Goal: Information Seeking & Learning: Learn about a topic

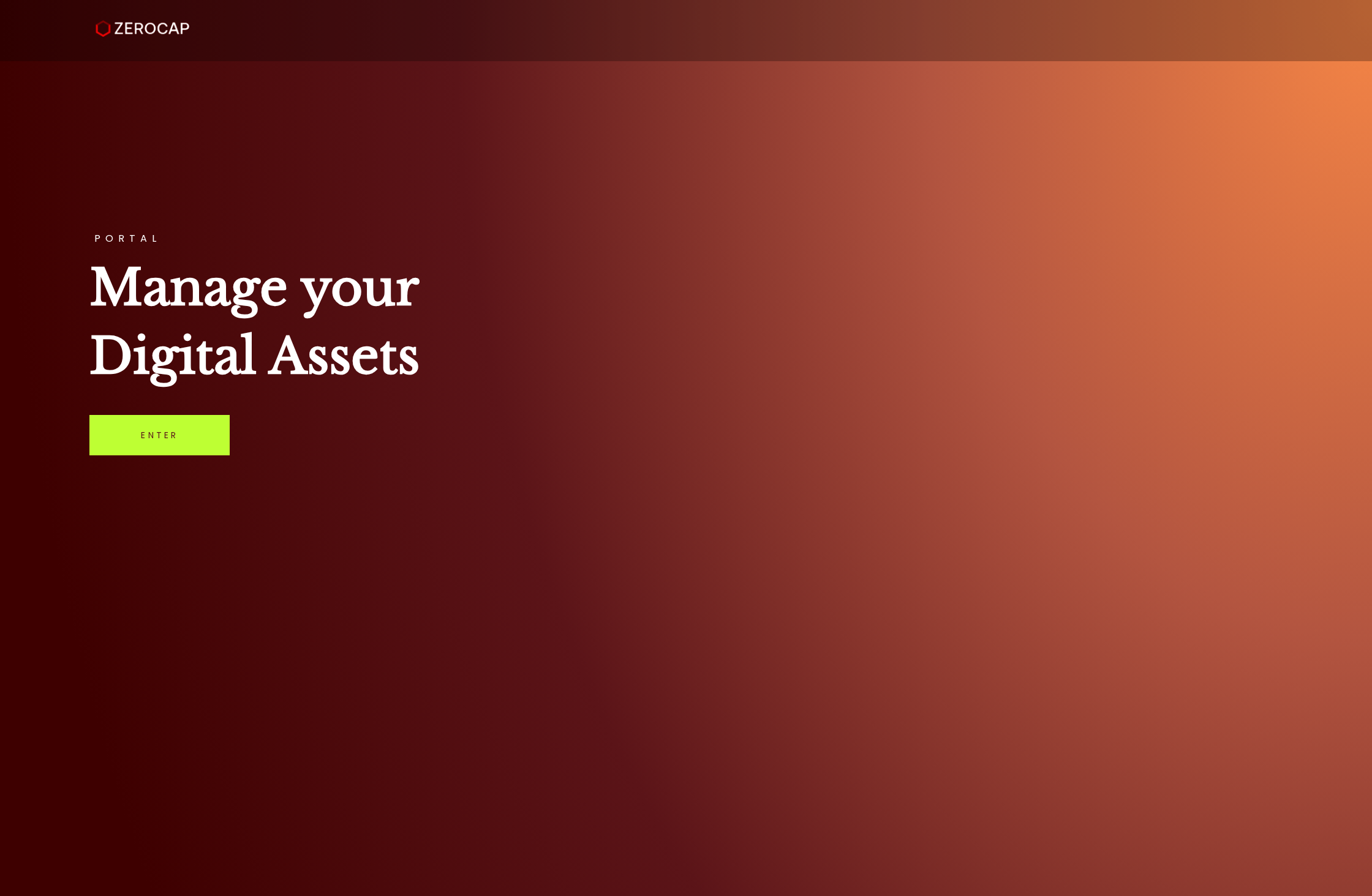
click at [178, 442] on link "Enter" at bounding box center [159, 435] width 140 height 41
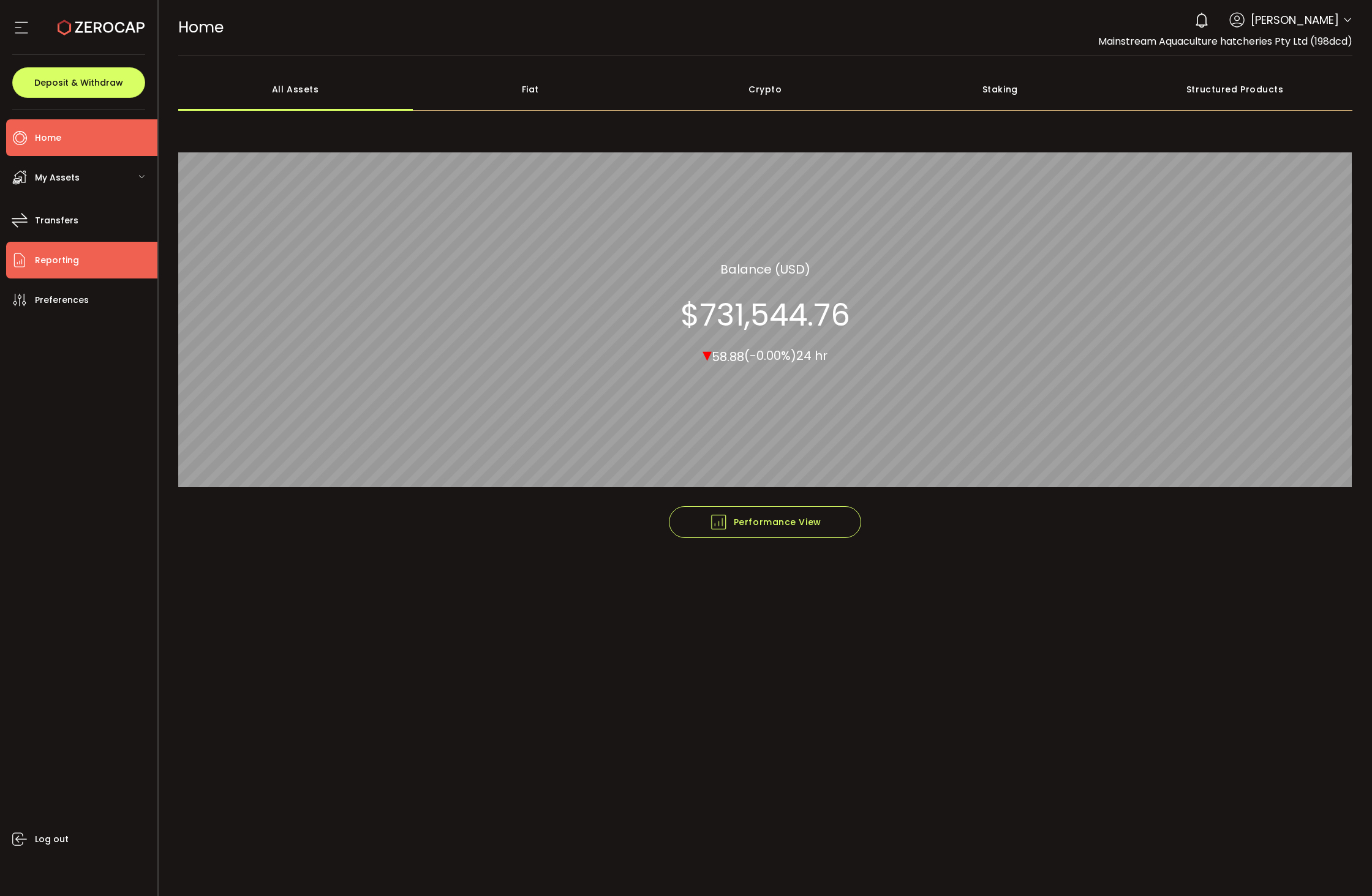
click at [52, 262] on span "Reporting" at bounding box center [57, 260] width 44 height 18
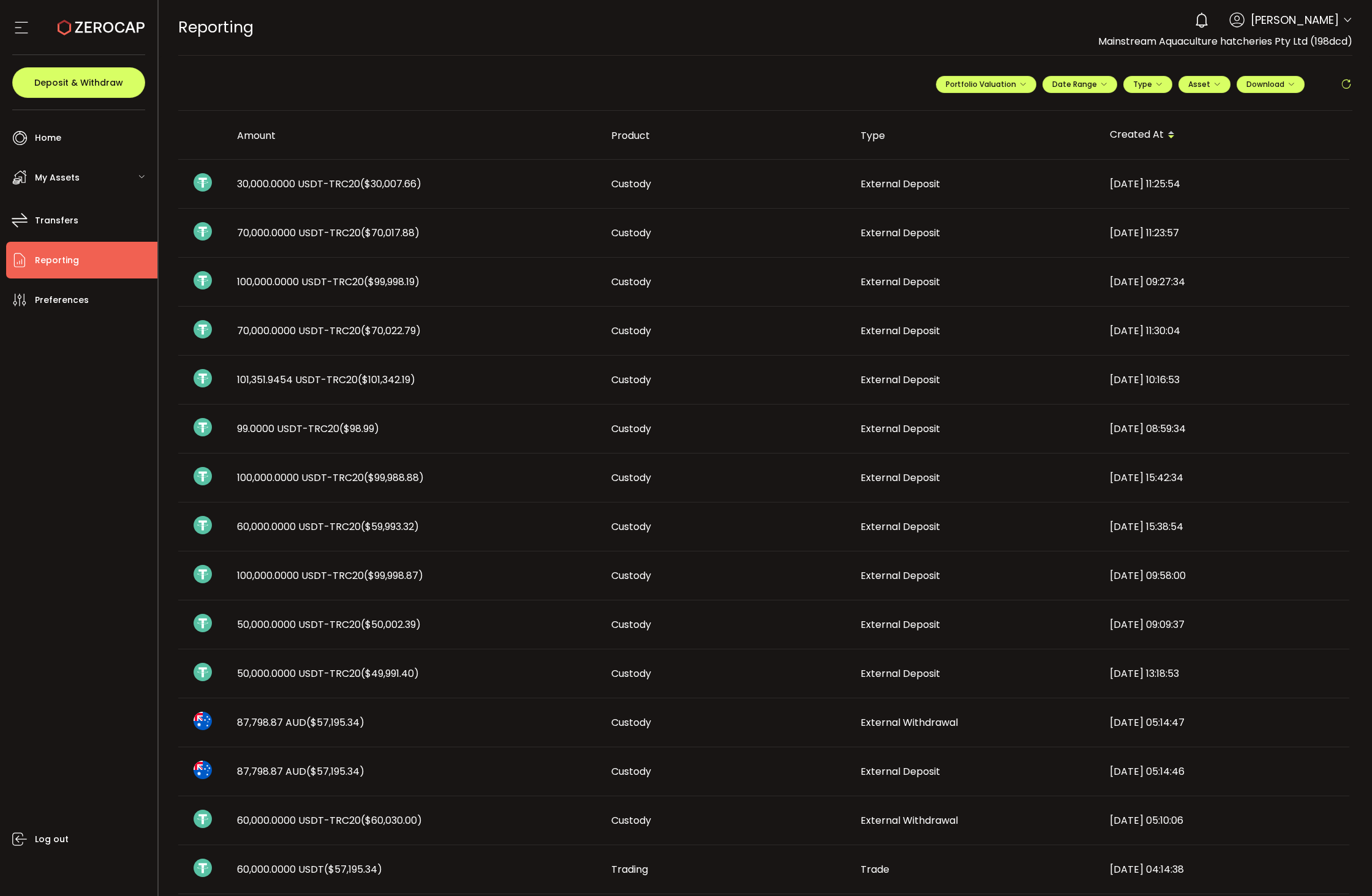
click at [66, 178] on span "My Assets" at bounding box center [57, 178] width 44 height 18
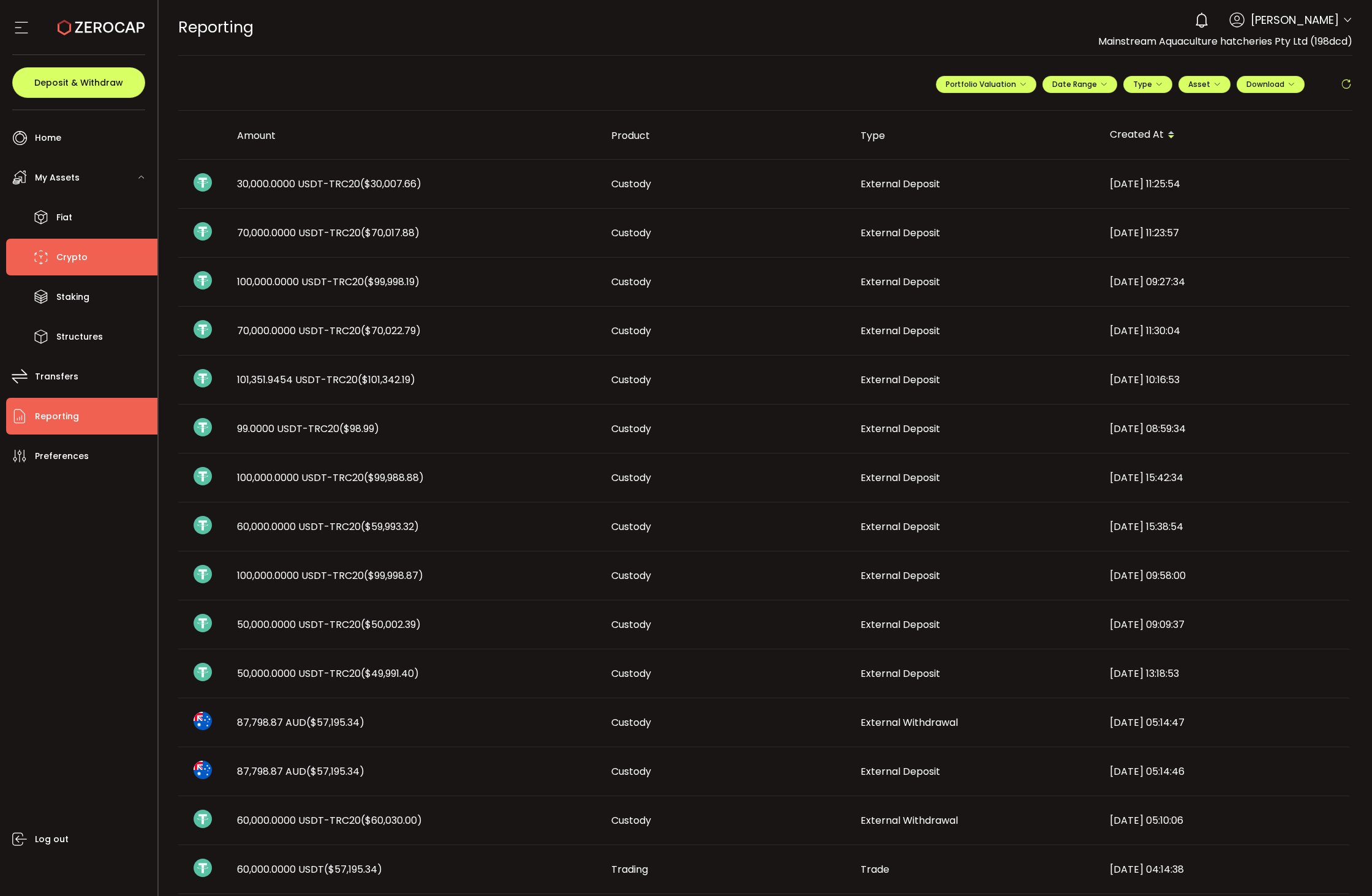
click at [71, 247] on li "Crypto" at bounding box center [81, 257] width 151 height 37
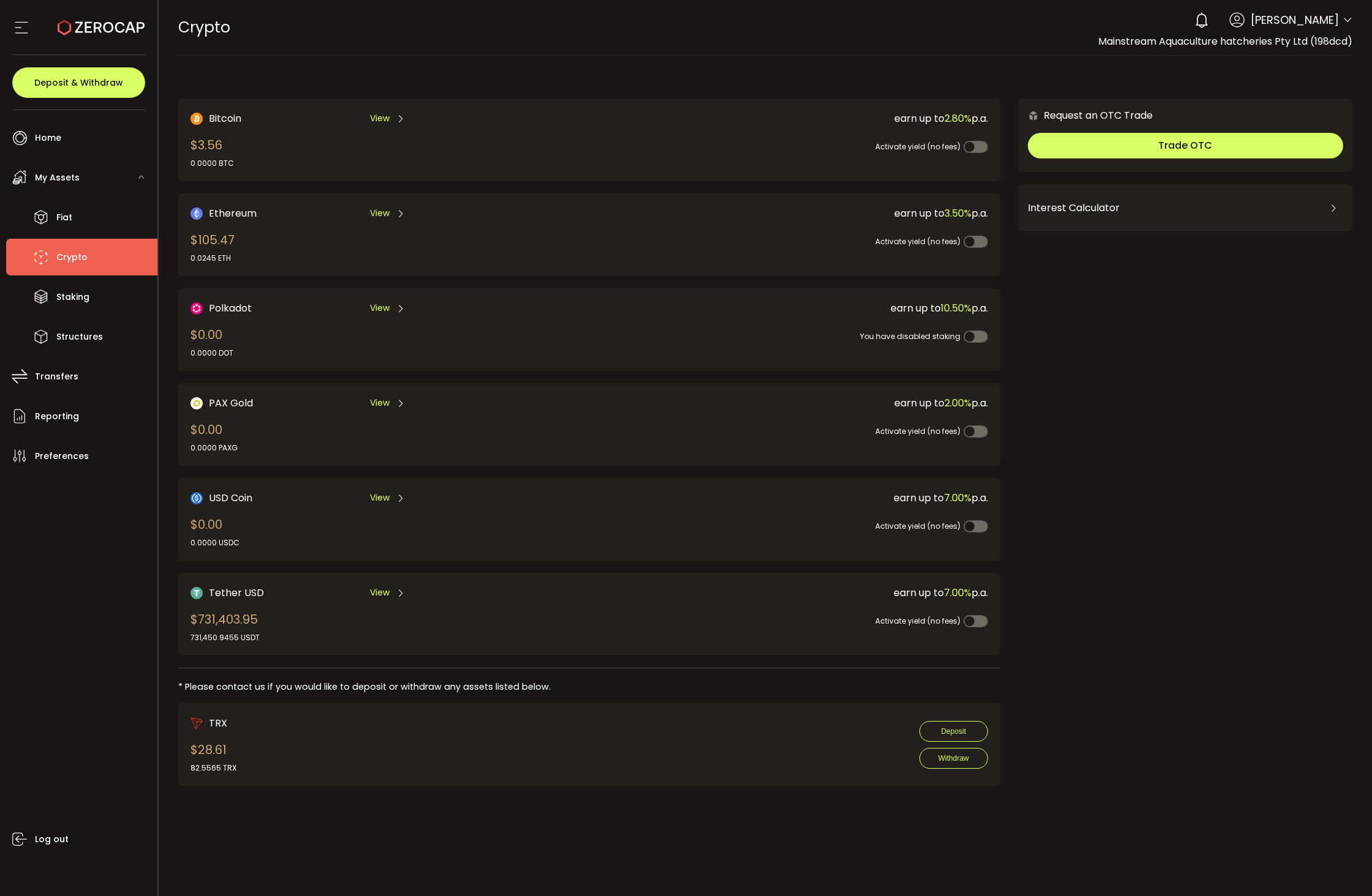
click at [240, 587] on span "Tether USD" at bounding box center [237, 592] width 56 height 16
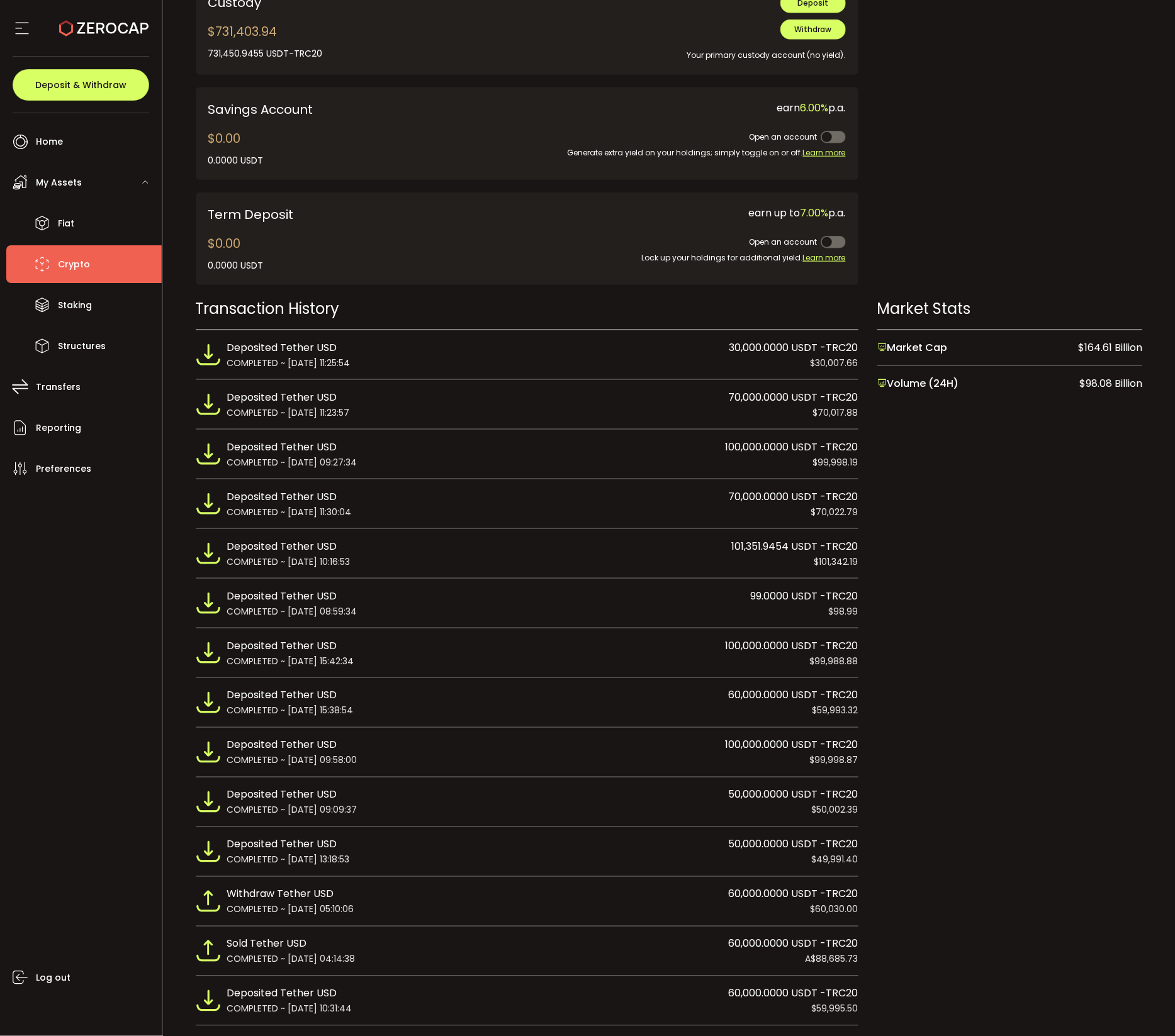
scroll to position [428, 0]
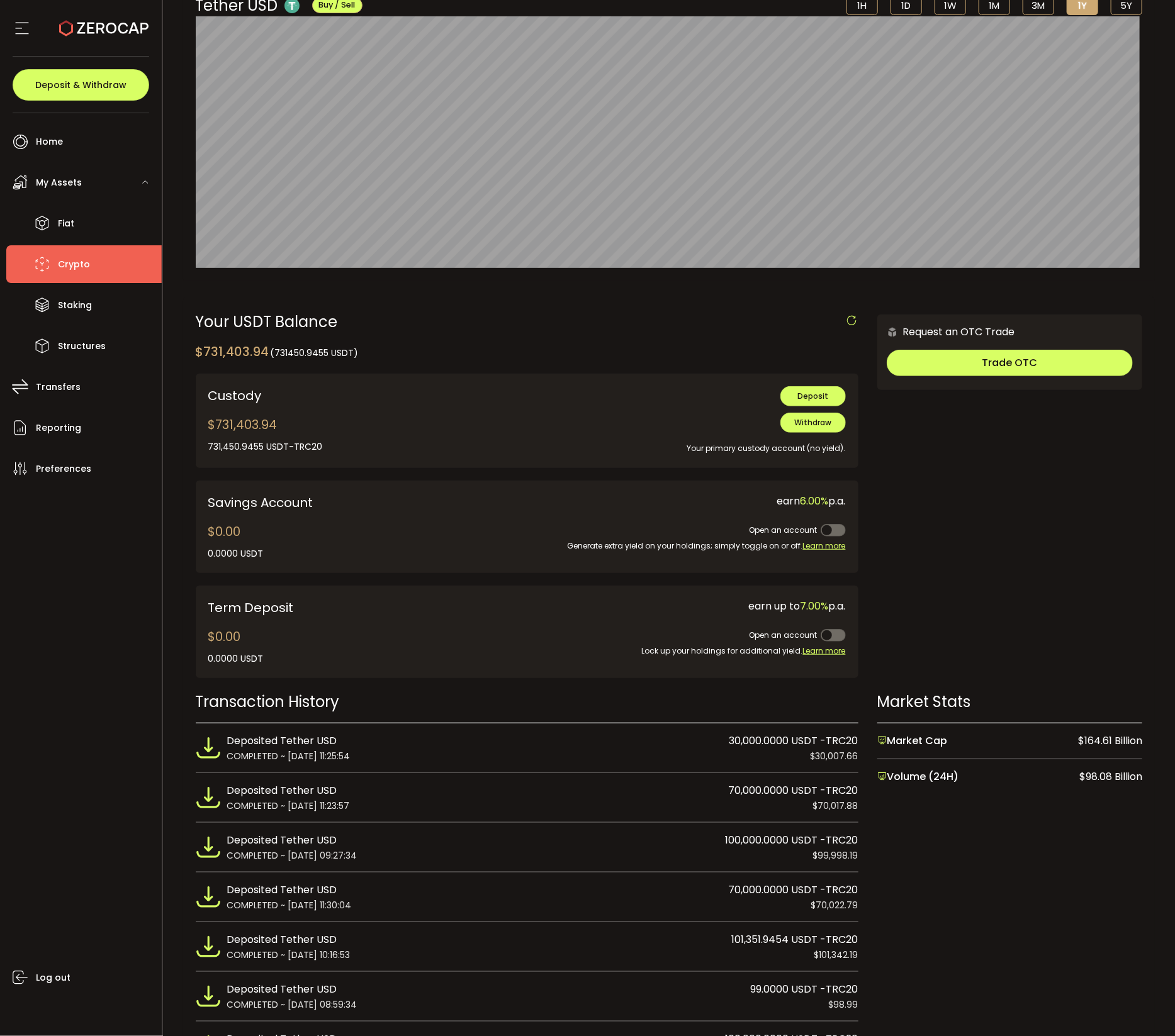
scroll to position [0, 0]
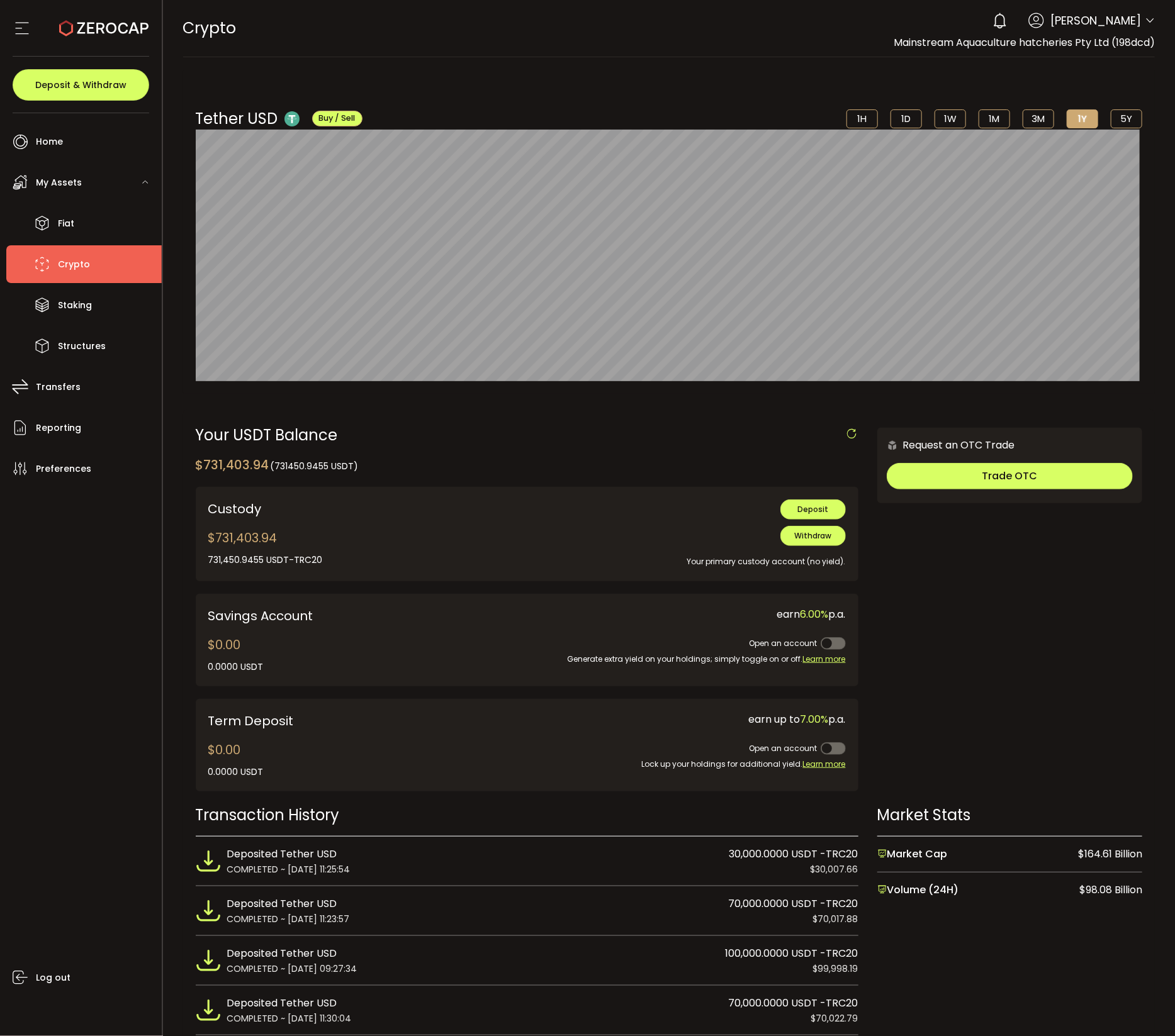
click at [1122, 118] on li "5Y" at bounding box center [1126, 119] width 31 height 19
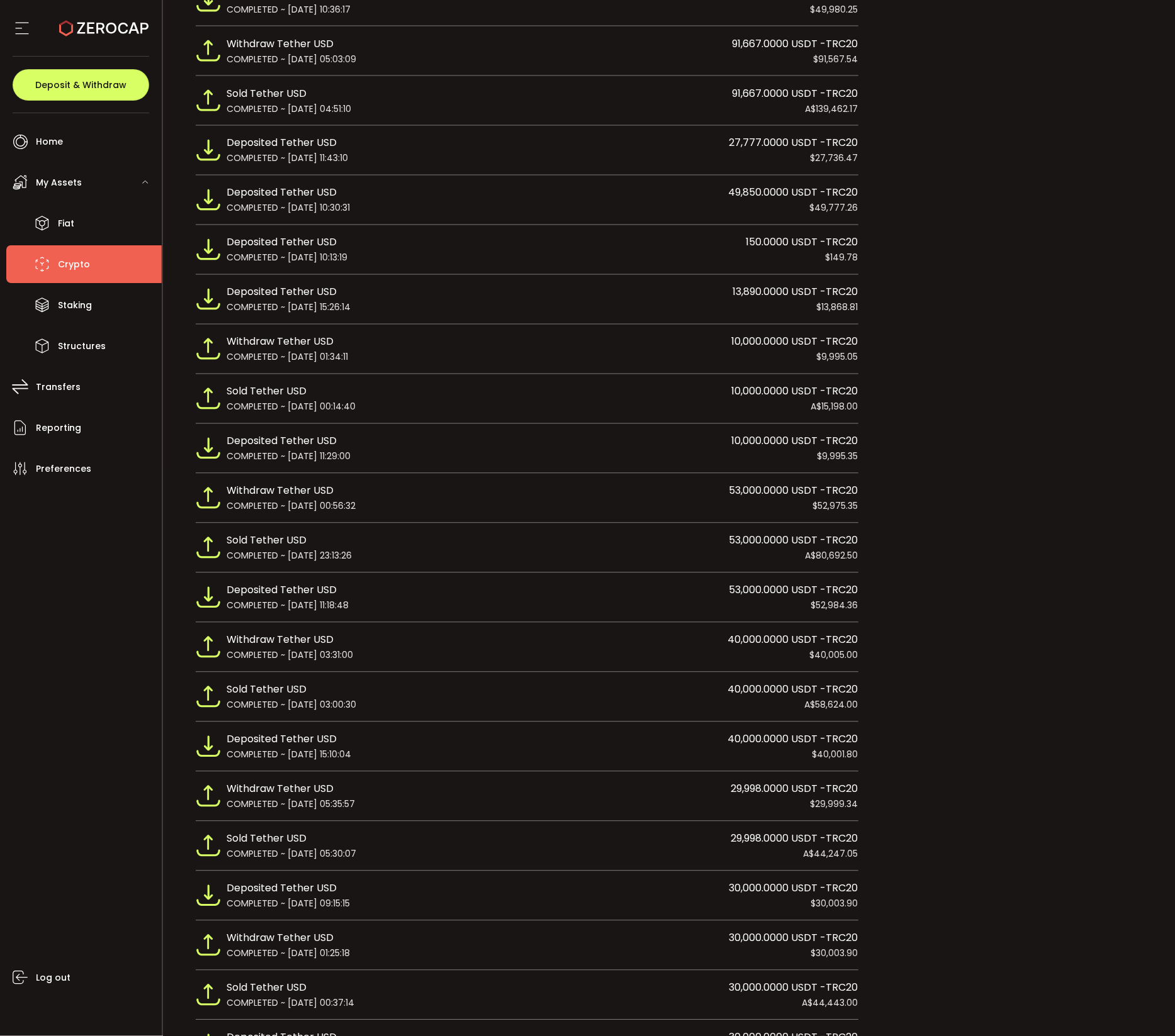
scroll to position [3841, 0]
click at [82, 421] on li "Reporting" at bounding box center [84, 428] width 155 height 38
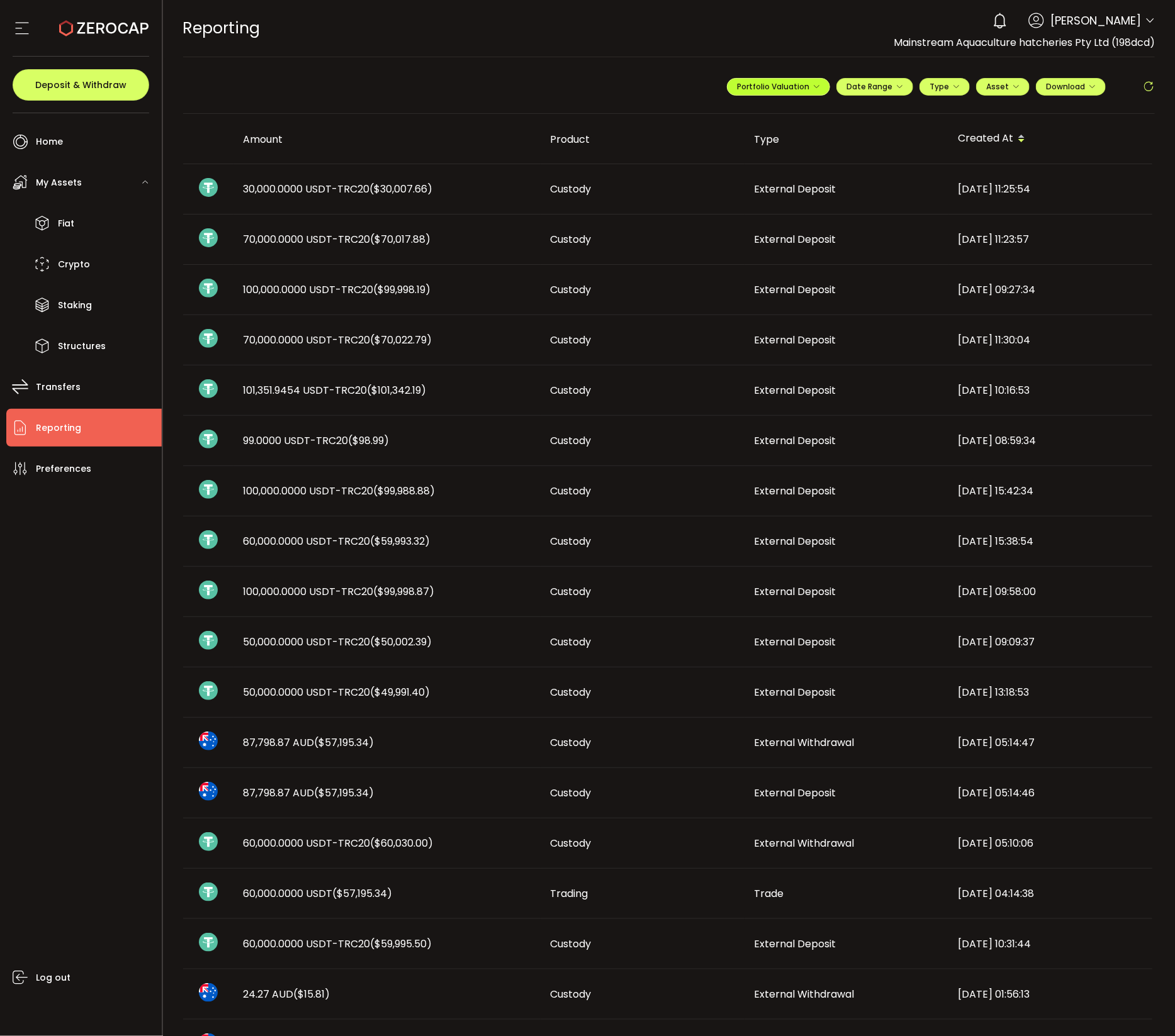
click at [813, 86] on icon "button" at bounding box center [816, 87] width 8 height 8
click at [811, 117] on span "Portfolio Valuation" at bounding box center [818, 117] width 69 height 11
click at [813, 87] on icon "button" at bounding box center [816, 87] width 8 height 8
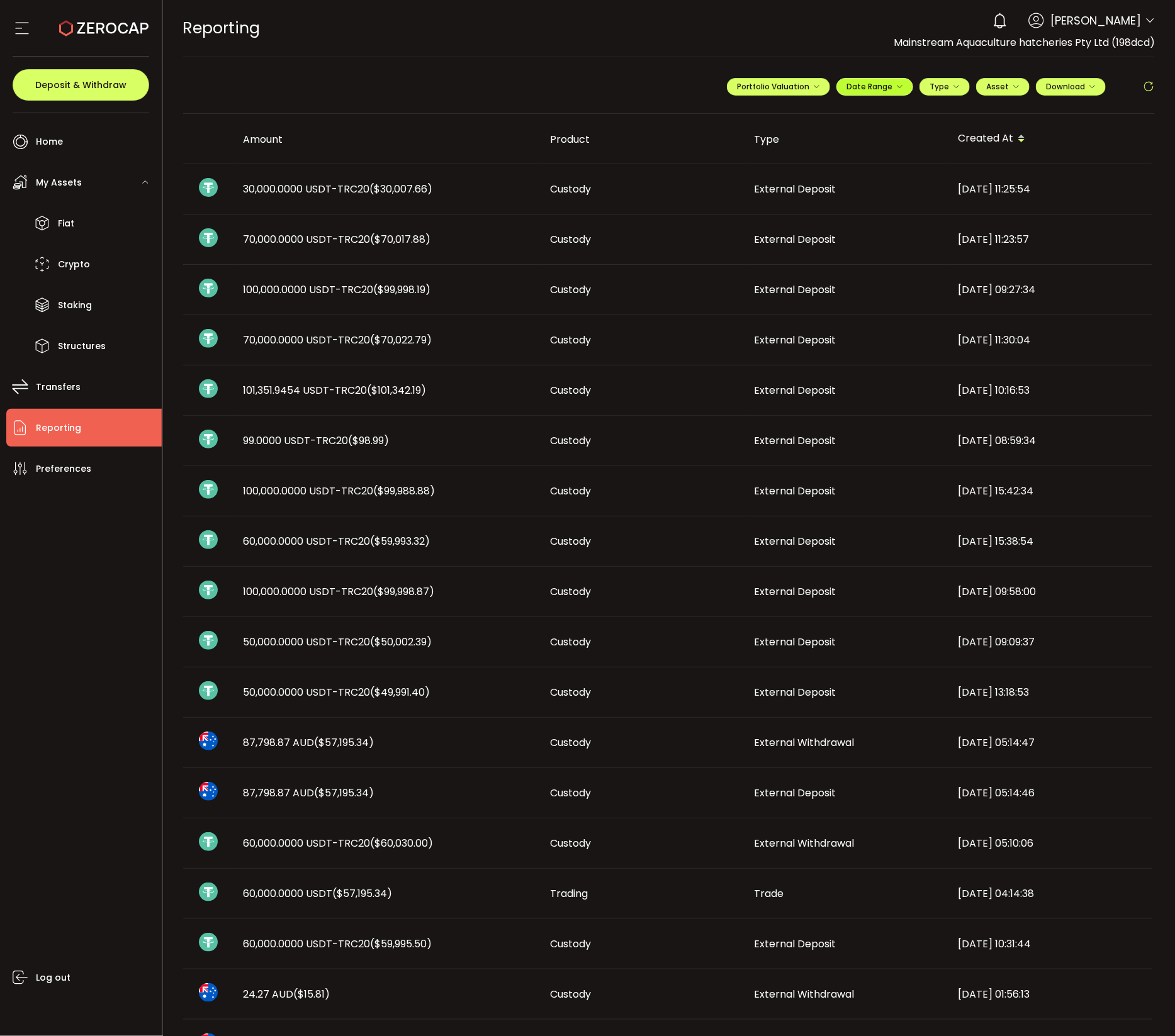
click at [901, 81] on button "Date Range" at bounding box center [874, 87] width 77 height 18
click at [834, 112] on input at bounding box center [840, 112] width 81 height 12
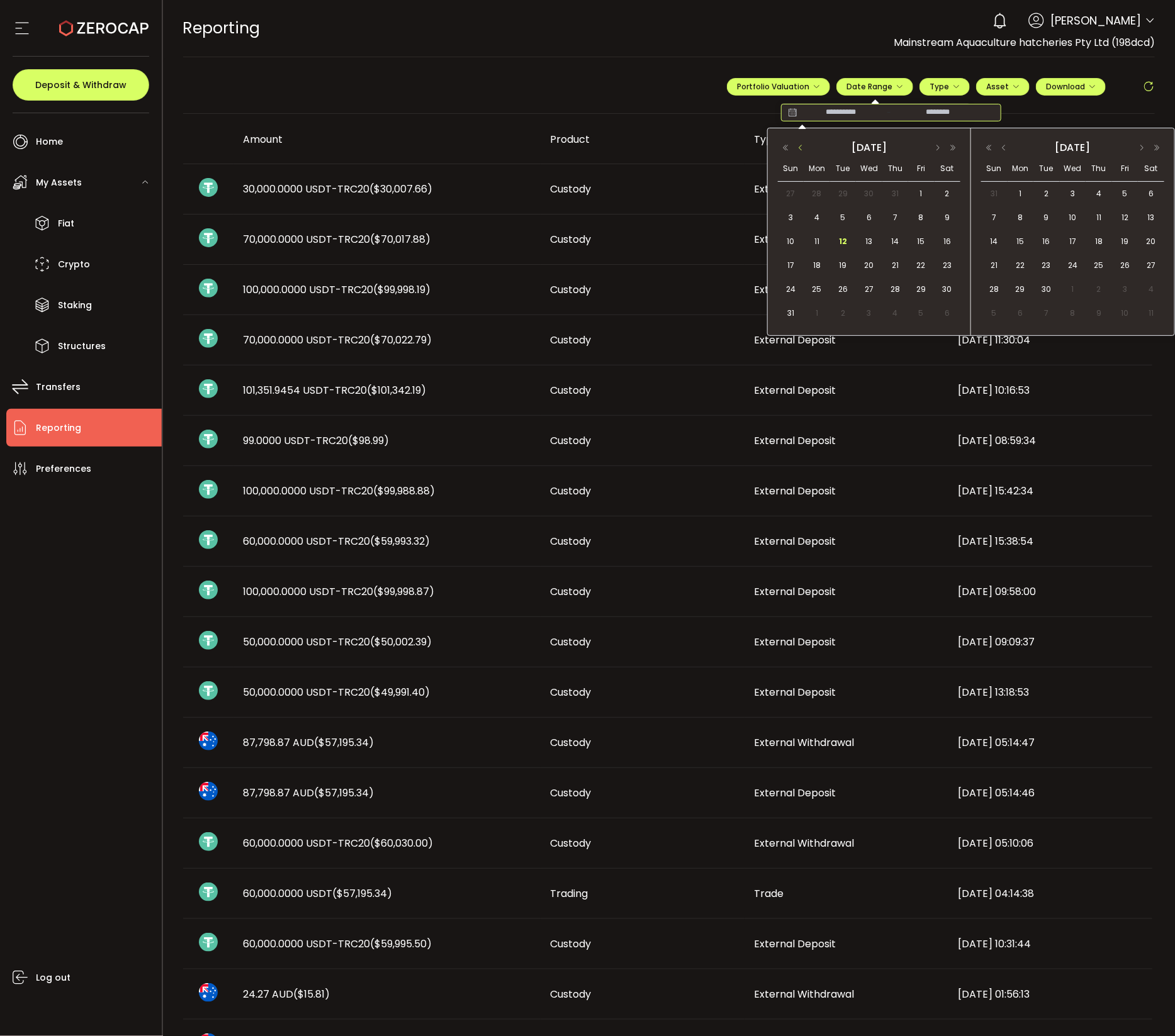
click at [799, 147] on button "button" at bounding box center [800, 147] width 15 height 9
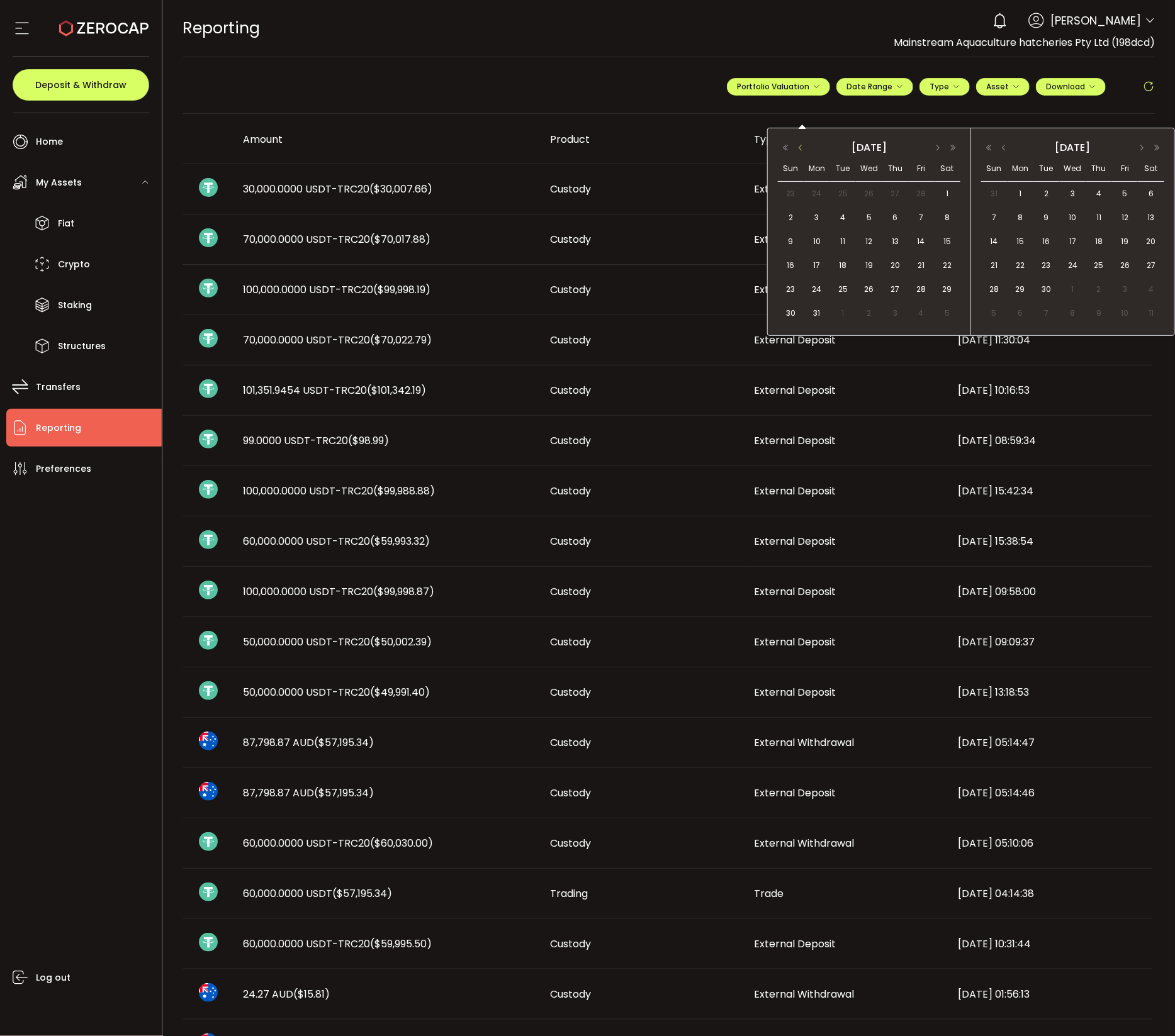
click at [799, 147] on button "button" at bounding box center [800, 147] width 15 height 9
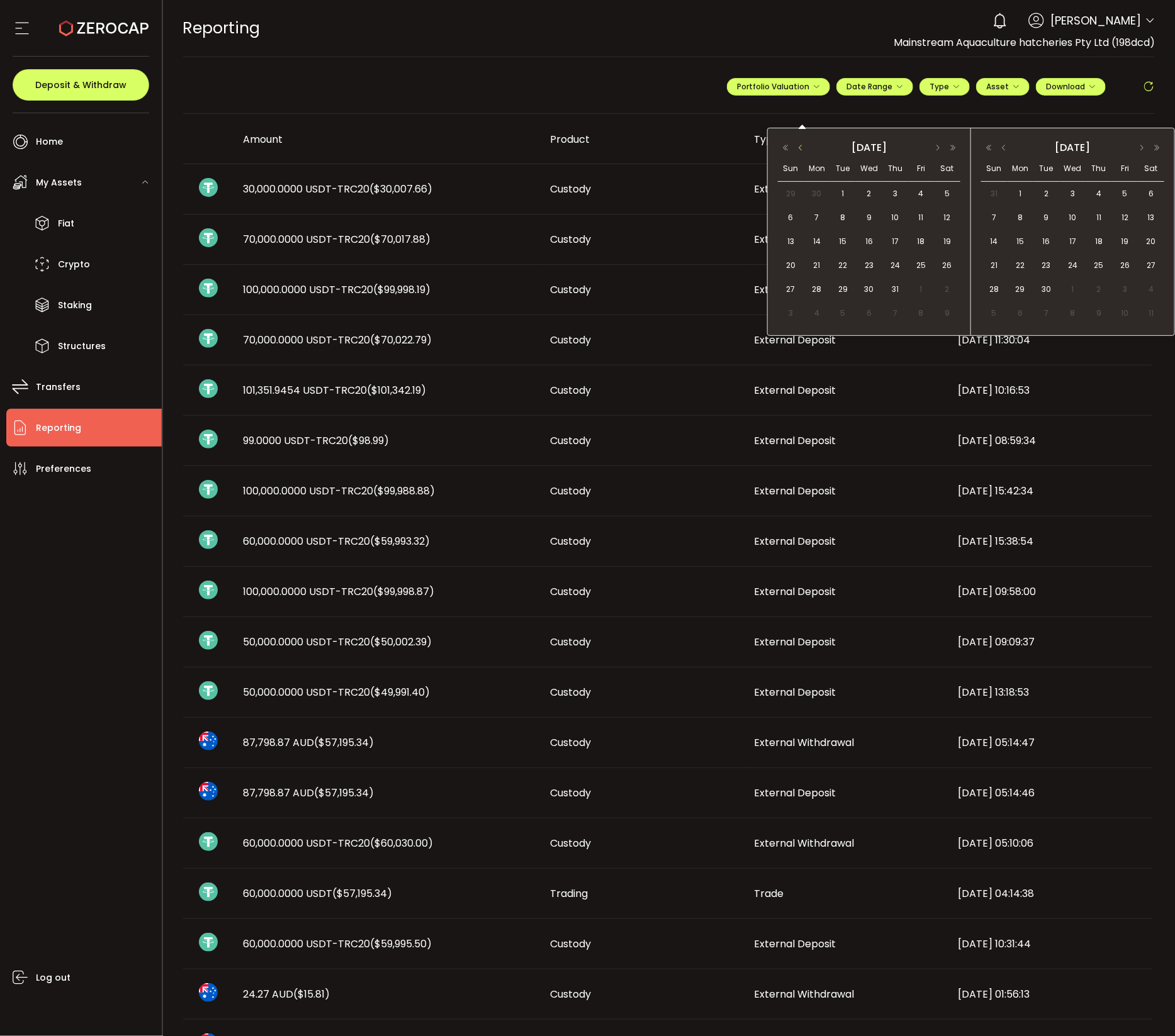
click at [799, 147] on button "button" at bounding box center [800, 147] width 15 height 9
click at [787, 192] on span "30" at bounding box center [791, 194] width 15 height 15
click at [797, 148] on button "button" at bounding box center [800, 147] width 15 height 9
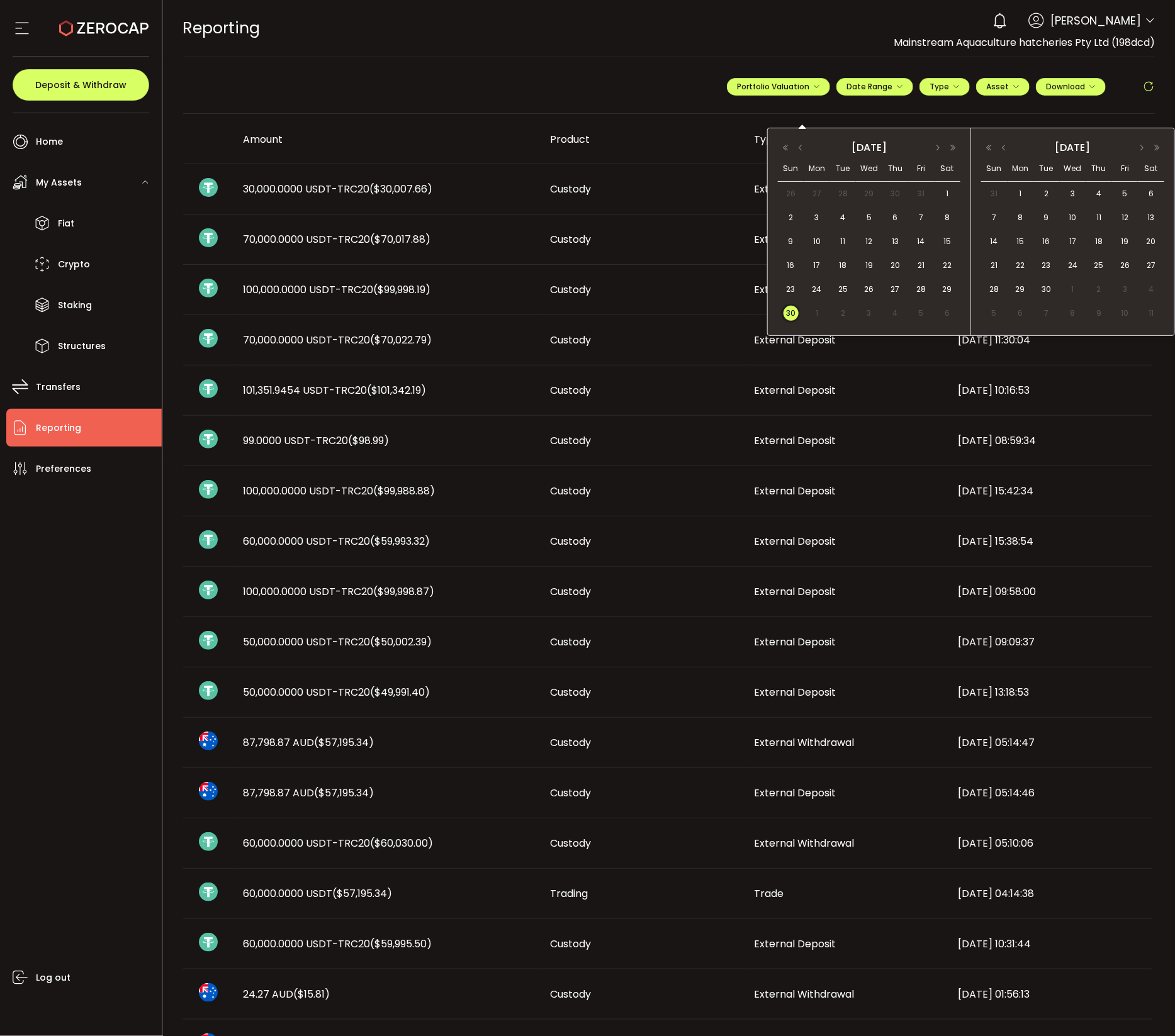
click at [787, 313] on span "30" at bounding box center [791, 313] width 15 height 15
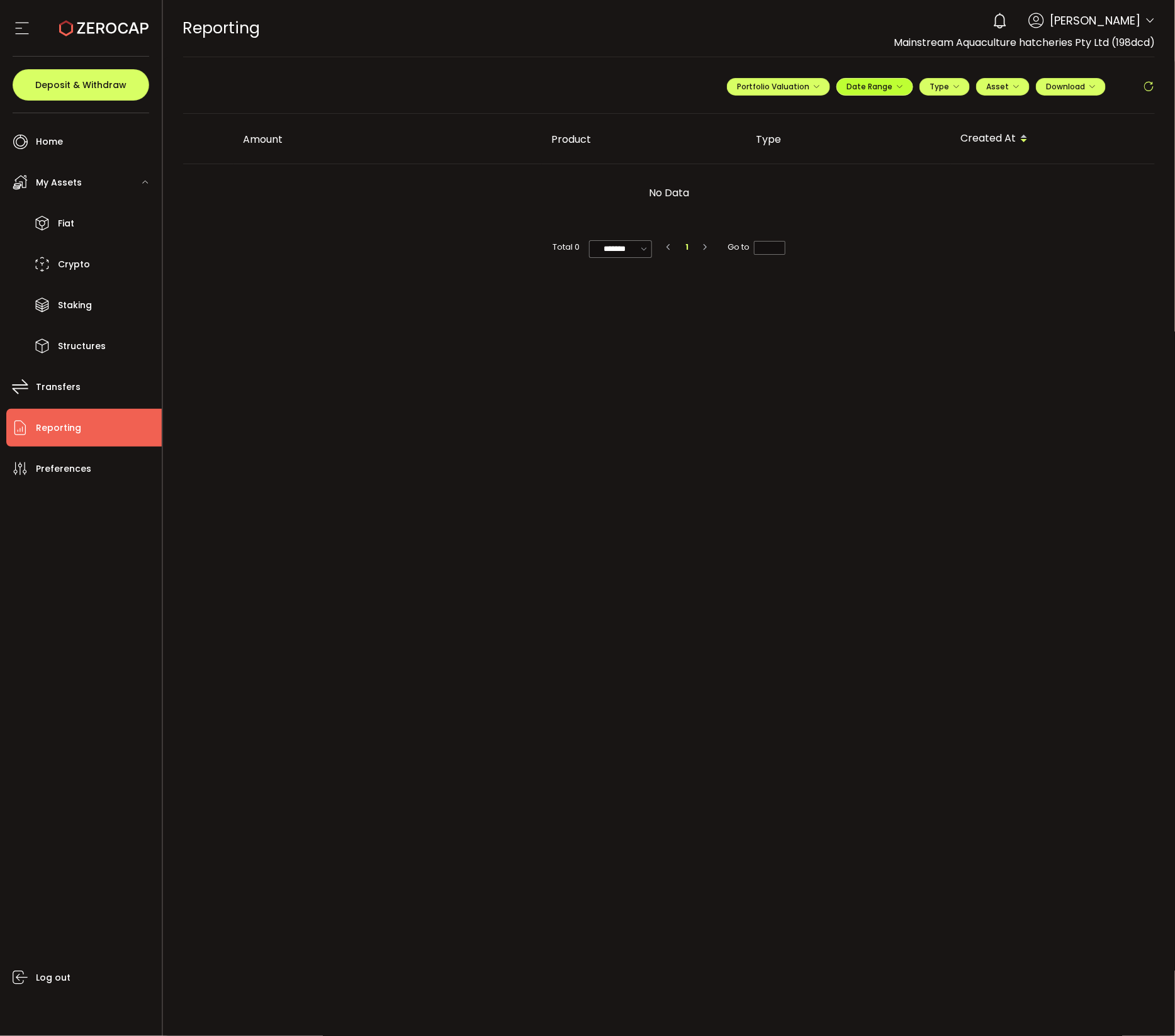
click at [892, 87] on span "Date Range" at bounding box center [875, 86] width 57 height 10
click at [932, 110] on input "**********" at bounding box center [937, 112] width 81 height 12
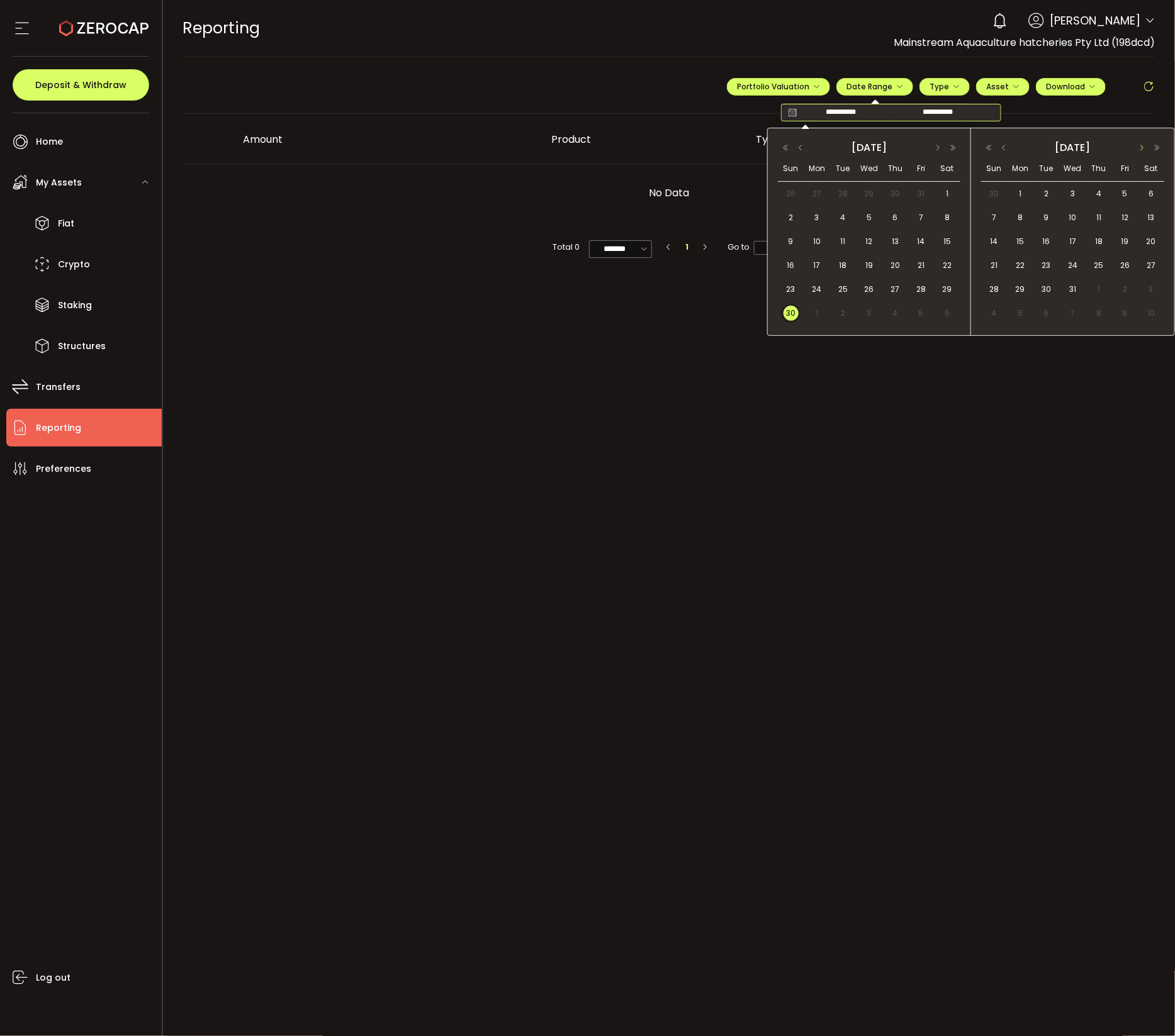
click at [1134, 144] on button "button" at bounding box center [1142, 147] width 15 height 9
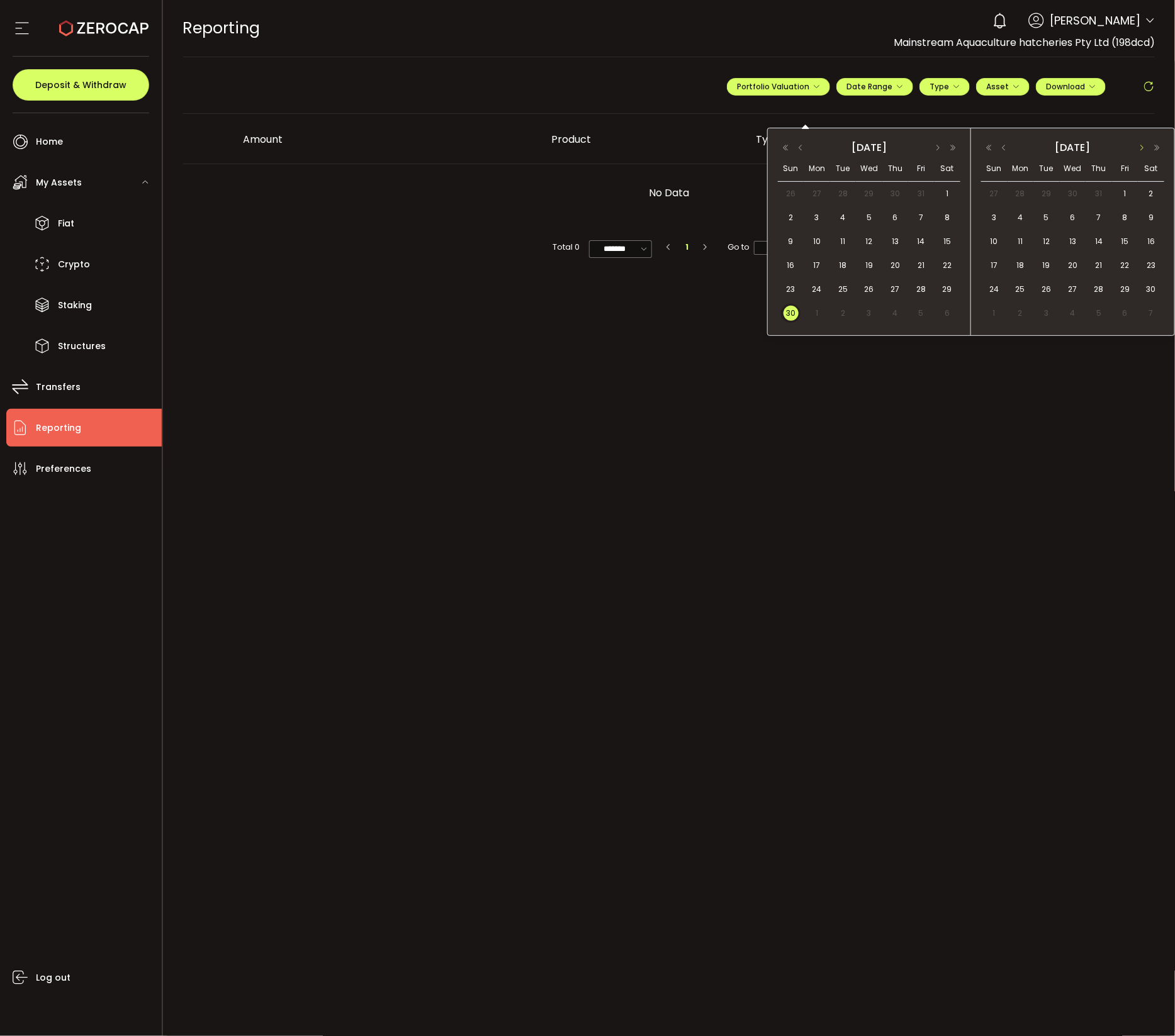
click at [1134, 144] on button "button" at bounding box center [1142, 147] width 15 height 9
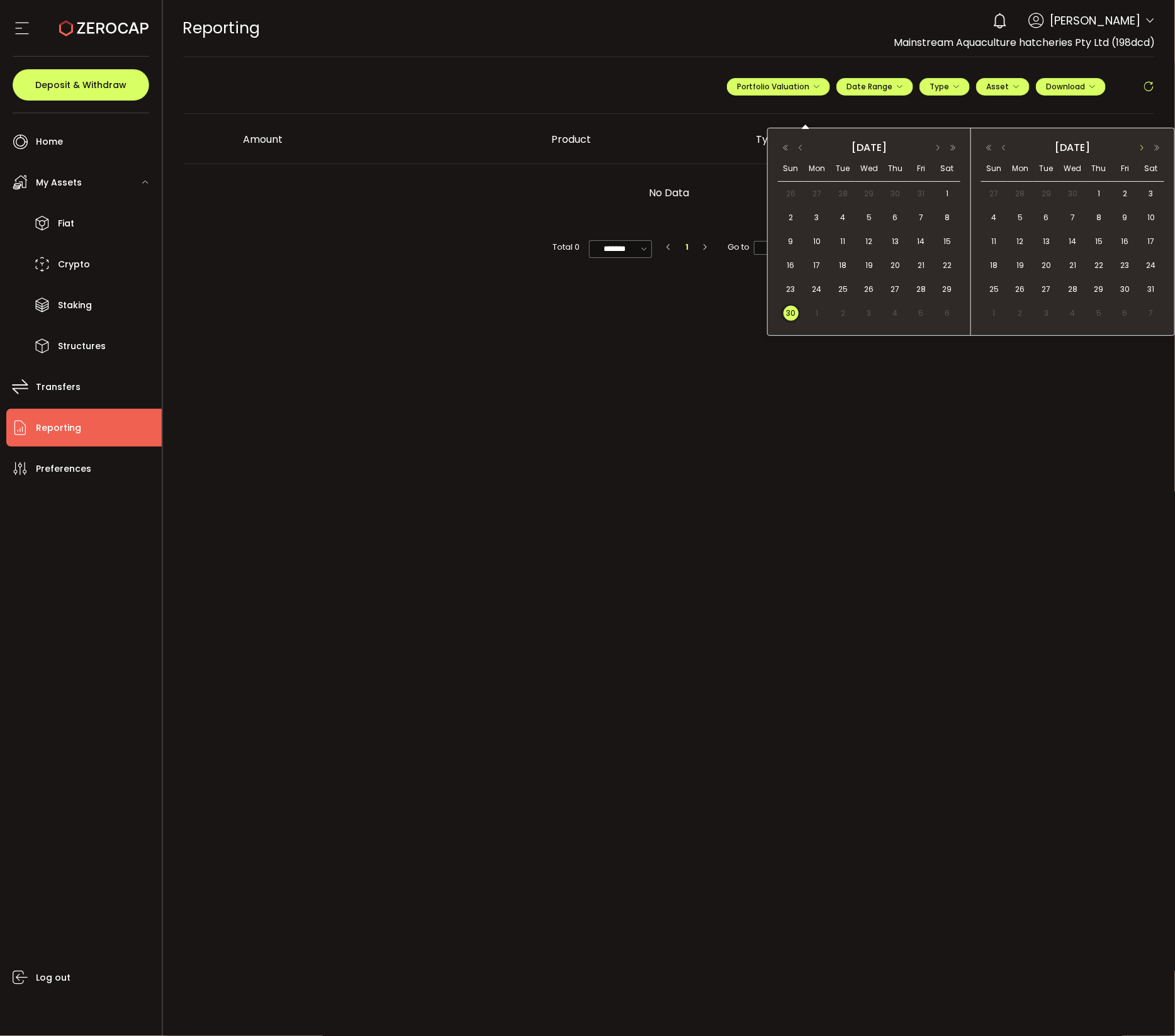
click at [1134, 144] on button "button" at bounding box center [1142, 147] width 15 height 9
click at [1044, 241] on span "12" at bounding box center [1047, 242] width 15 height 15
click at [897, 87] on icon "button" at bounding box center [899, 87] width 8 height 8
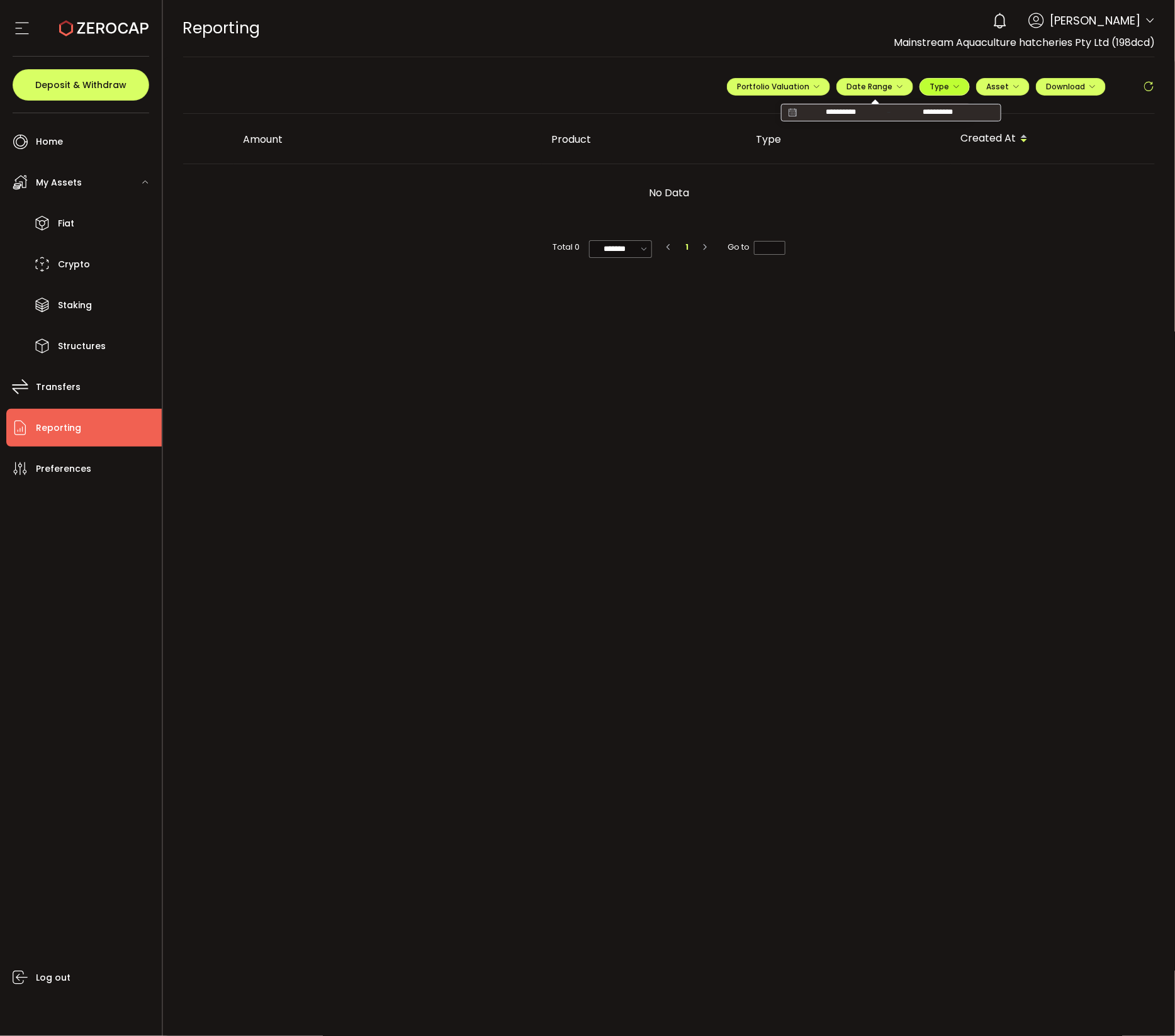
click at [945, 89] on span "Type" at bounding box center [945, 86] width 30 height 10
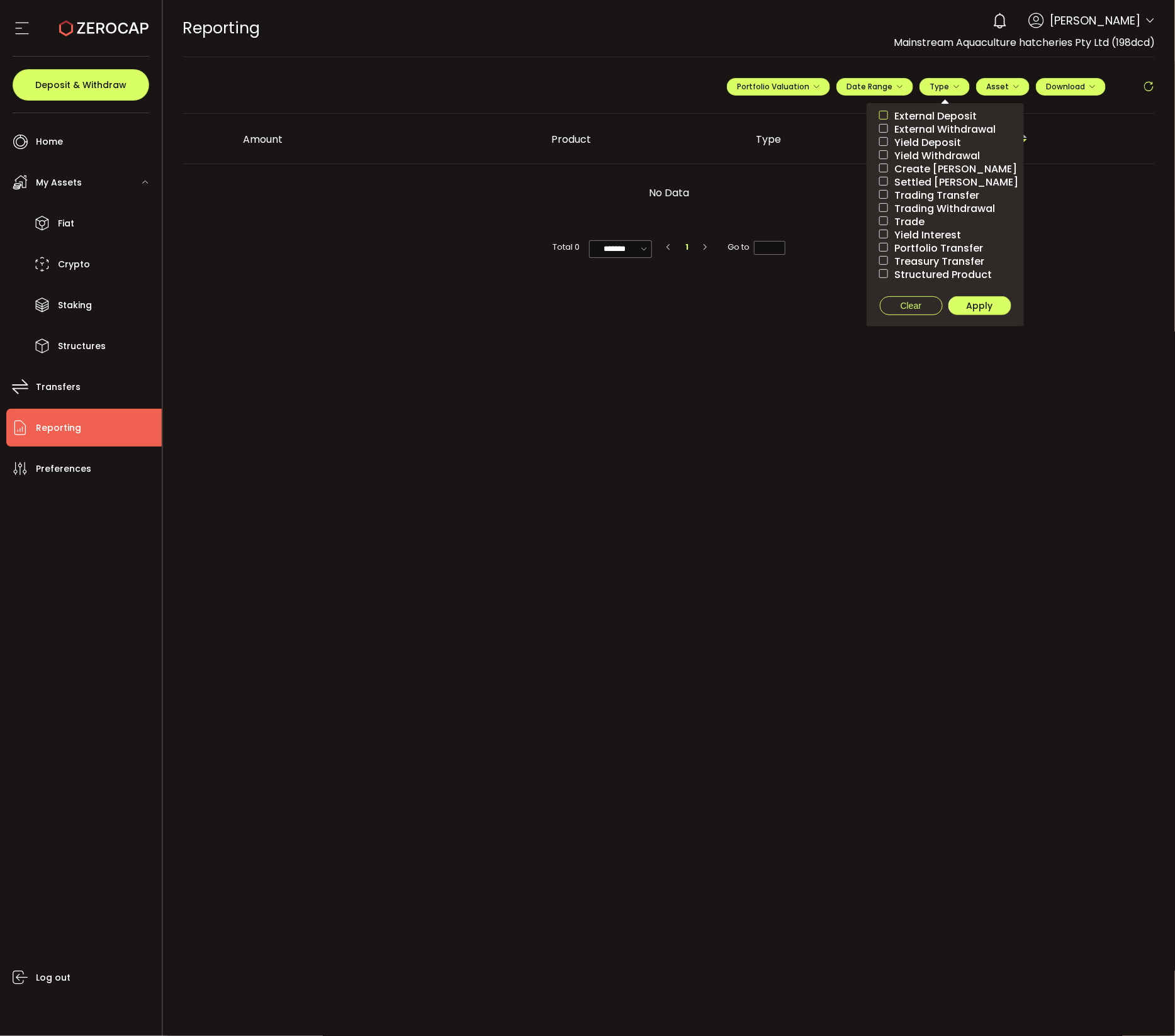
click at [879, 110] on span at bounding box center [883, 114] width 9 height 9
click at [880, 124] on span at bounding box center [883, 127] width 9 height 9
click at [876, 139] on label "Yield Deposit" at bounding box center [945, 143] width 157 height 13
click at [882, 153] on span at bounding box center [883, 154] width 9 height 9
click at [882, 159] on span at bounding box center [883, 155] width 9 height 10
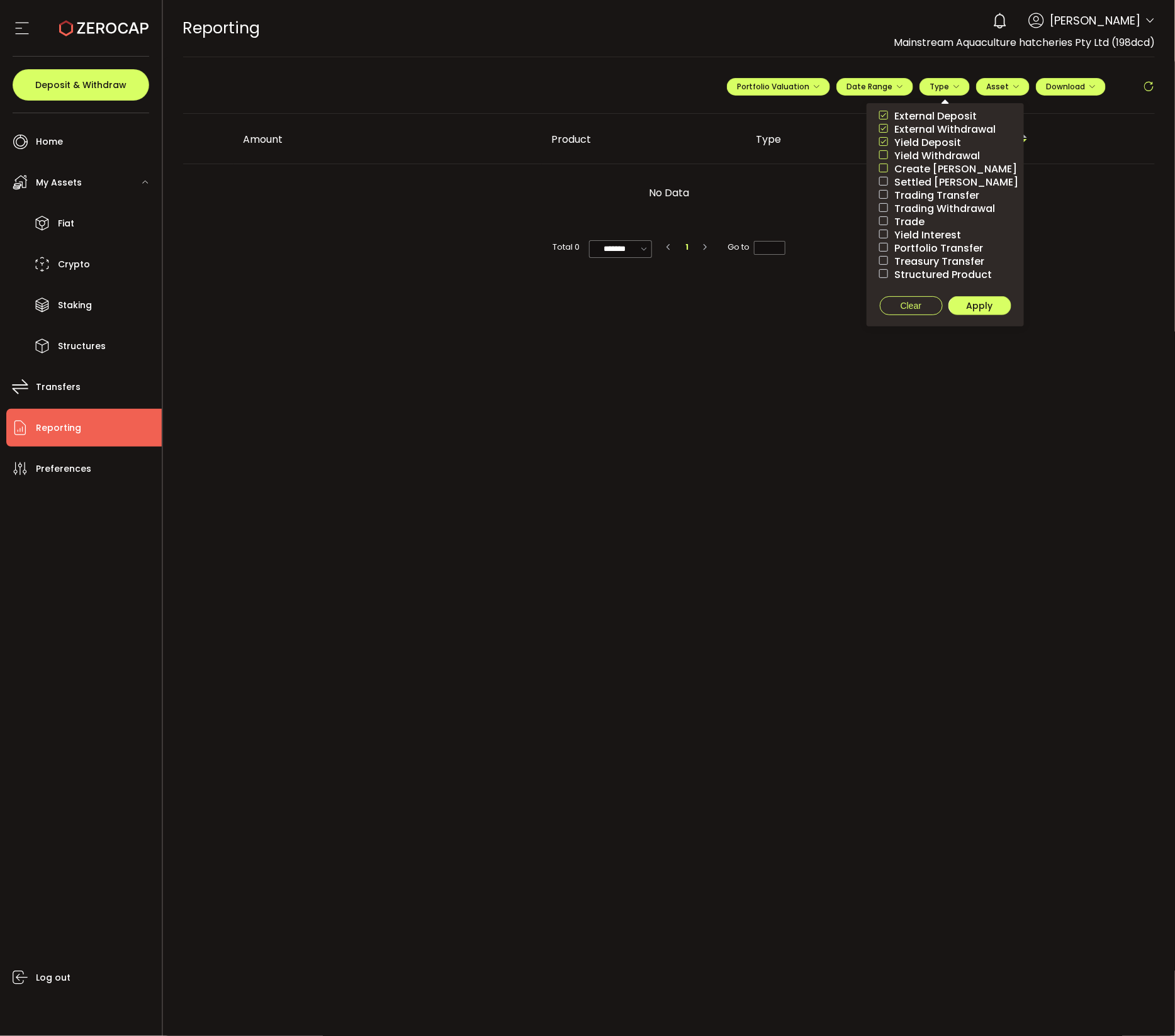
click at [881, 168] on span at bounding box center [883, 167] width 9 height 9
click at [882, 183] on span at bounding box center [883, 181] width 9 height 9
click at [882, 202] on label "Trading Withdrawal" at bounding box center [945, 208] width 157 height 13
click at [885, 193] on span at bounding box center [883, 194] width 9 height 9
click at [882, 220] on span at bounding box center [883, 221] width 9 height 9
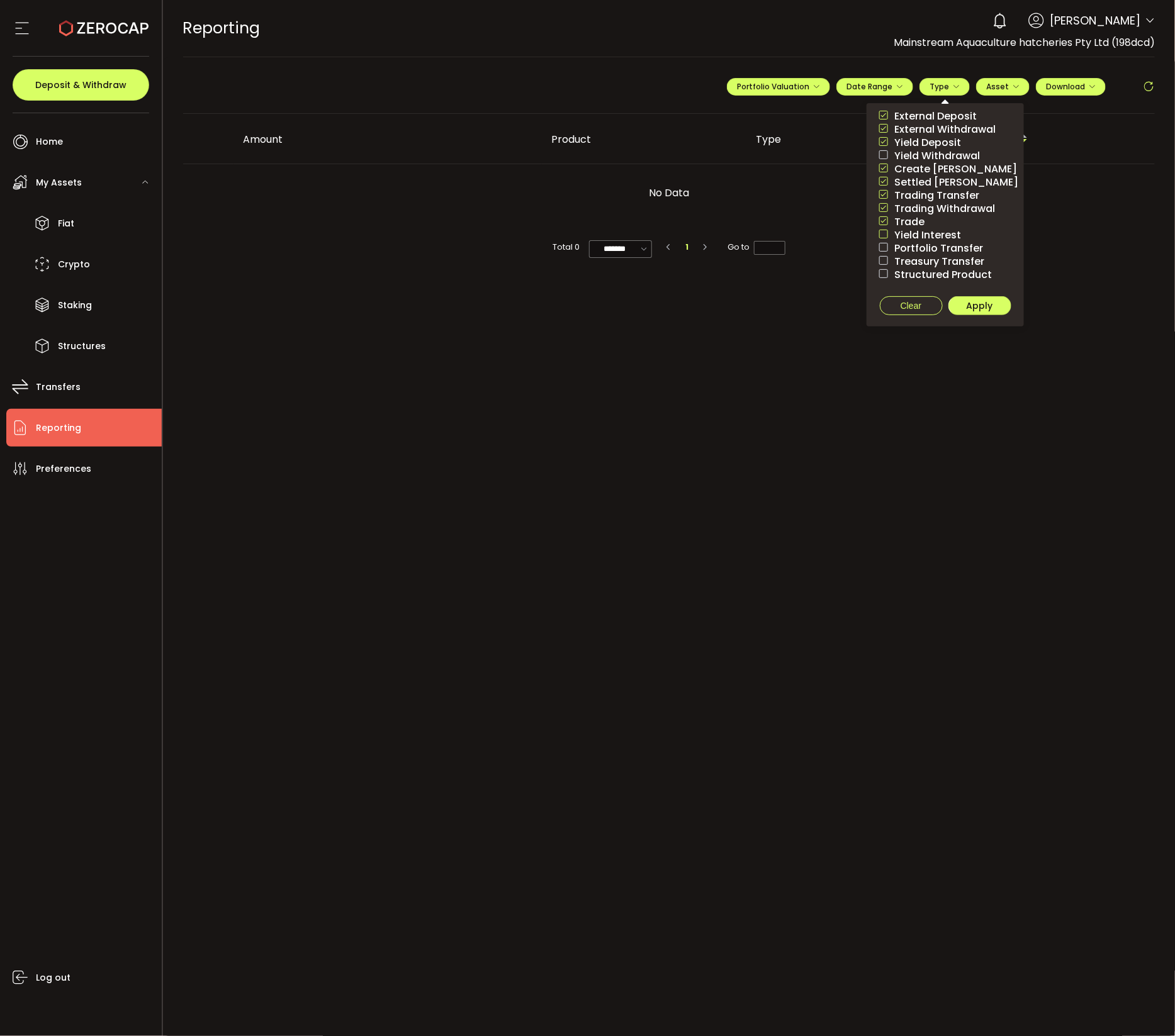
click at [879, 234] on span at bounding box center [883, 233] width 9 height 9
click at [883, 247] on span at bounding box center [883, 246] width 9 height 9
click at [883, 257] on span at bounding box center [883, 260] width 9 height 9
click at [881, 272] on span at bounding box center [883, 273] width 9 height 9
click at [976, 308] on span "Apply" at bounding box center [980, 305] width 27 height 12
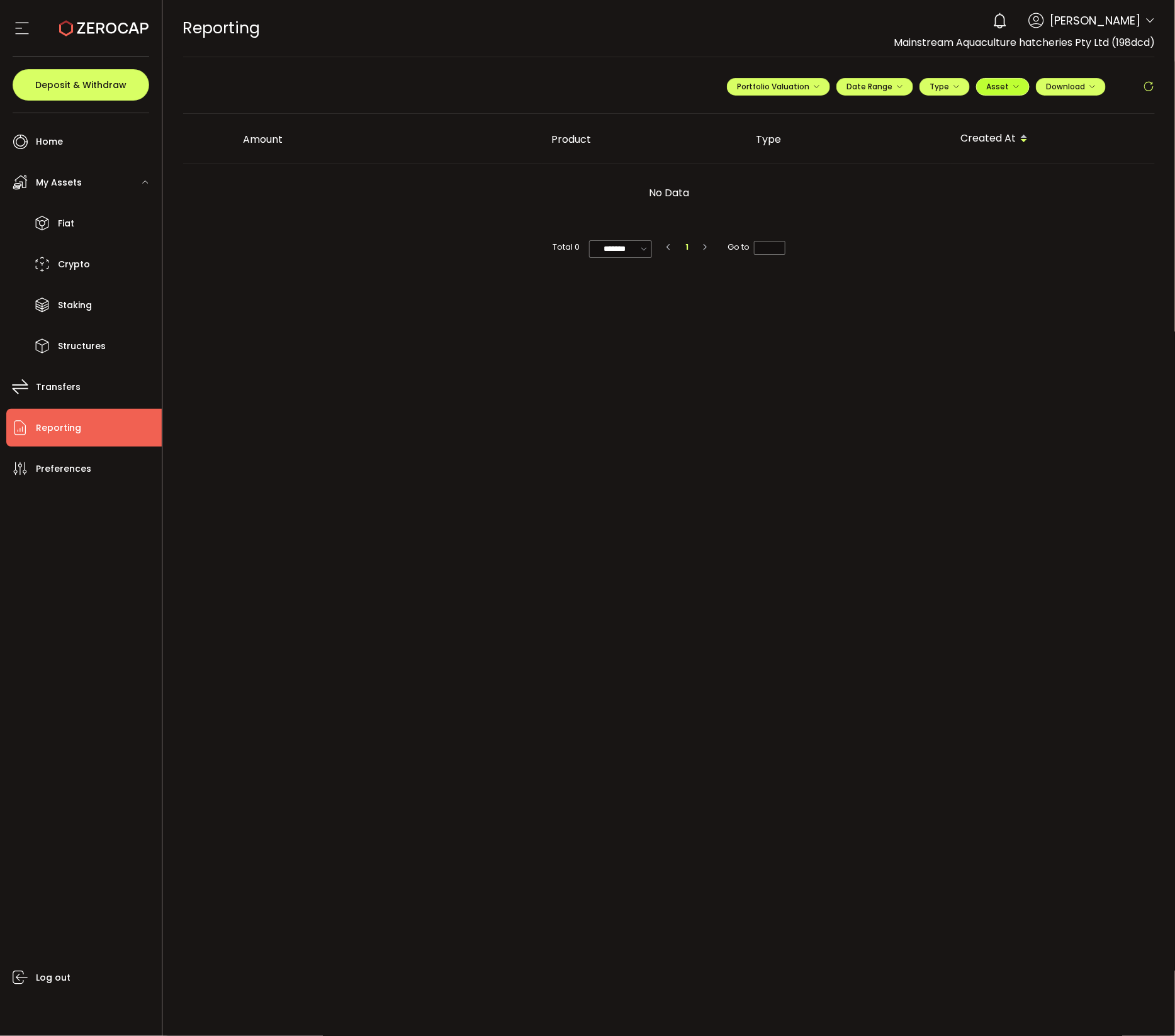
click at [1005, 87] on span "Asset" at bounding box center [997, 86] width 23 height 10
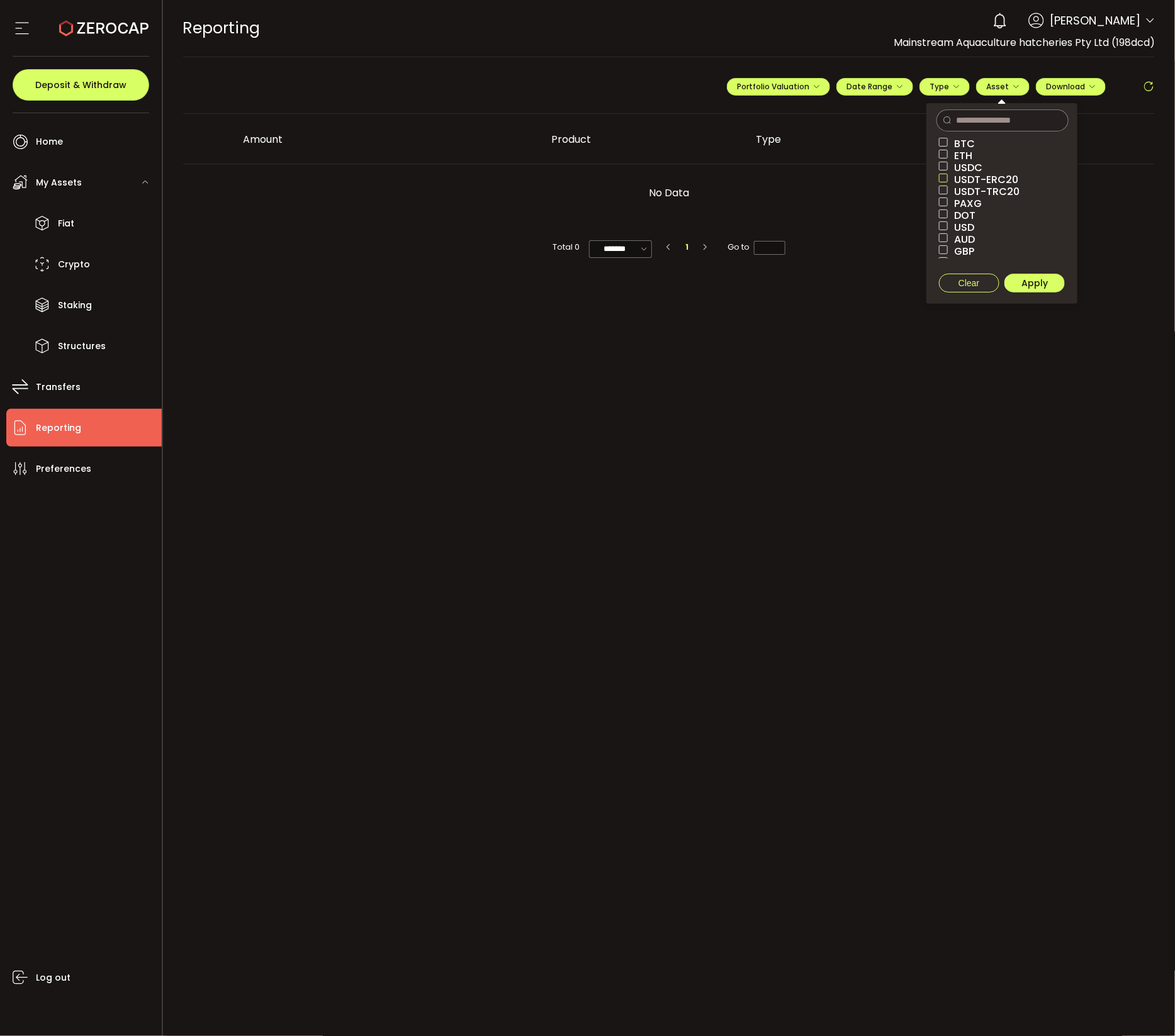
click at [942, 178] on span at bounding box center [943, 178] width 9 height 9
click at [945, 190] on span at bounding box center [943, 189] width 9 height 9
click at [1049, 283] on button "Apply" at bounding box center [1034, 283] width 60 height 19
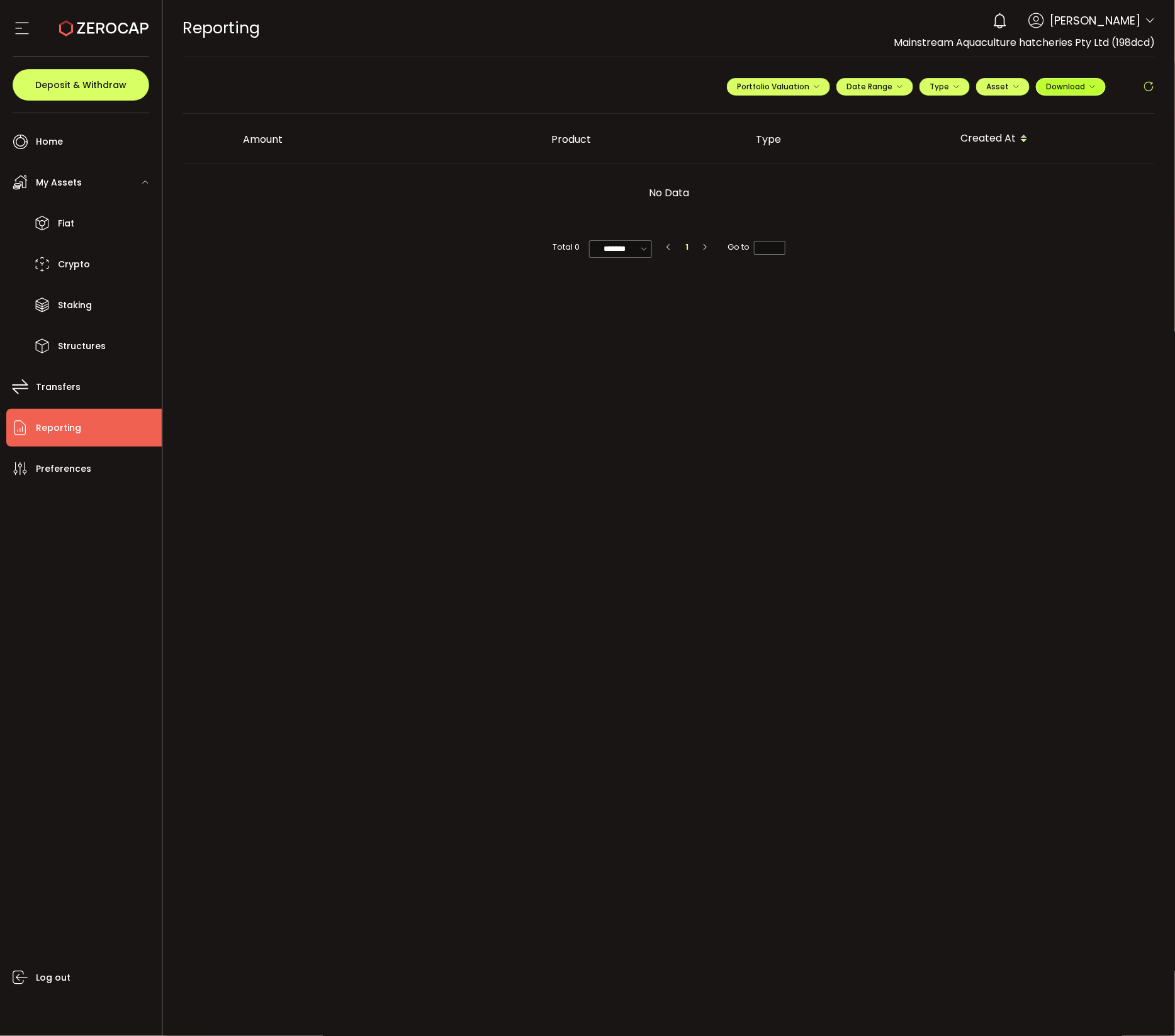
click at [1099, 87] on button "Download" at bounding box center [1070, 87] width 69 height 18
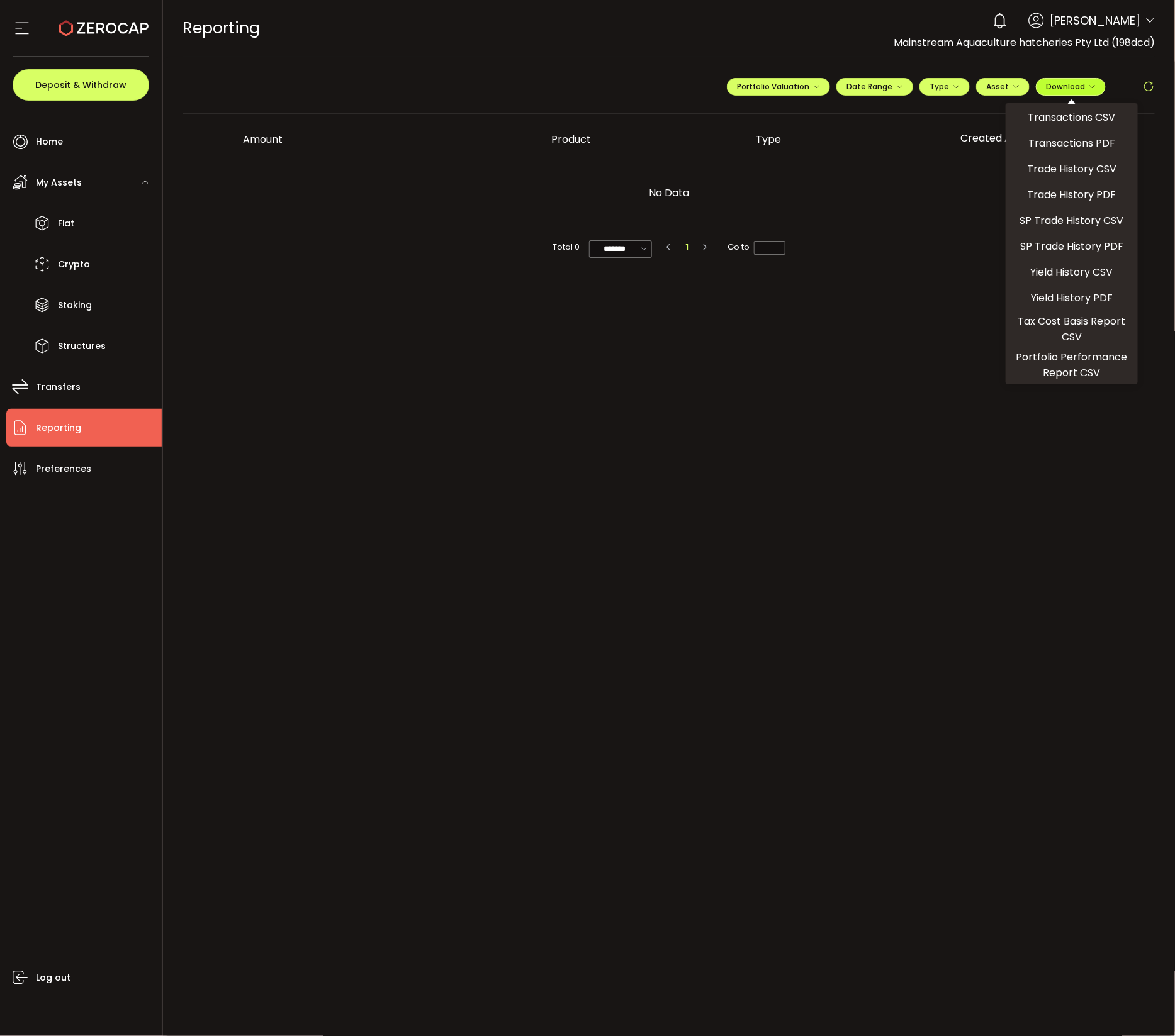
click at [1099, 87] on button "Download" at bounding box center [1070, 87] width 69 height 18
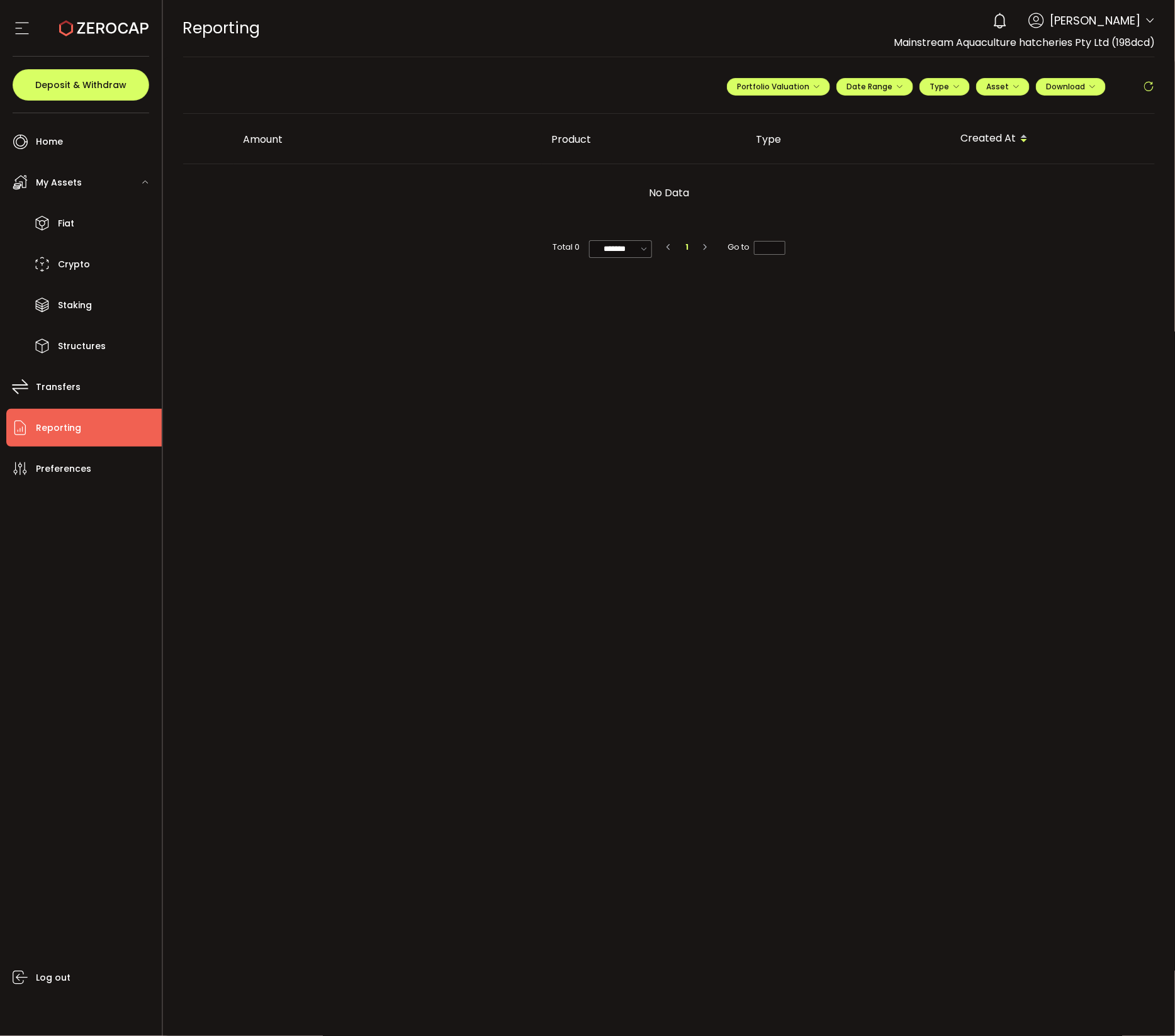
click at [837, 236] on div "Total 0 ******* 10/page 20/page 50/page 100/page 1 Go to *" at bounding box center [669, 246] width 972 height 50
click at [773, 81] on button "Portfolio Valuation" at bounding box center [778, 87] width 103 height 18
click at [763, 115] on icon at bounding box center [763, 116] width 9 height 9
click at [802, 116] on span "Portfolio Valuation" at bounding box center [818, 117] width 69 height 11
click at [79, 432] on span "Reporting" at bounding box center [59, 427] width 46 height 18
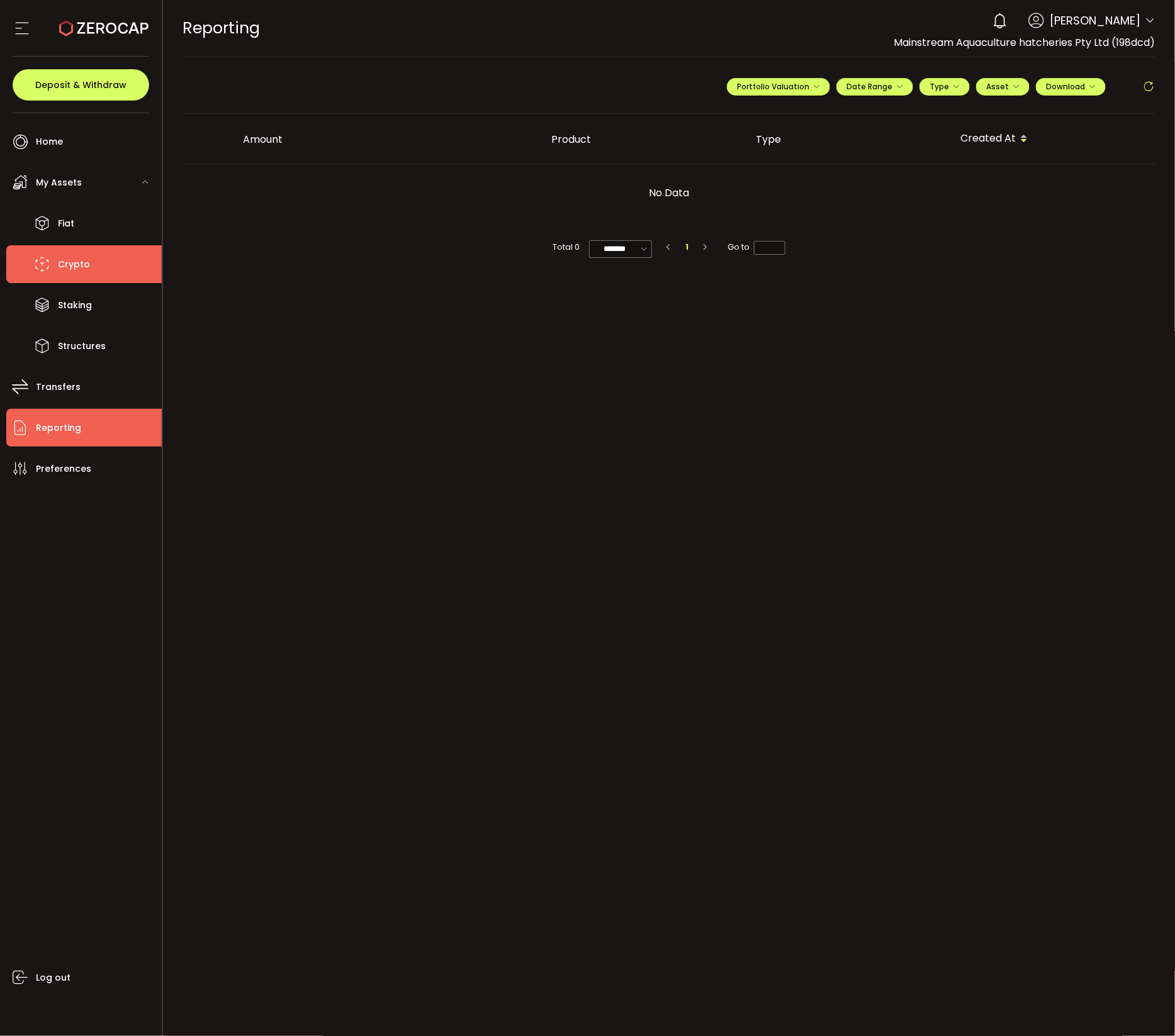
click at [60, 274] on li "Crypto" at bounding box center [84, 264] width 155 height 38
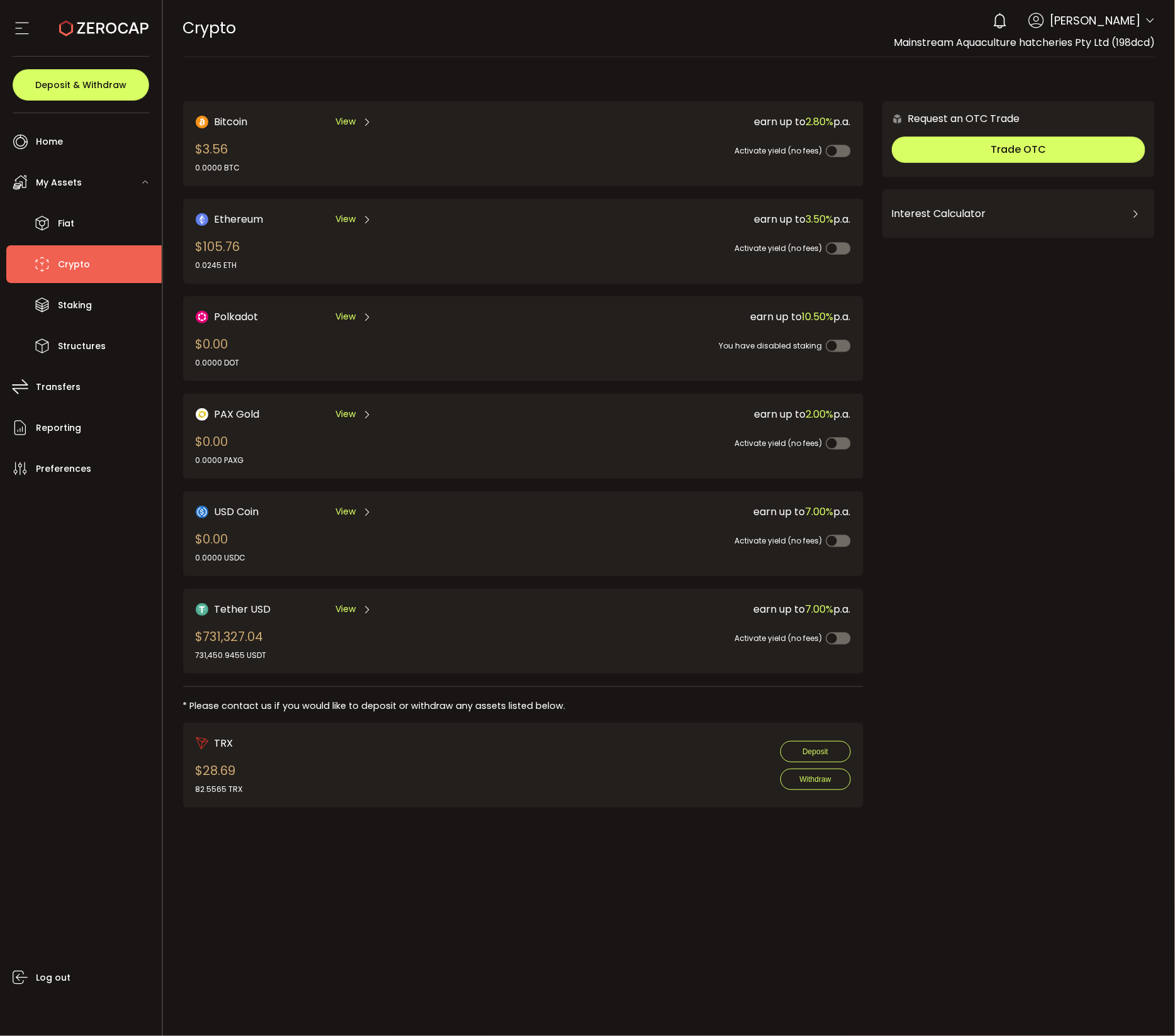
click at [237, 601] on span "Tether USD" at bounding box center [244, 609] width 57 height 16
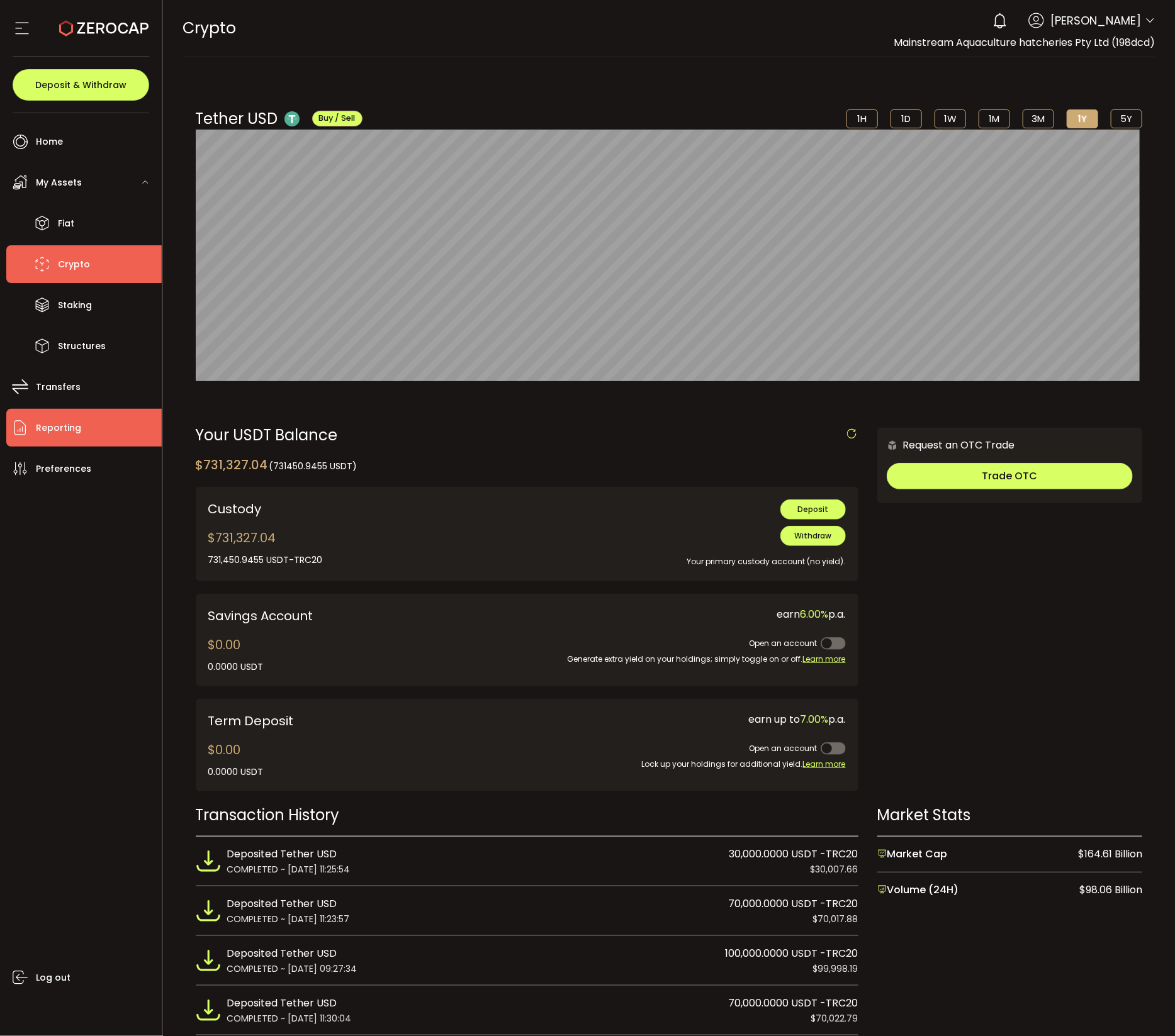
click at [69, 432] on span "Reporting" at bounding box center [59, 427] width 46 height 18
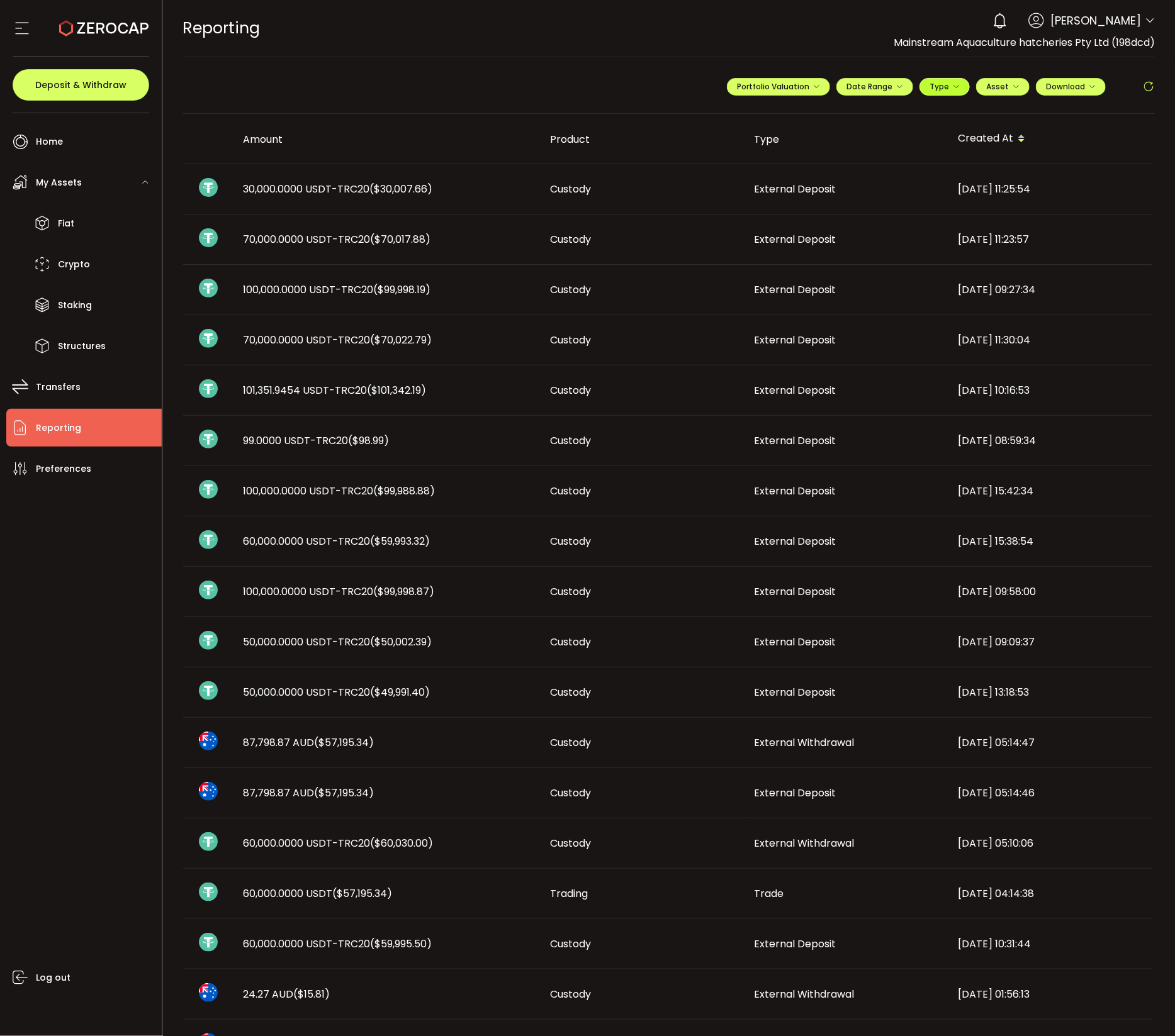
click at [952, 88] on icon "button" at bounding box center [956, 87] width 8 height 8
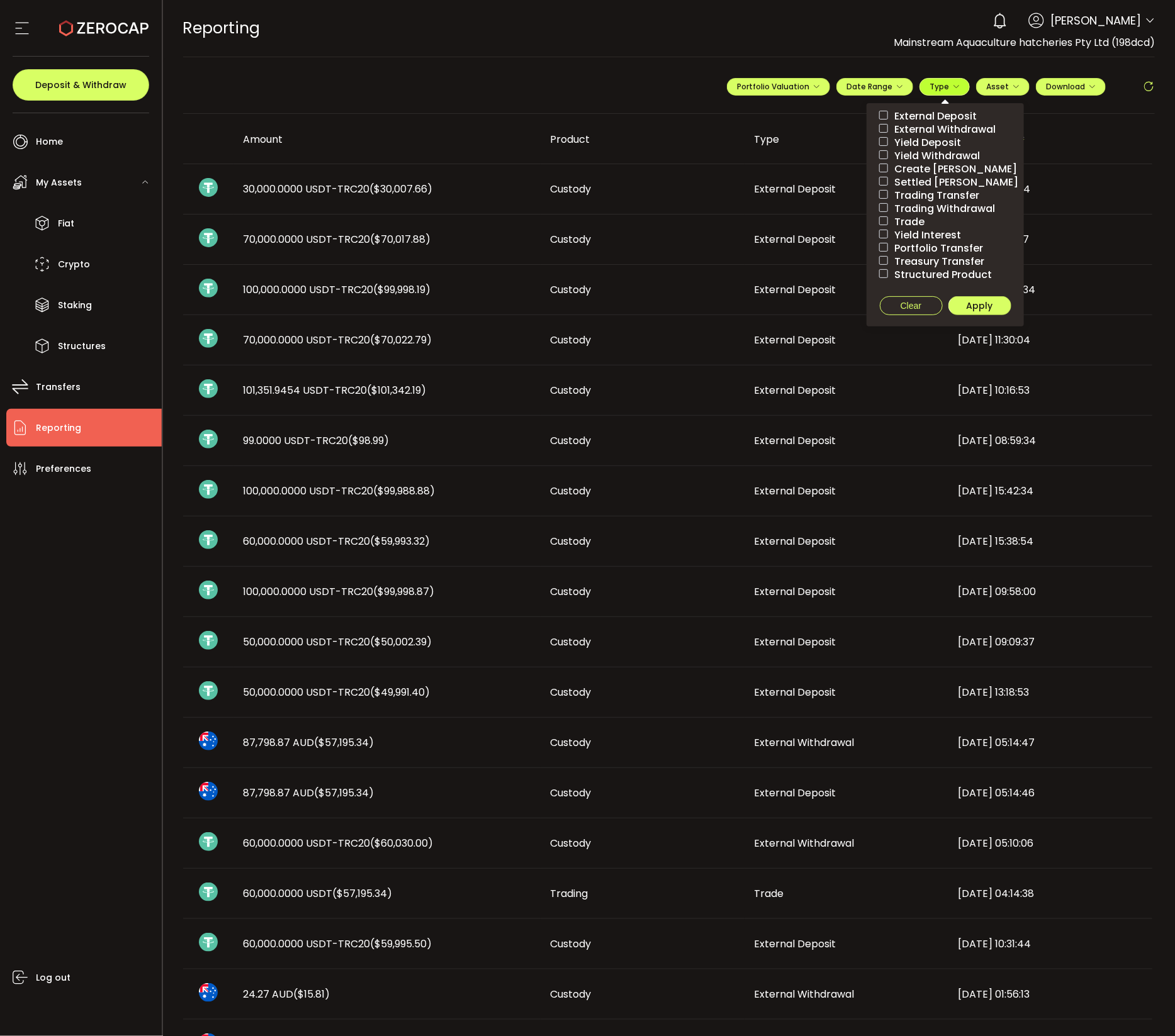
click at [952, 88] on icon "button" at bounding box center [956, 87] width 8 height 8
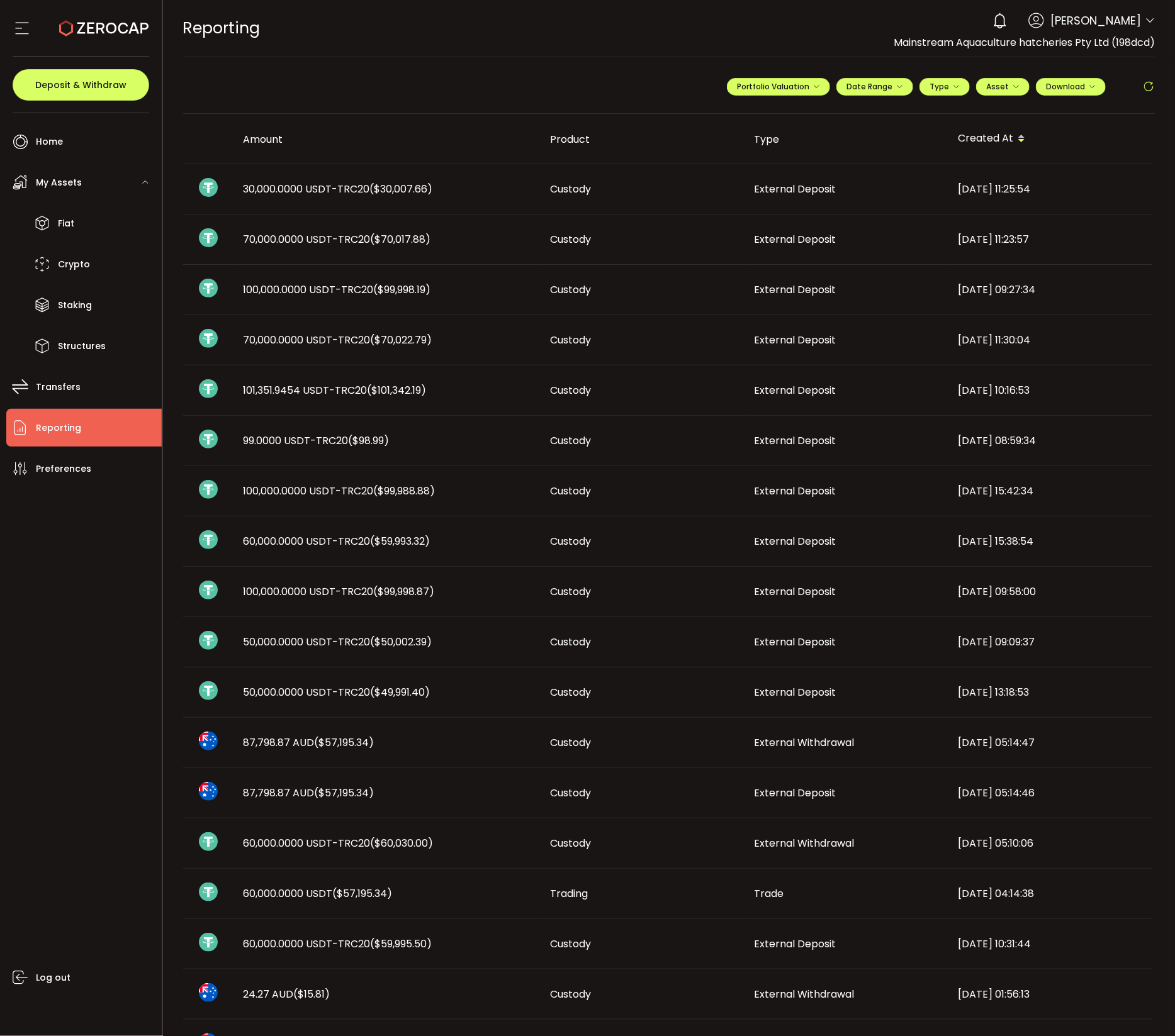
click at [1012, 76] on div "**********" at bounding box center [941, 92] width 428 height 38
click at [1012, 84] on icon "button" at bounding box center [1016, 87] width 8 height 8
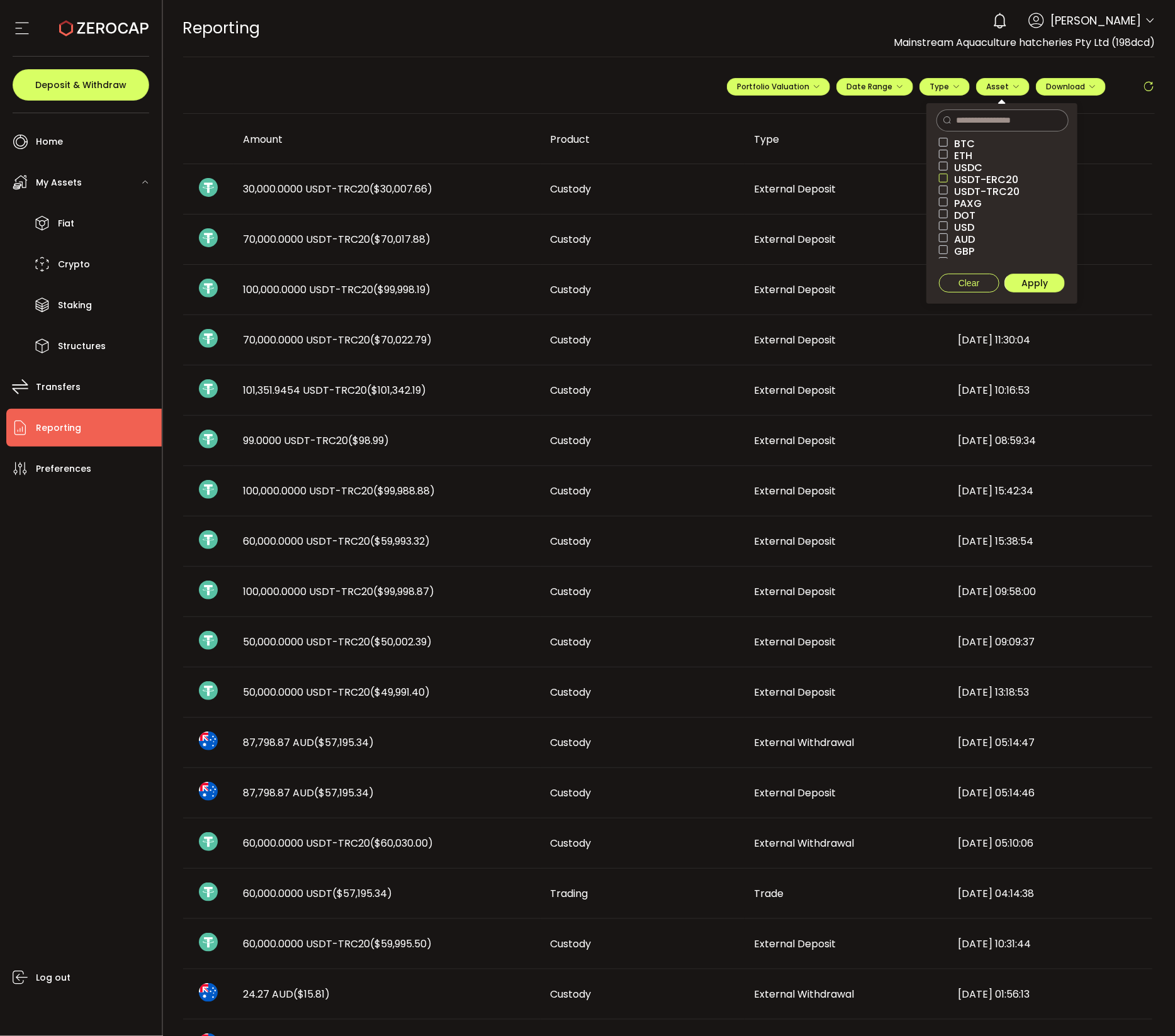
click at [943, 178] on span at bounding box center [943, 178] width 9 height 9
click at [1043, 284] on span "Apply" at bounding box center [1034, 283] width 27 height 12
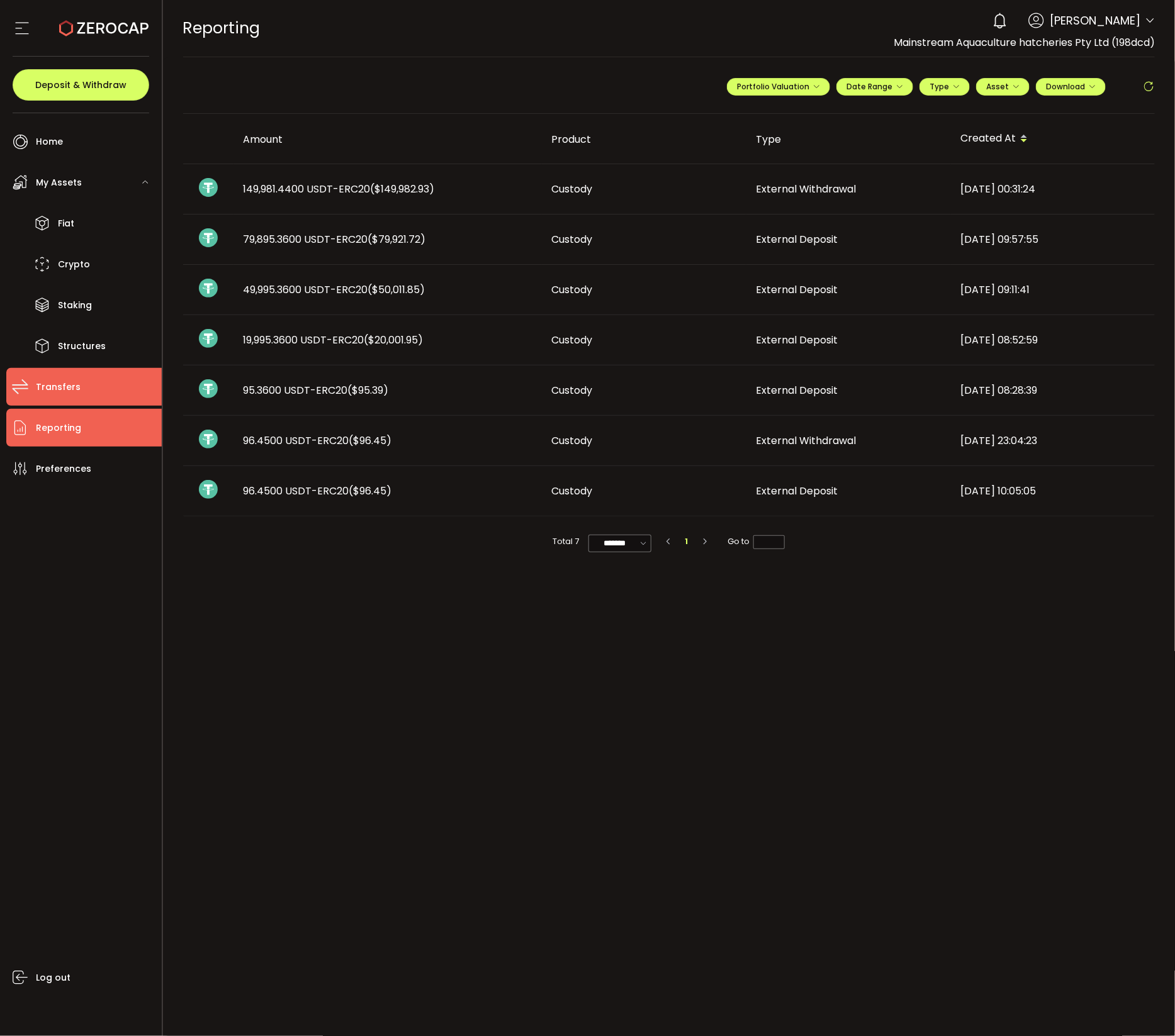
click at [68, 385] on span "Transfers" at bounding box center [58, 386] width 45 height 18
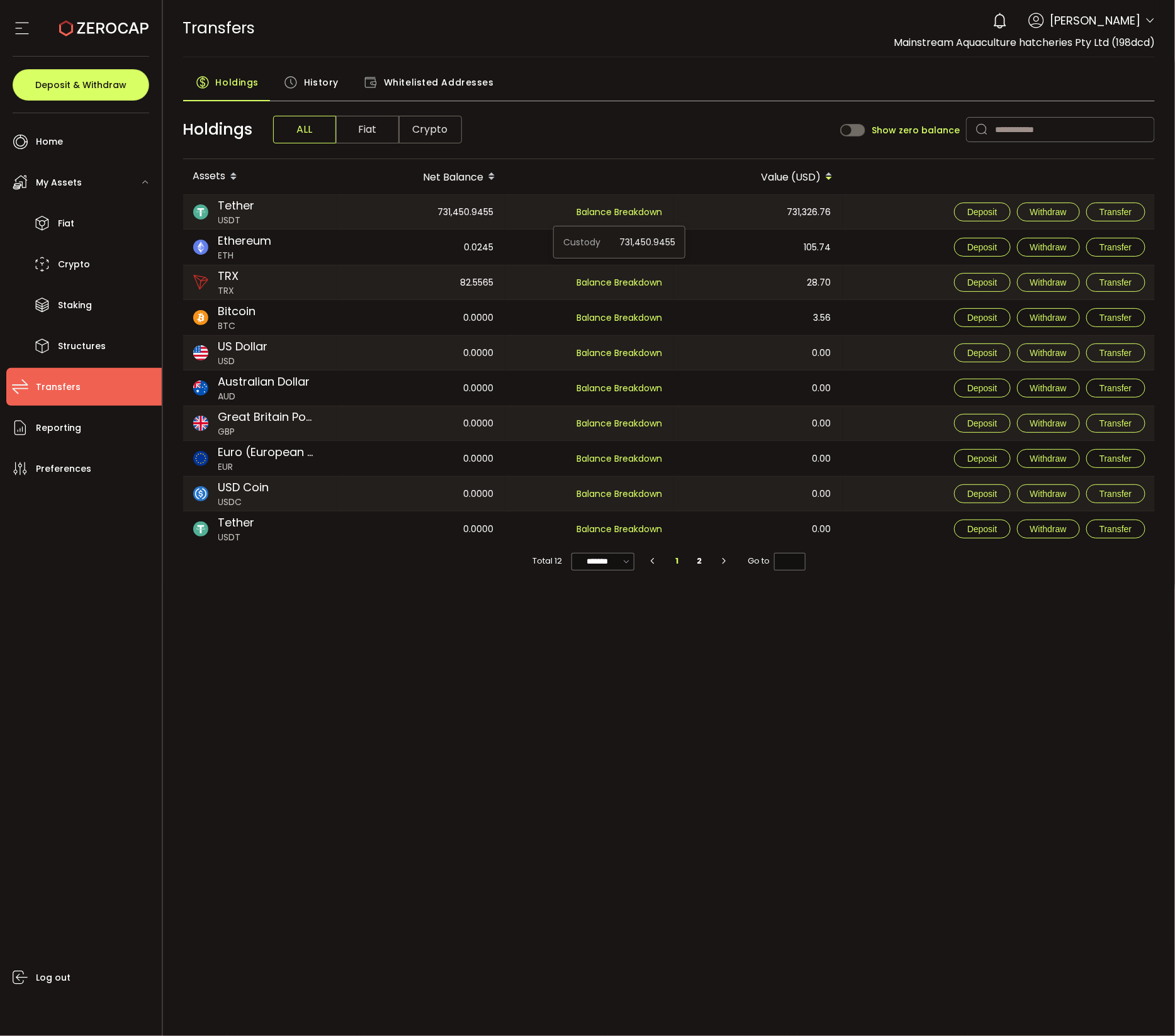
click at [619, 208] on span "Balance Breakdown" at bounding box center [619, 211] width 86 height 12
click at [432, 123] on span "Crypto" at bounding box center [430, 129] width 63 height 28
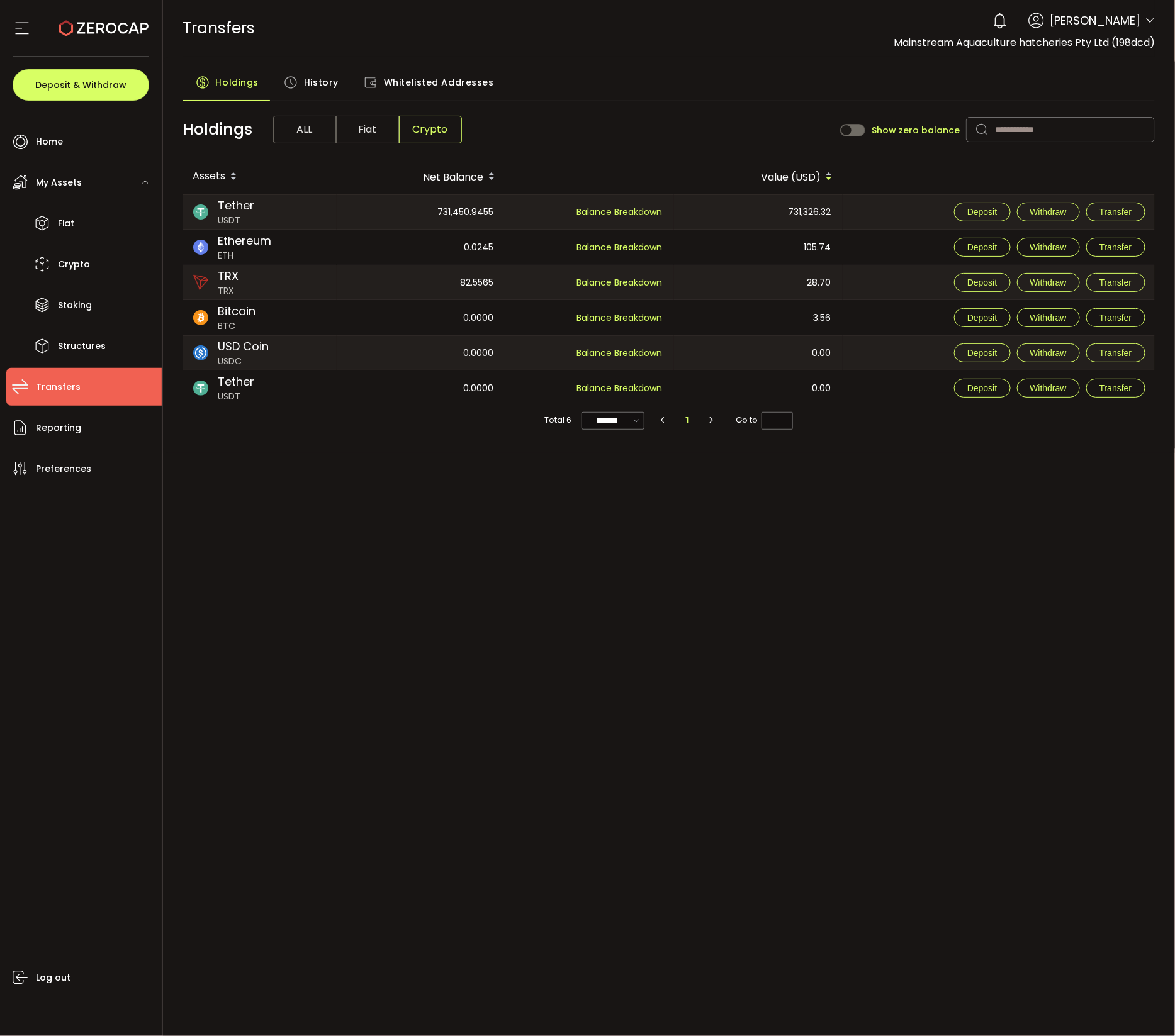
click at [318, 77] on span "History" at bounding box center [321, 82] width 34 height 25
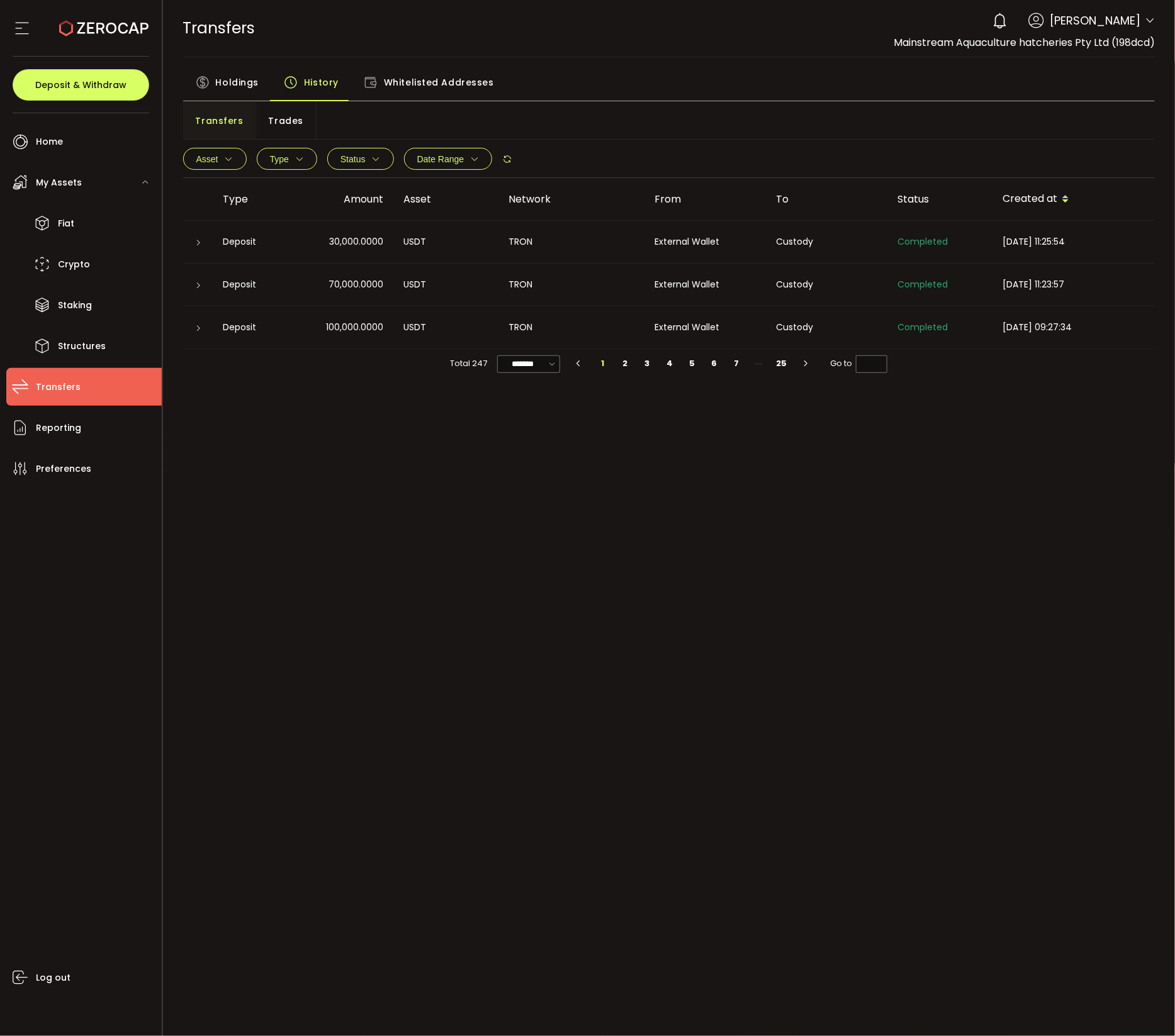
click at [282, 118] on span "Trades" at bounding box center [285, 121] width 34 height 25
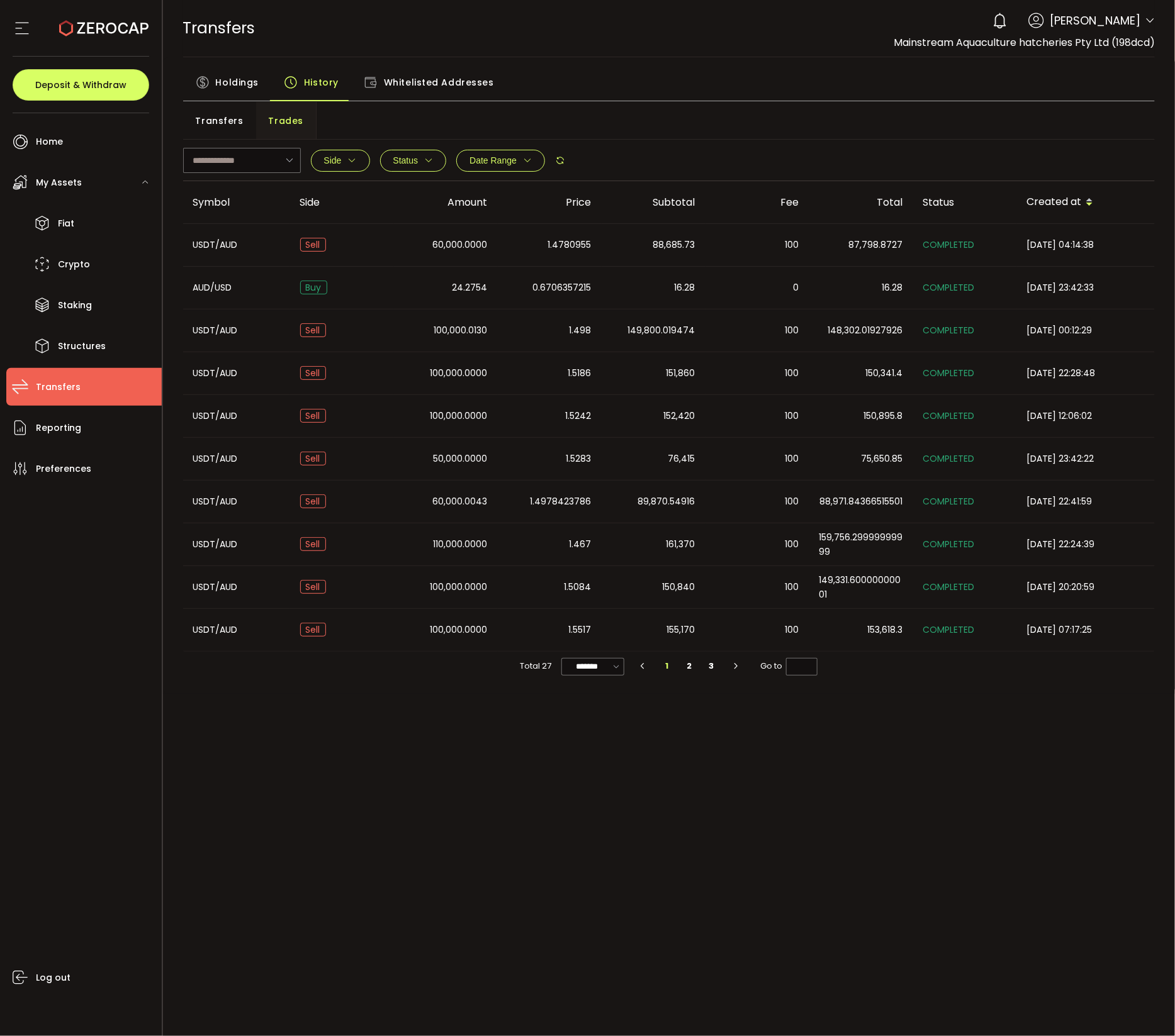
click at [227, 80] on span "Holdings" at bounding box center [237, 82] width 43 height 25
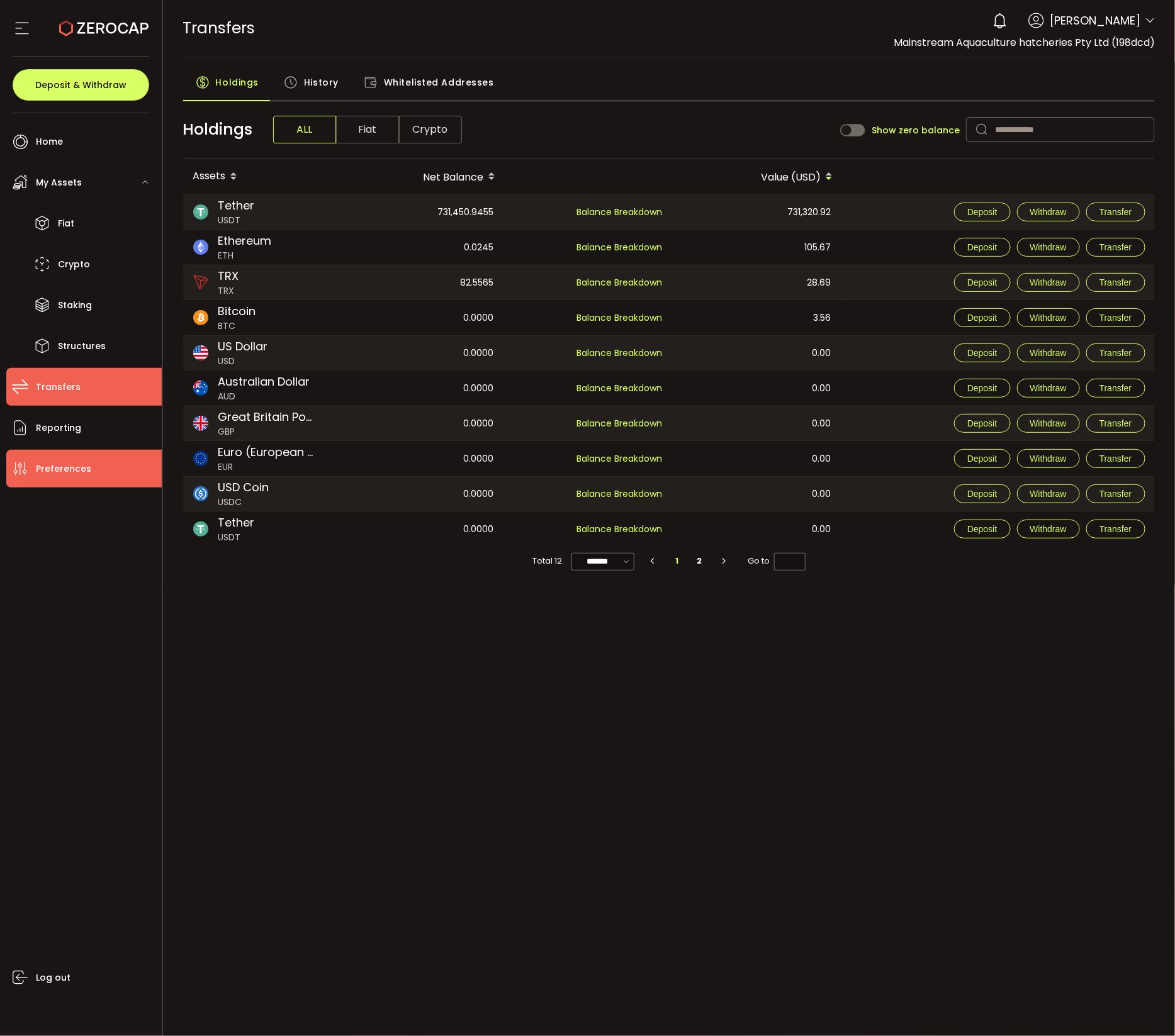
click at [57, 464] on span "Preferences" at bounding box center [64, 468] width 55 height 18
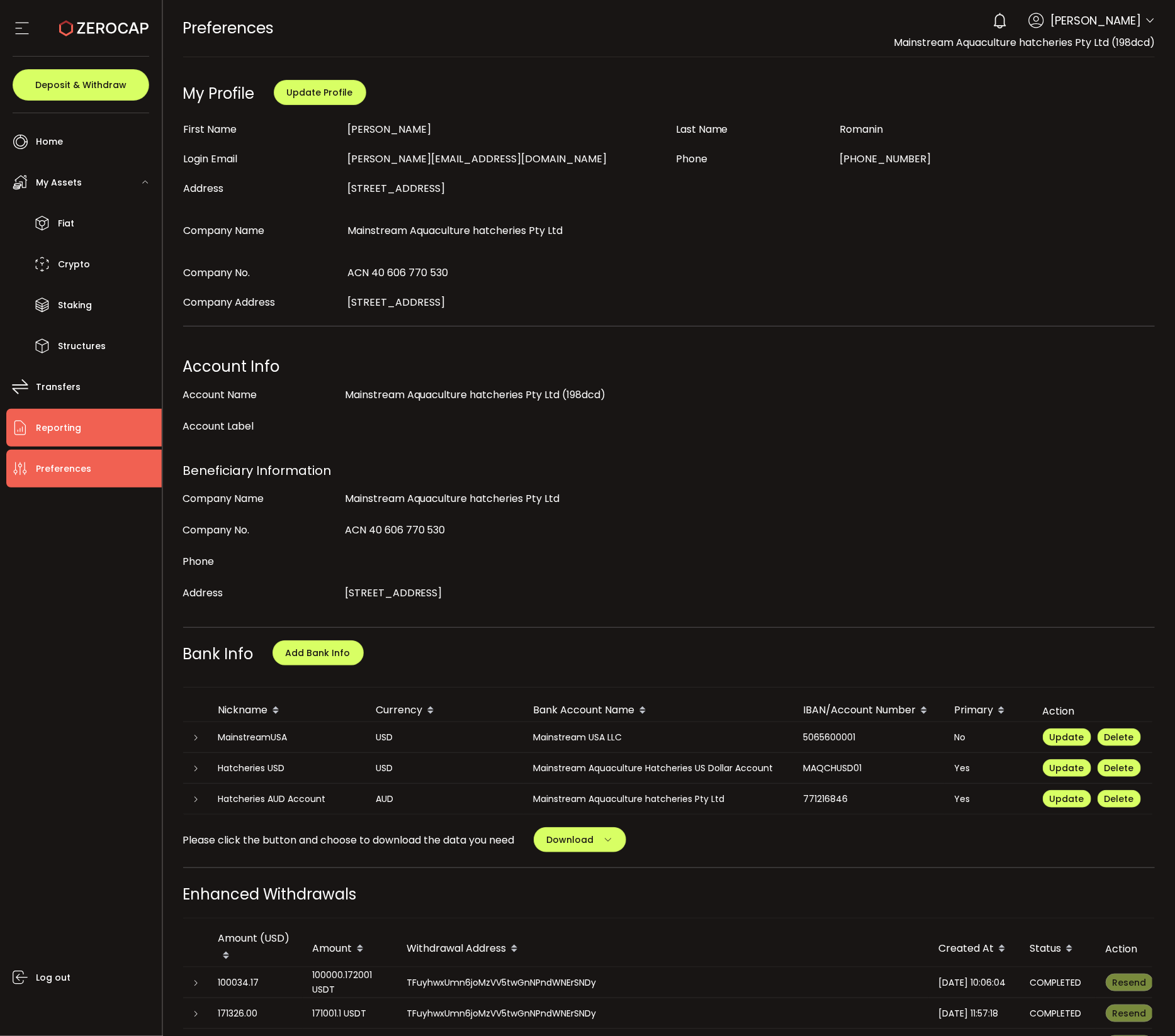
click at [60, 432] on span "Reporting" at bounding box center [59, 427] width 46 height 18
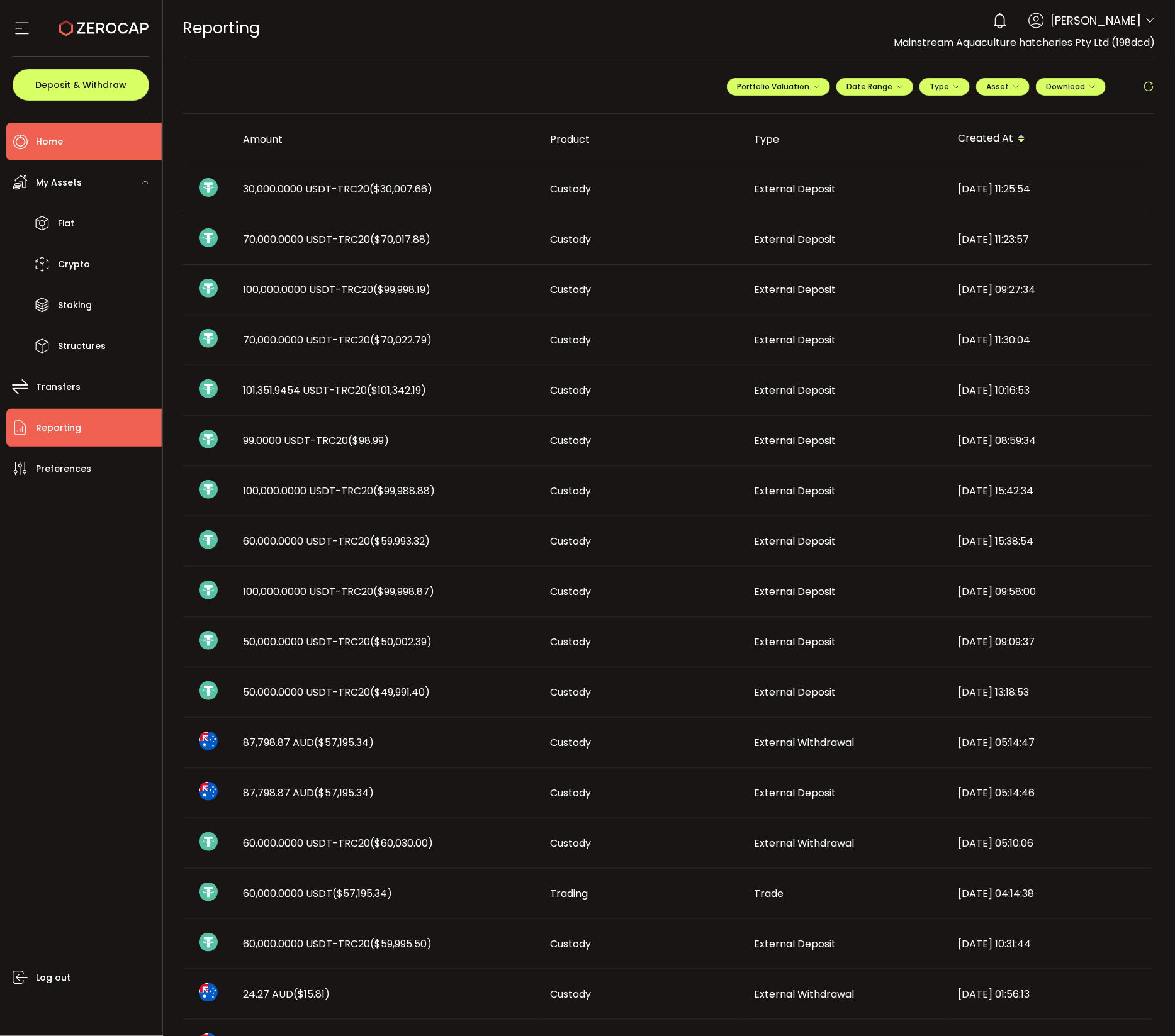
click at [69, 142] on li "Home" at bounding box center [84, 142] width 155 height 38
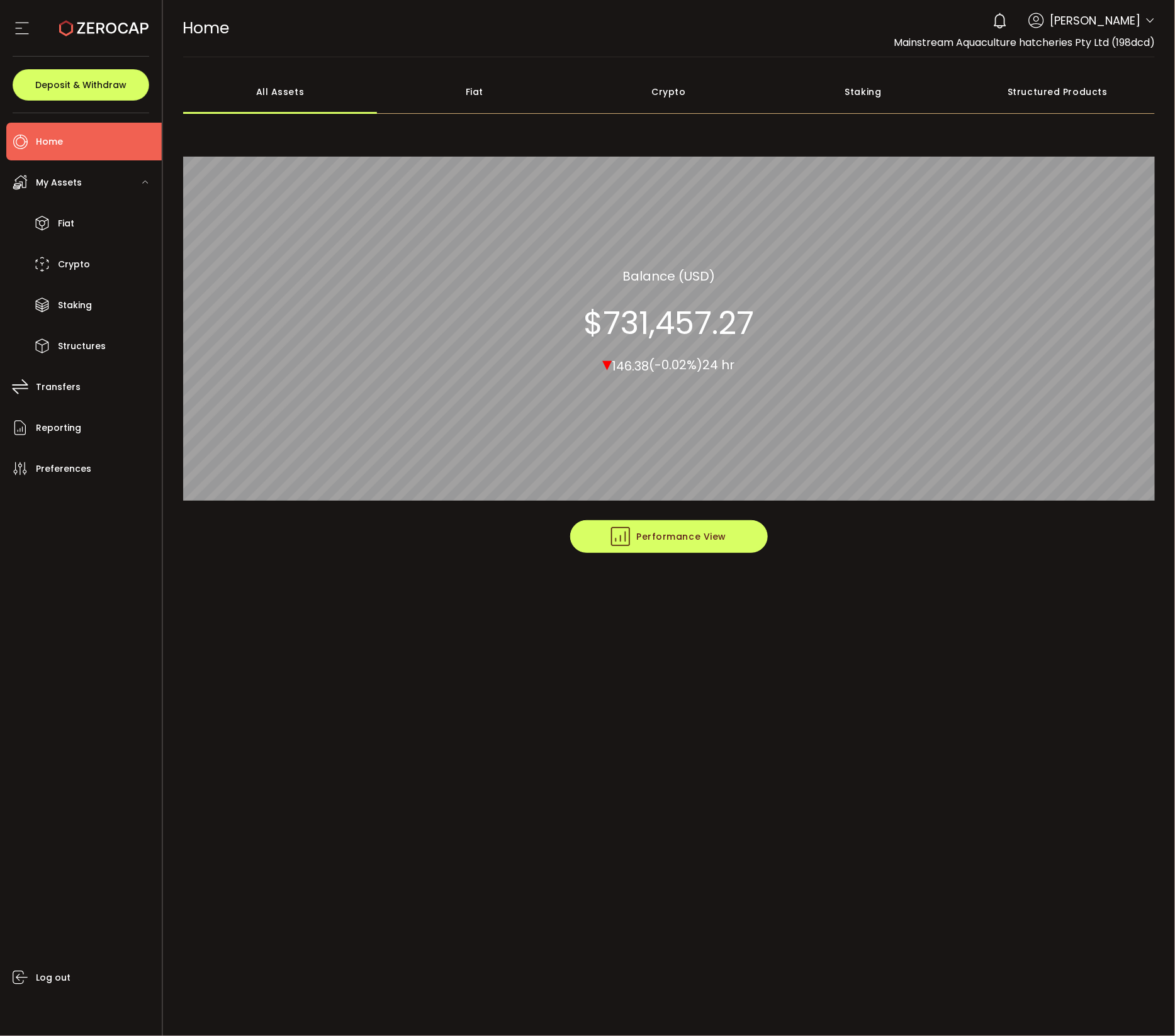
click at [699, 531] on span "Performance View" at bounding box center [668, 537] width 115 height 19
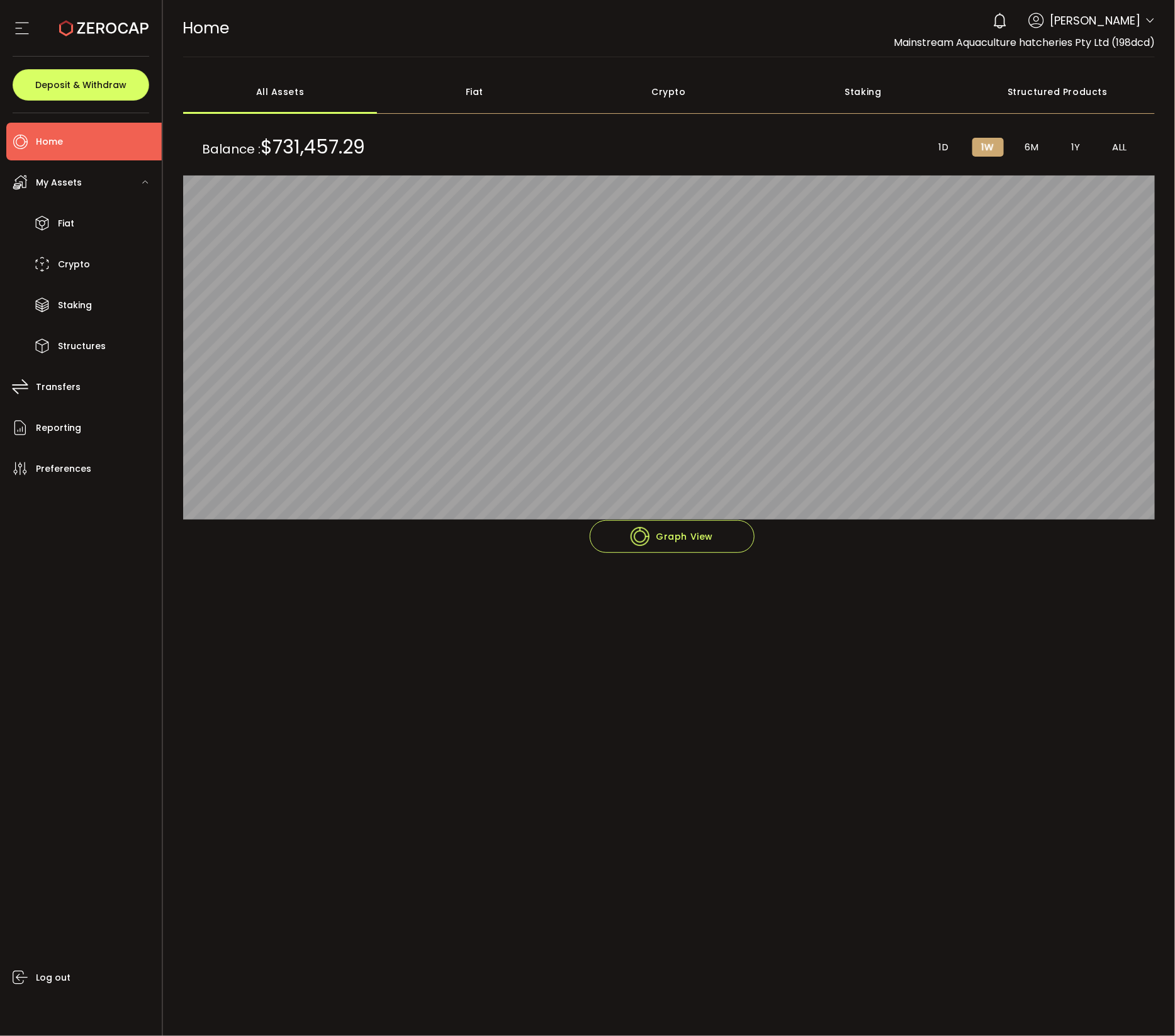
click at [1030, 142] on span "6M" at bounding box center [1031, 147] width 14 height 11
click at [1070, 138] on li "1Y" at bounding box center [1075, 147] width 31 height 19
drag, startPoint x: 57, startPoint y: 139, endPoint x: 69, endPoint y: 139, distance: 12.0
click at [57, 139] on span "Home" at bounding box center [49, 142] width 27 height 18
click at [65, 153] on li "Home" at bounding box center [84, 142] width 155 height 38
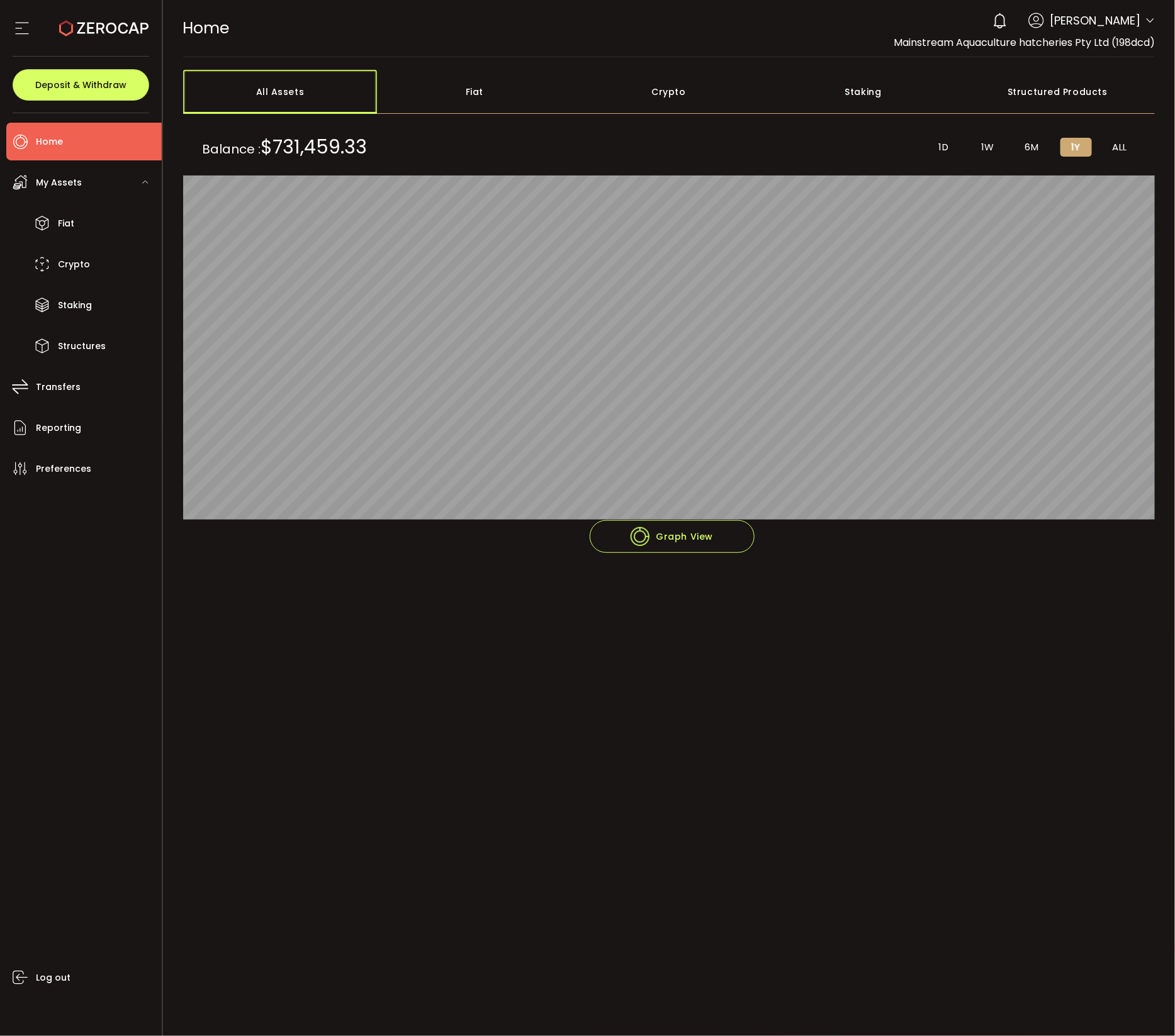
click at [274, 93] on div "All Assets" at bounding box center [280, 91] width 194 height 44
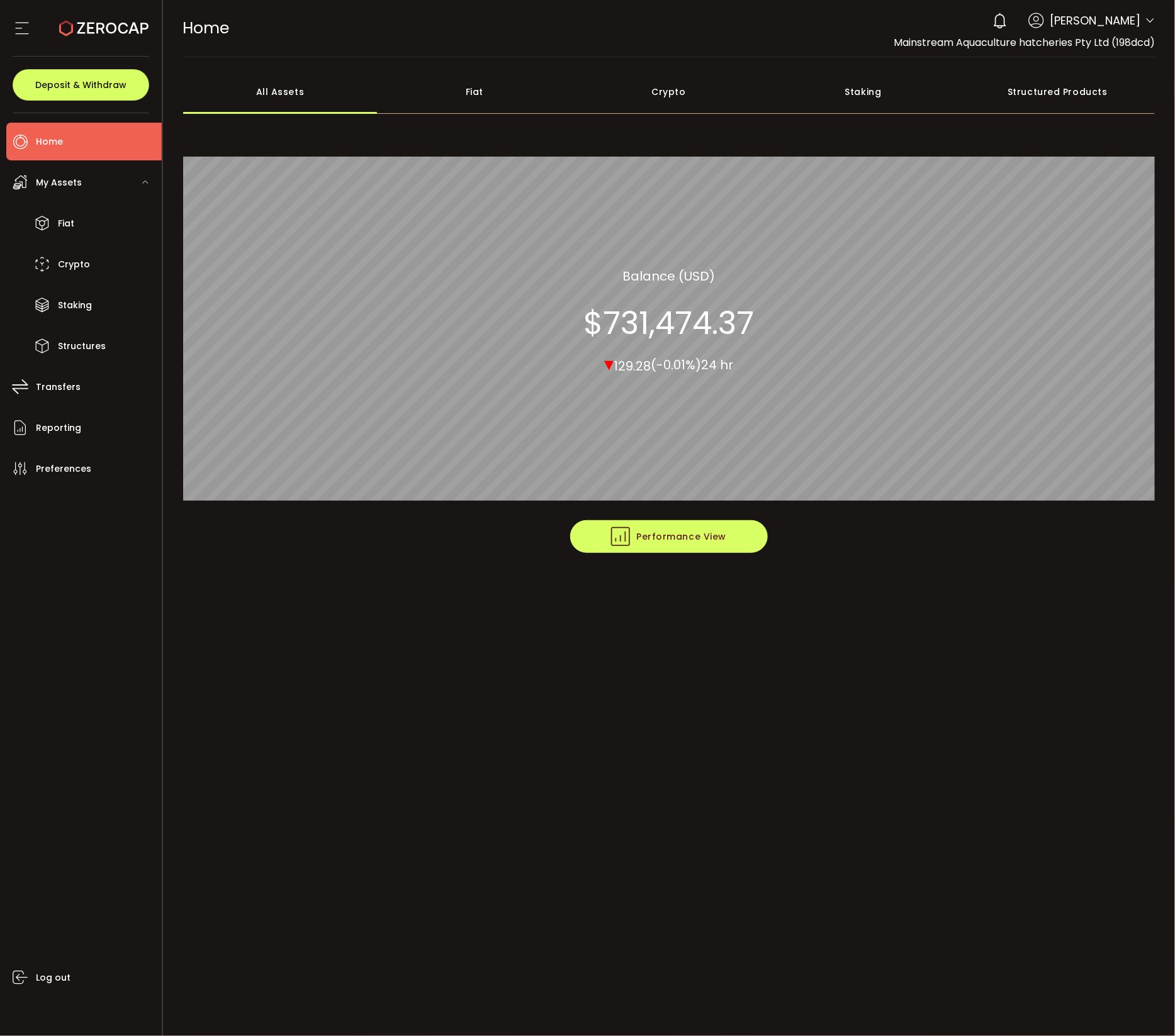
click at [687, 545] on span "Performance View" at bounding box center [668, 537] width 115 height 19
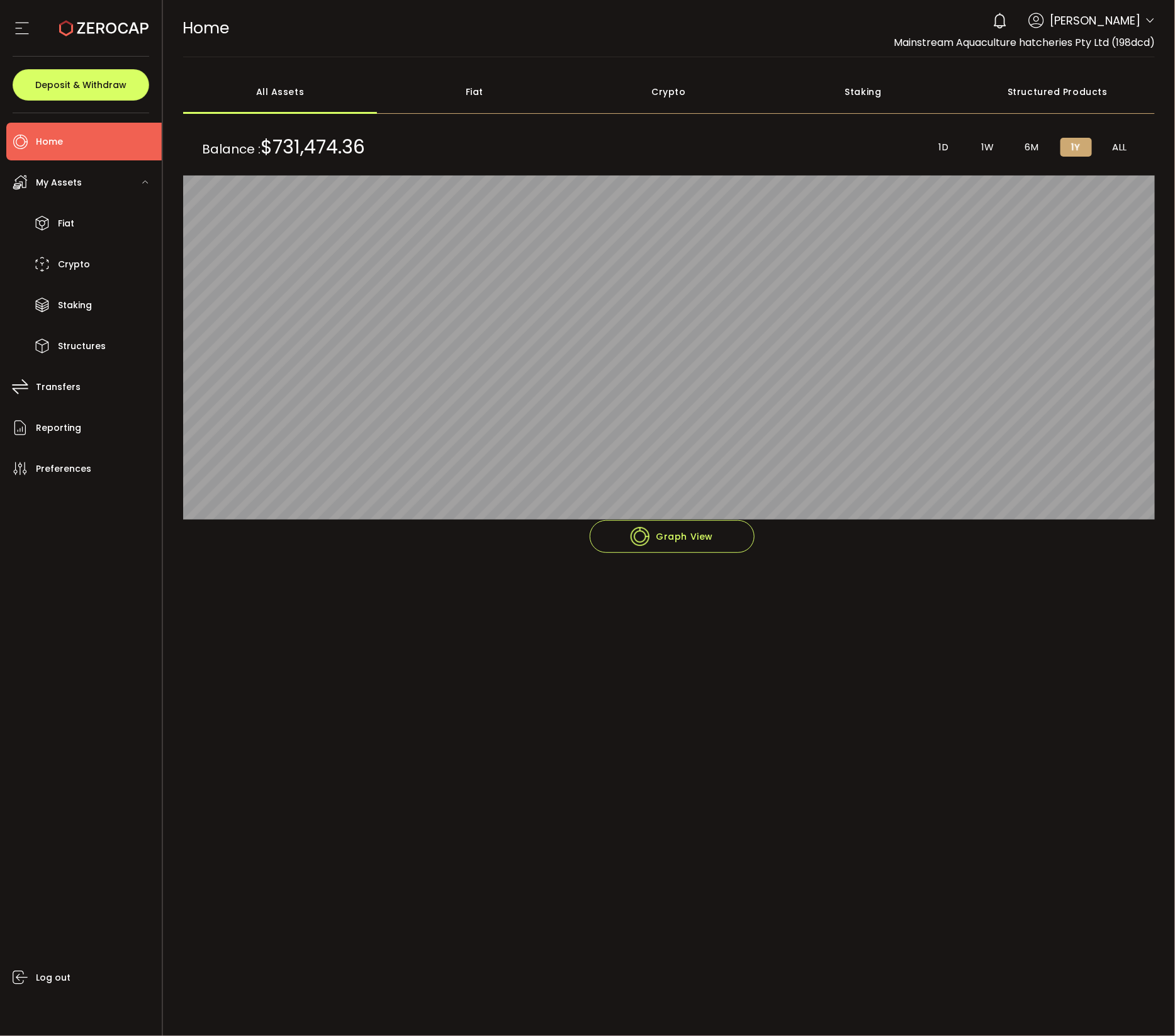
click at [674, 94] on div "Crypto" at bounding box center [669, 91] width 194 height 44
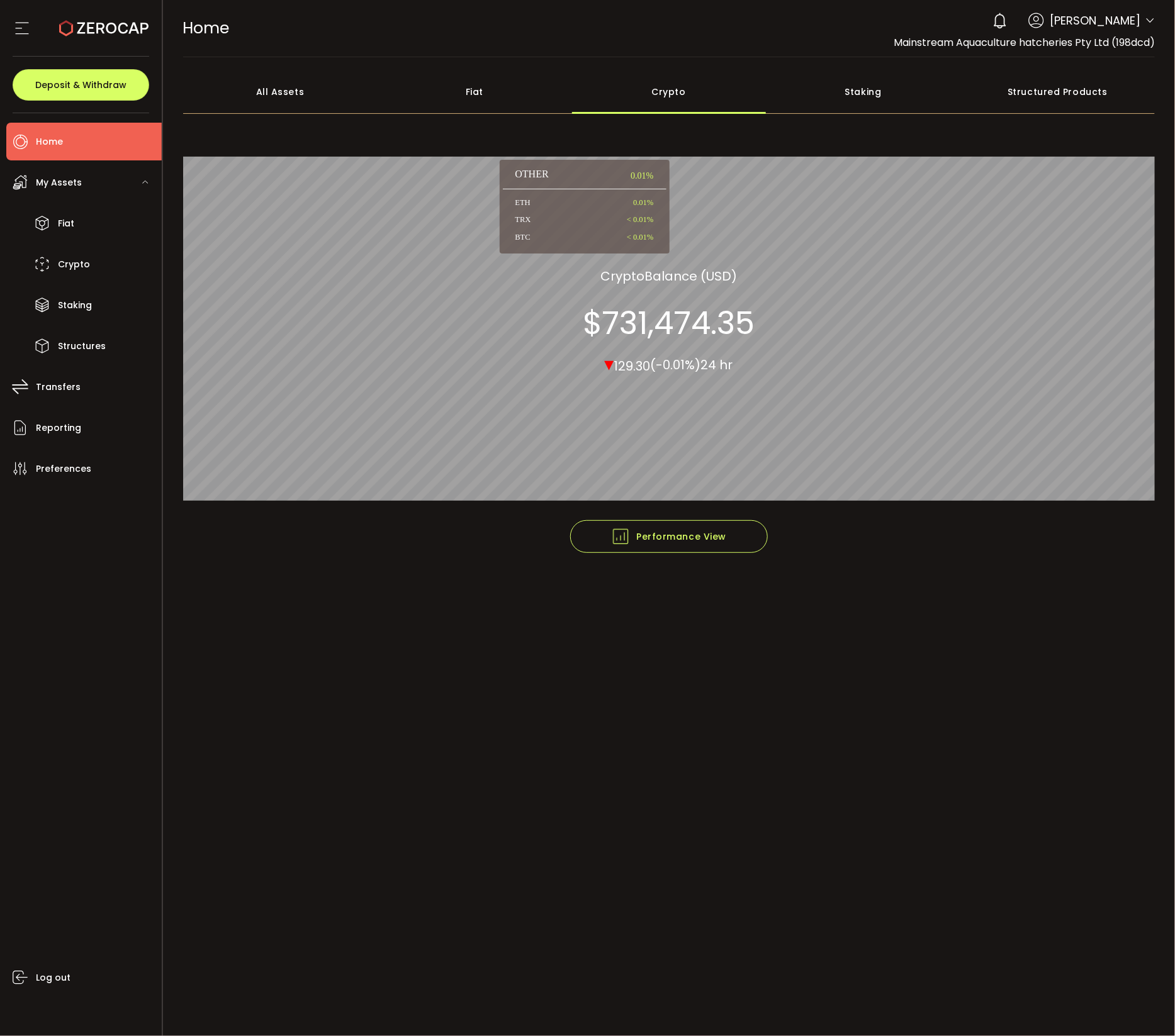
click at [666, 325] on section "$731,474.35" at bounding box center [668, 323] width 172 height 38
click at [677, 90] on div "Crypto" at bounding box center [669, 91] width 194 height 44
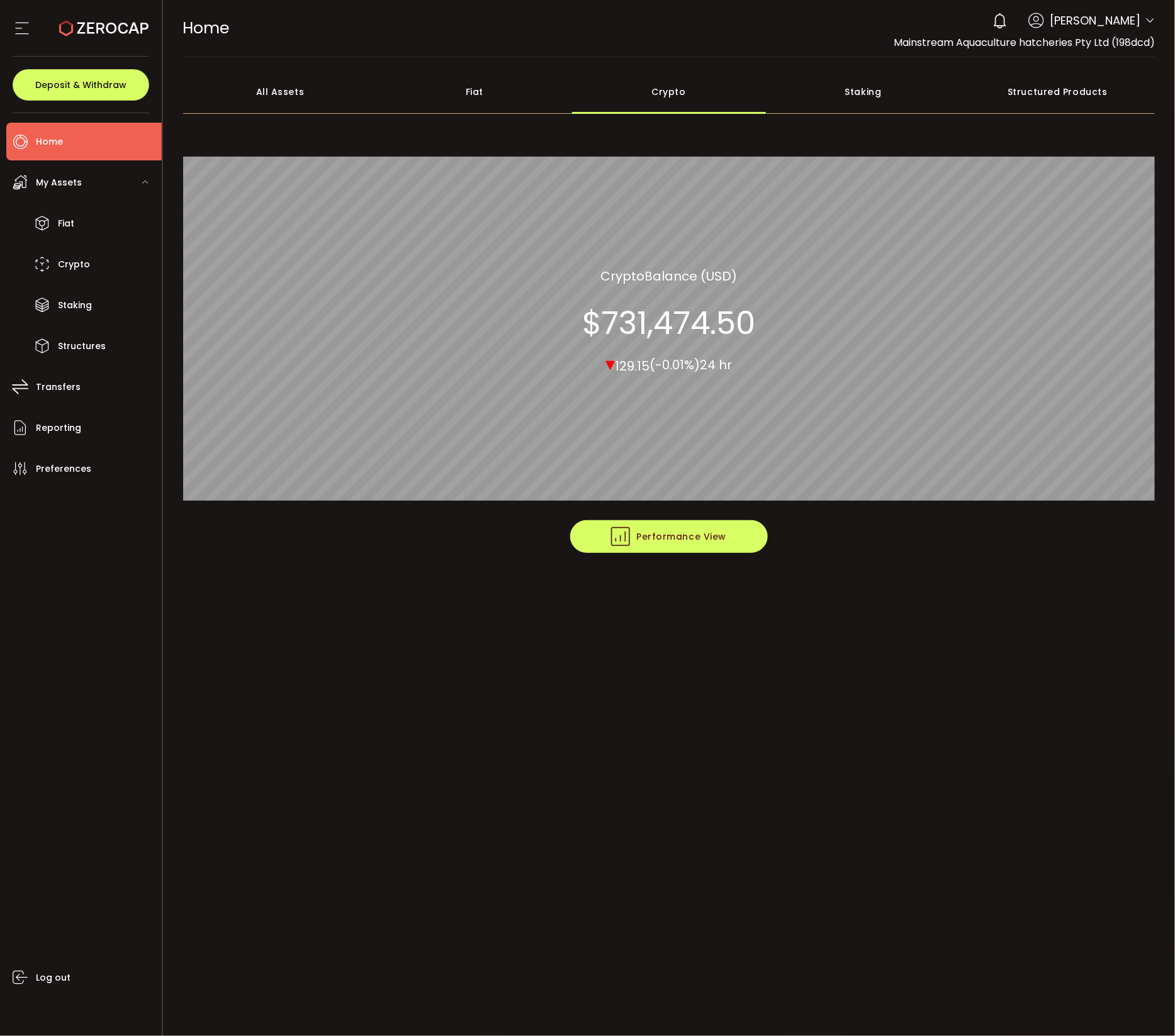
click at [687, 539] on span "Performance View" at bounding box center [668, 537] width 115 height 19
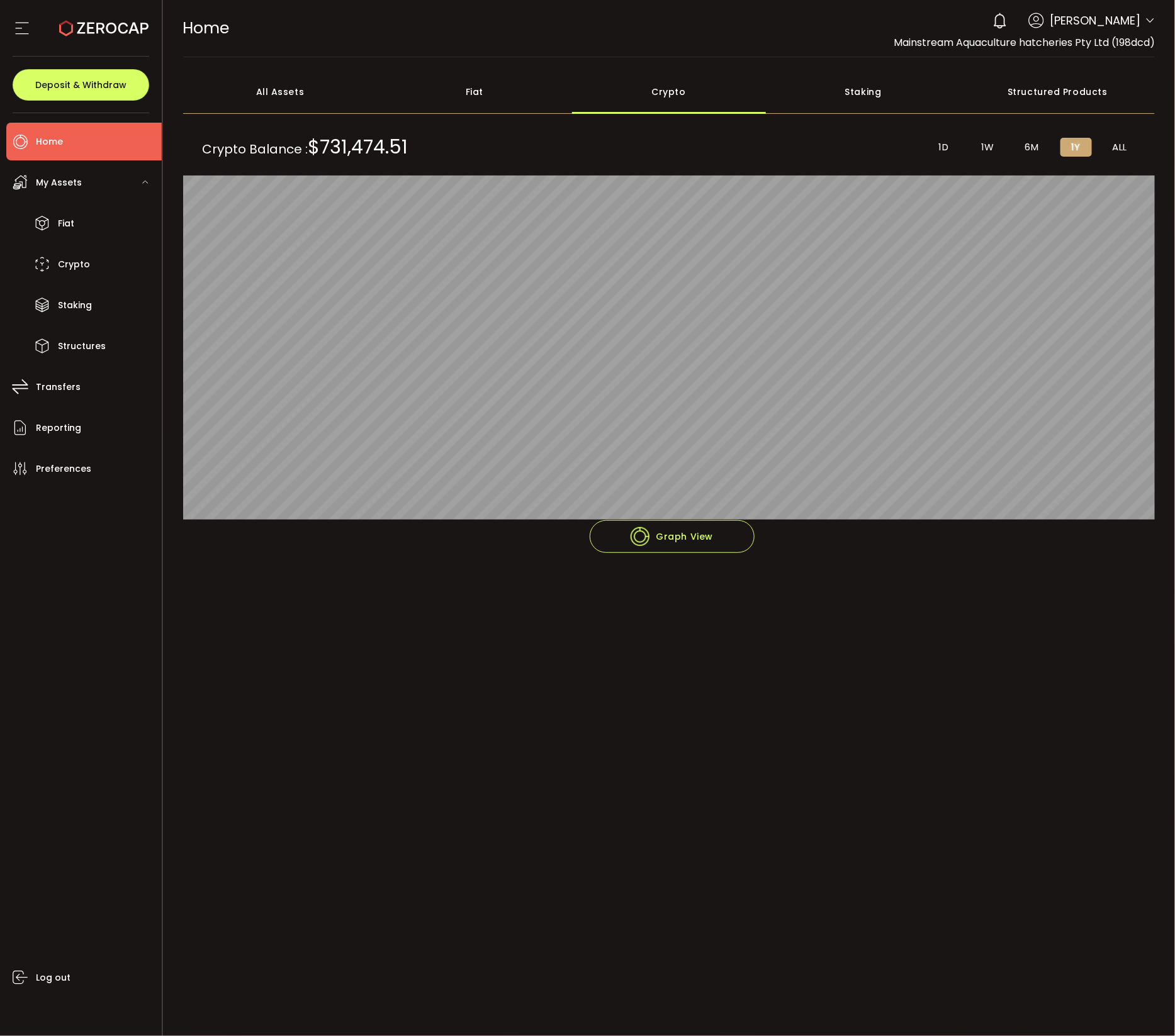
click at [287, 94] on div "All Assets" at bounding box center [280, 91] width 194 height 44
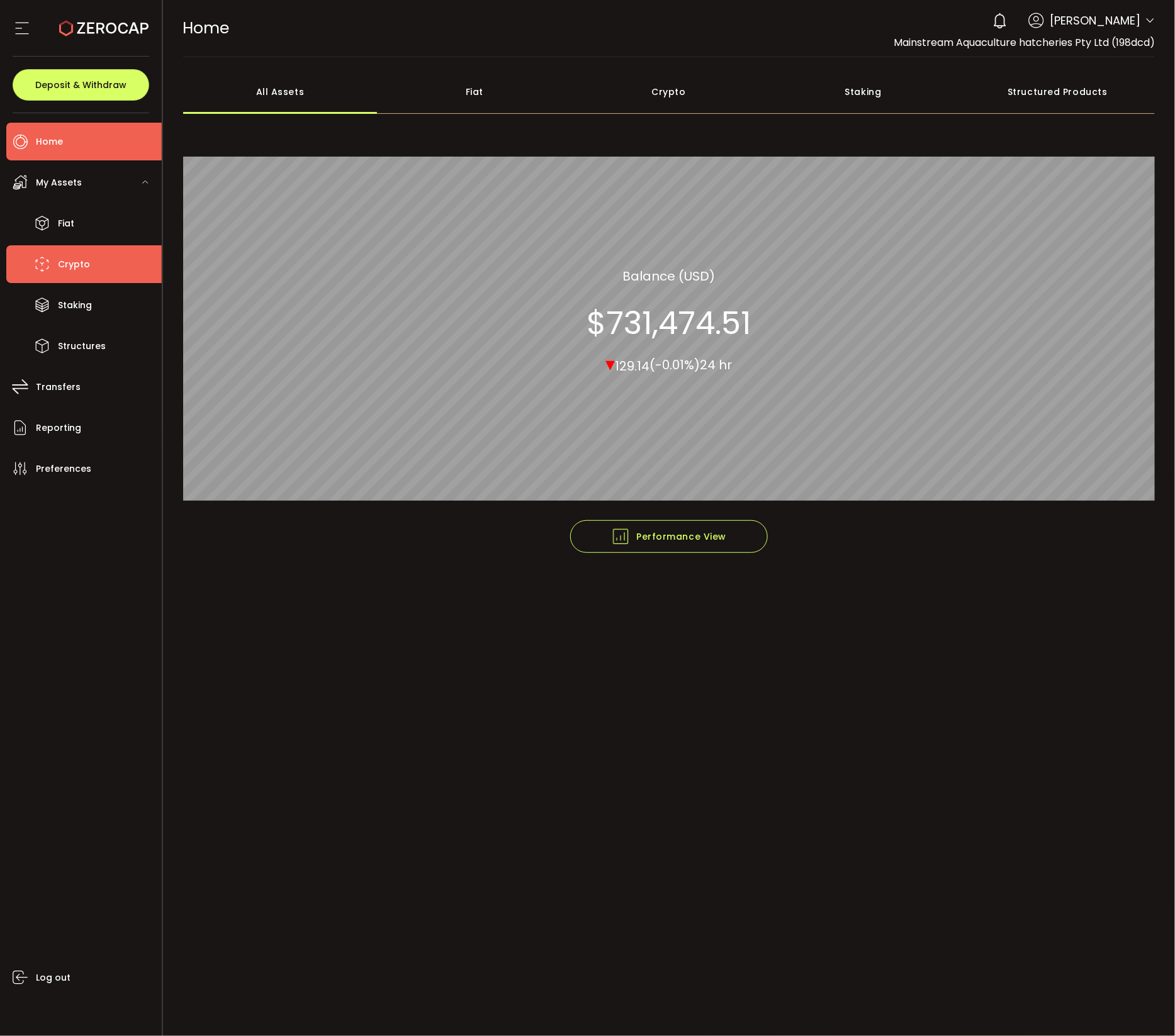
click at [80, 263] on span "Crypto" at bounding box center [74, 264] width 32 height 18
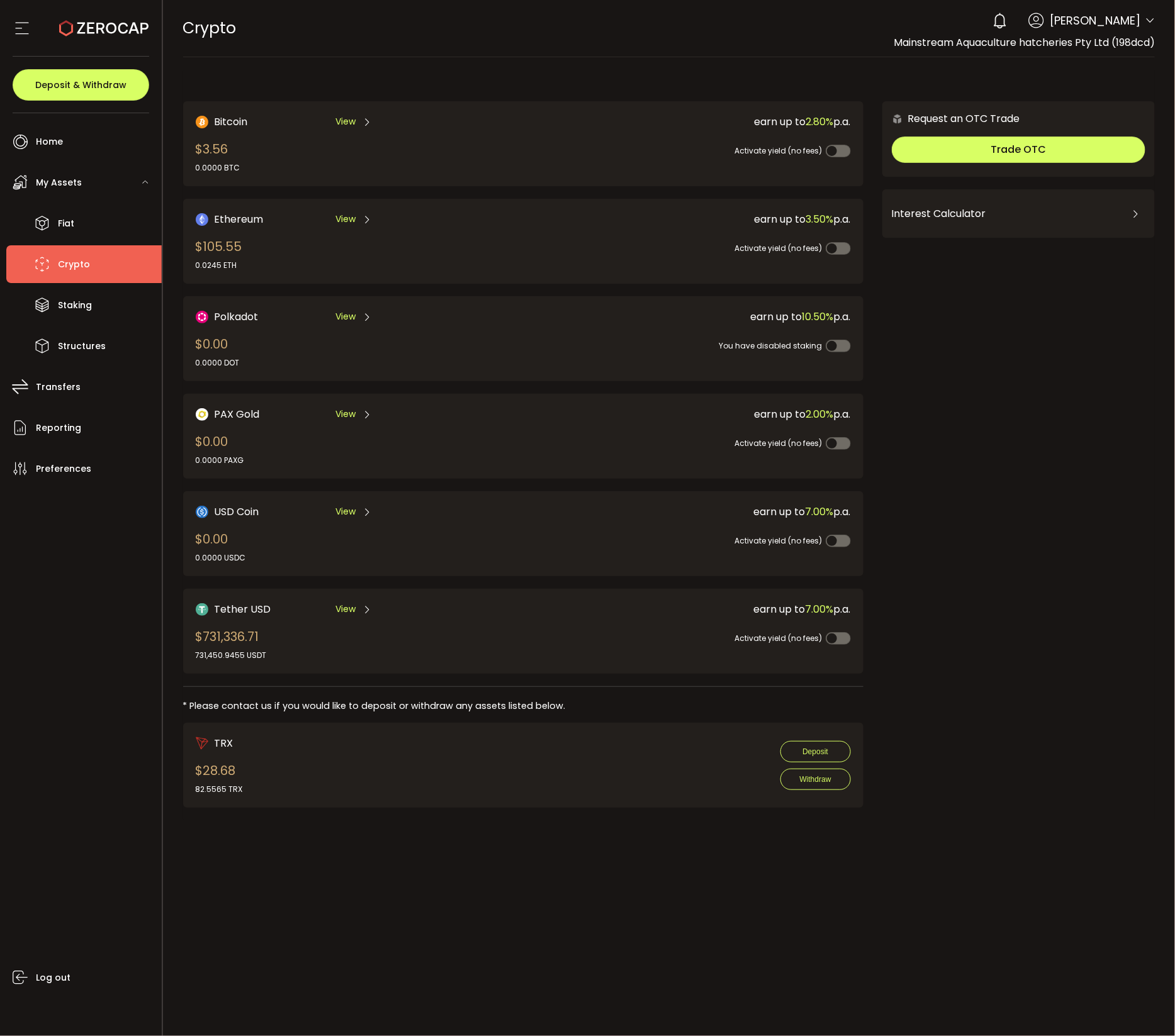
click at [249, 601] on span "Tether USD" at bounding box center [244, 609] width 57 height 16
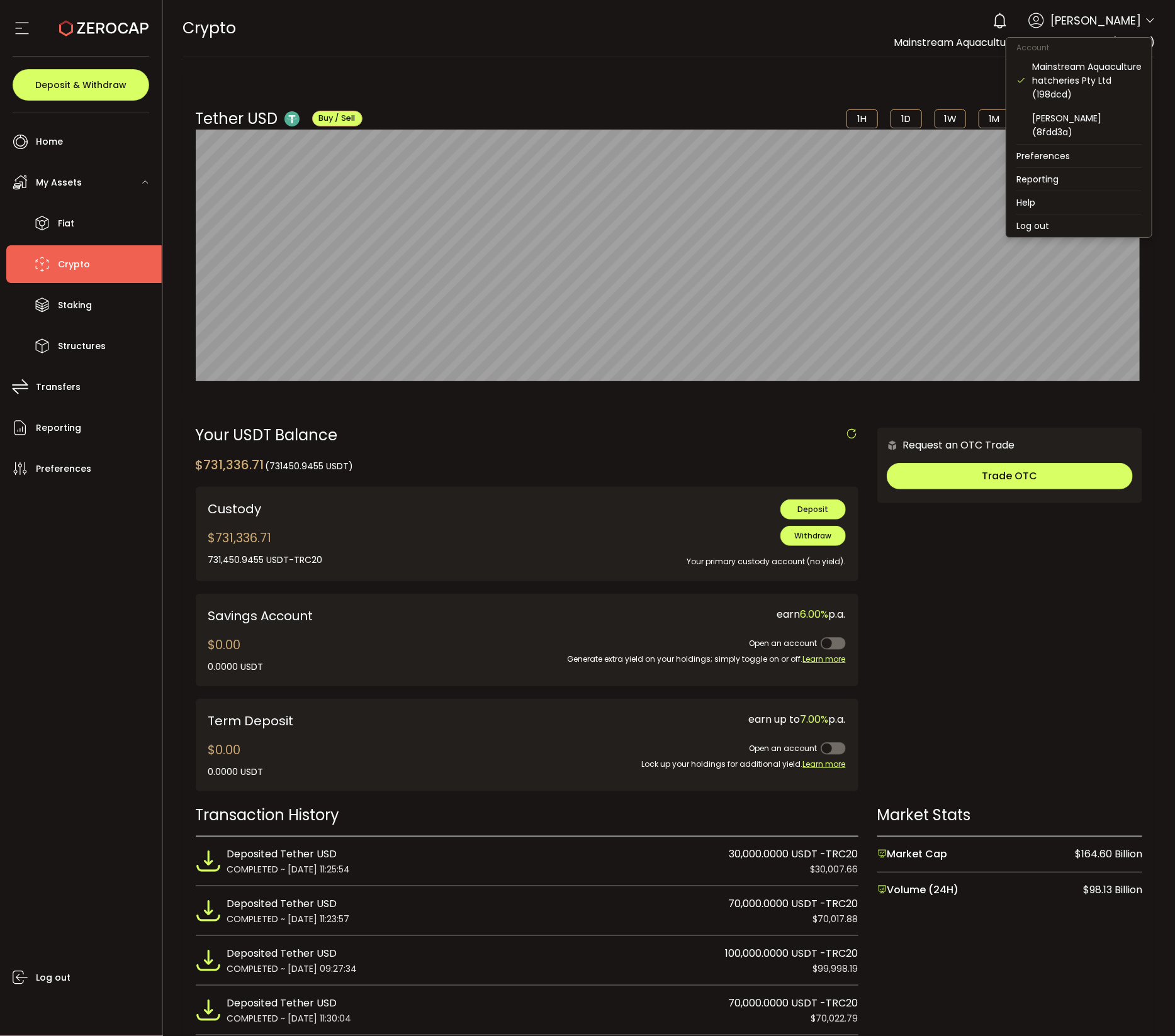
click at [1149, 21] on icon at bounding box center [1149, 21] width 10 height 10
click at [1065, 215] on li "Log out" at bounding box center [1079, 226] width 146 height 23
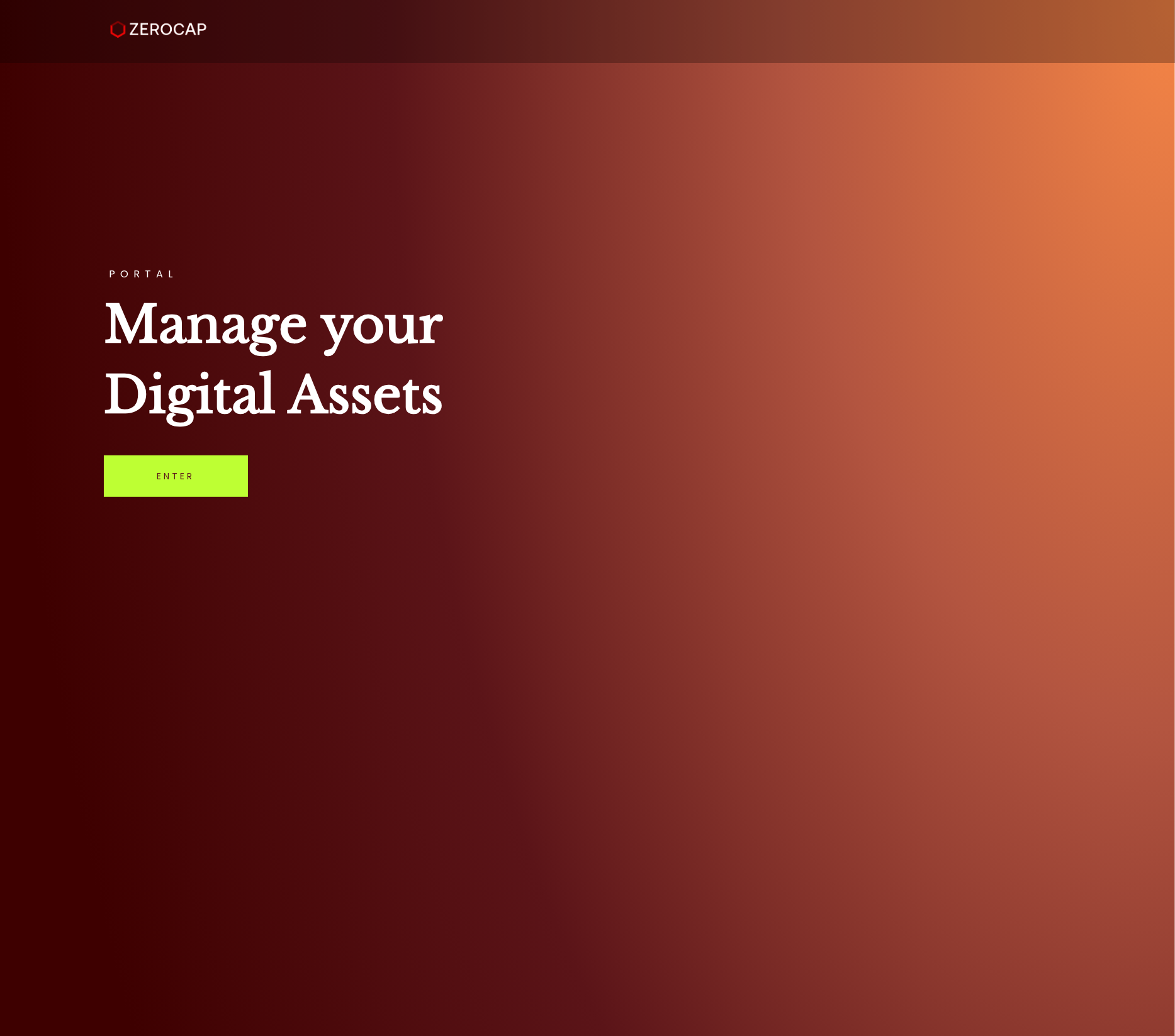
click at [165, 482] on link "Enter" at bounding box center [175, 477] width 144 height 42
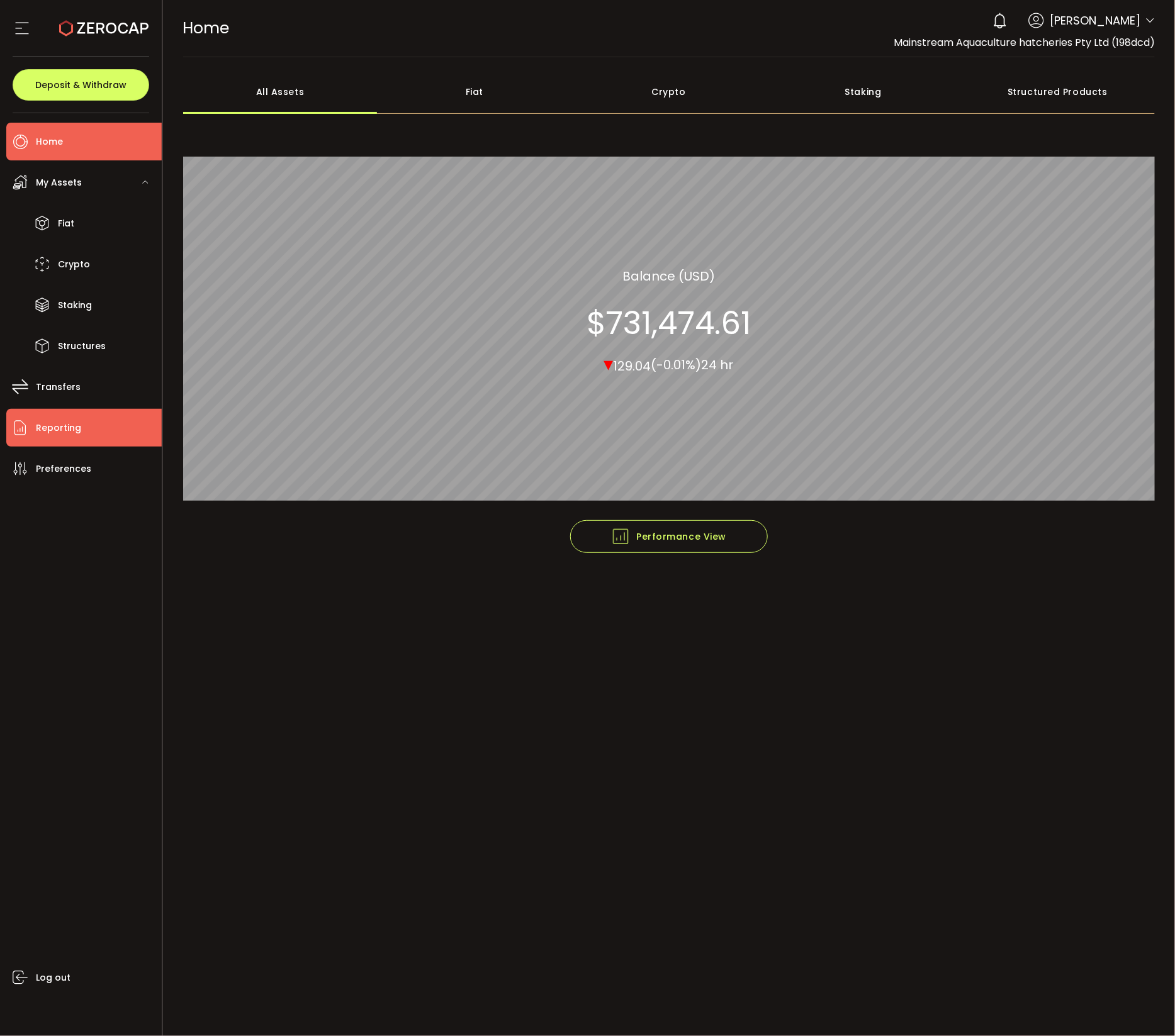
click at [49, 420] on span "Reporting" at bounding box center [59, 427] width 46 height 18
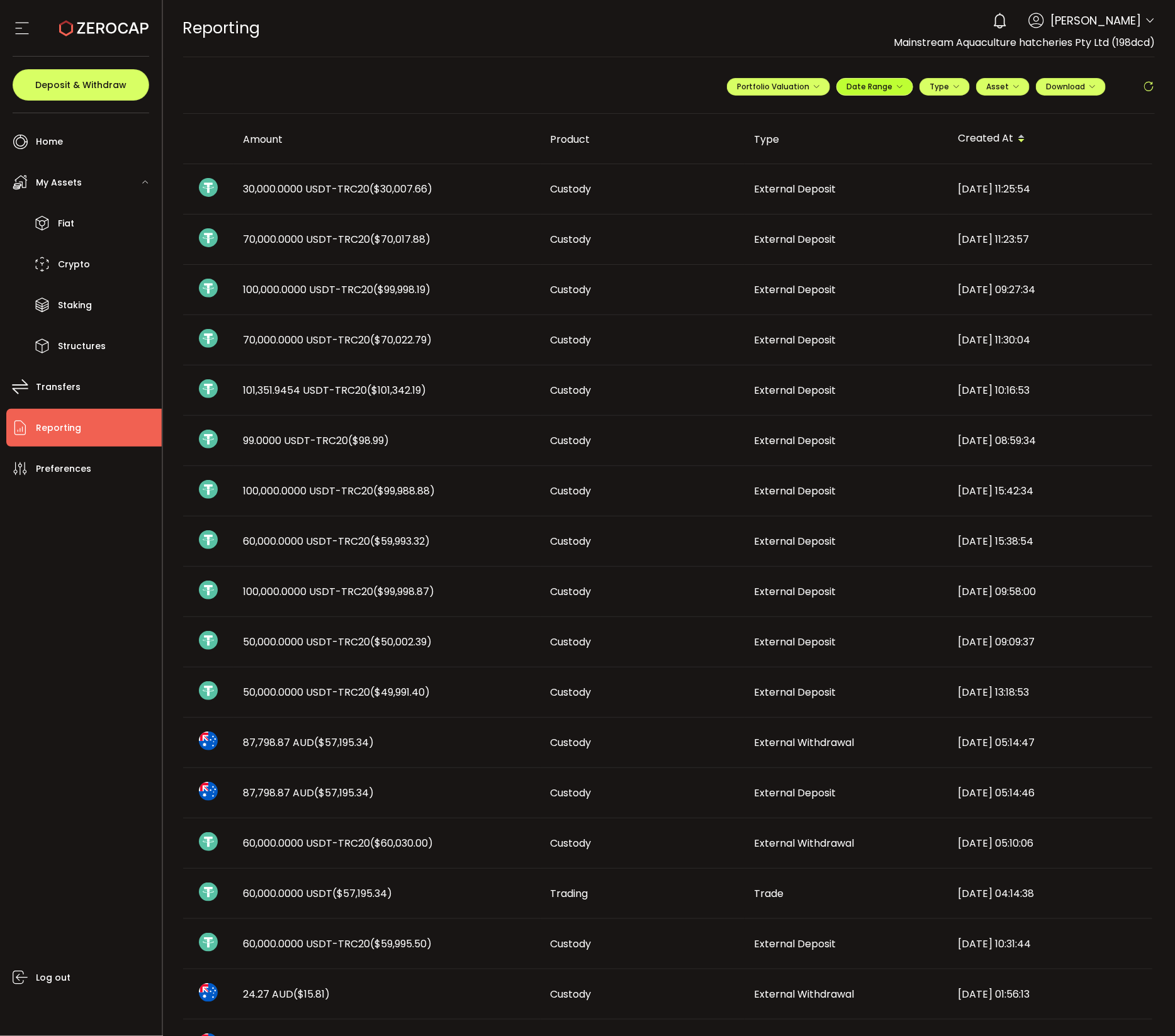
click at [895, 84] on icon "button" at bounding box center [899, 87] width 8 height 8
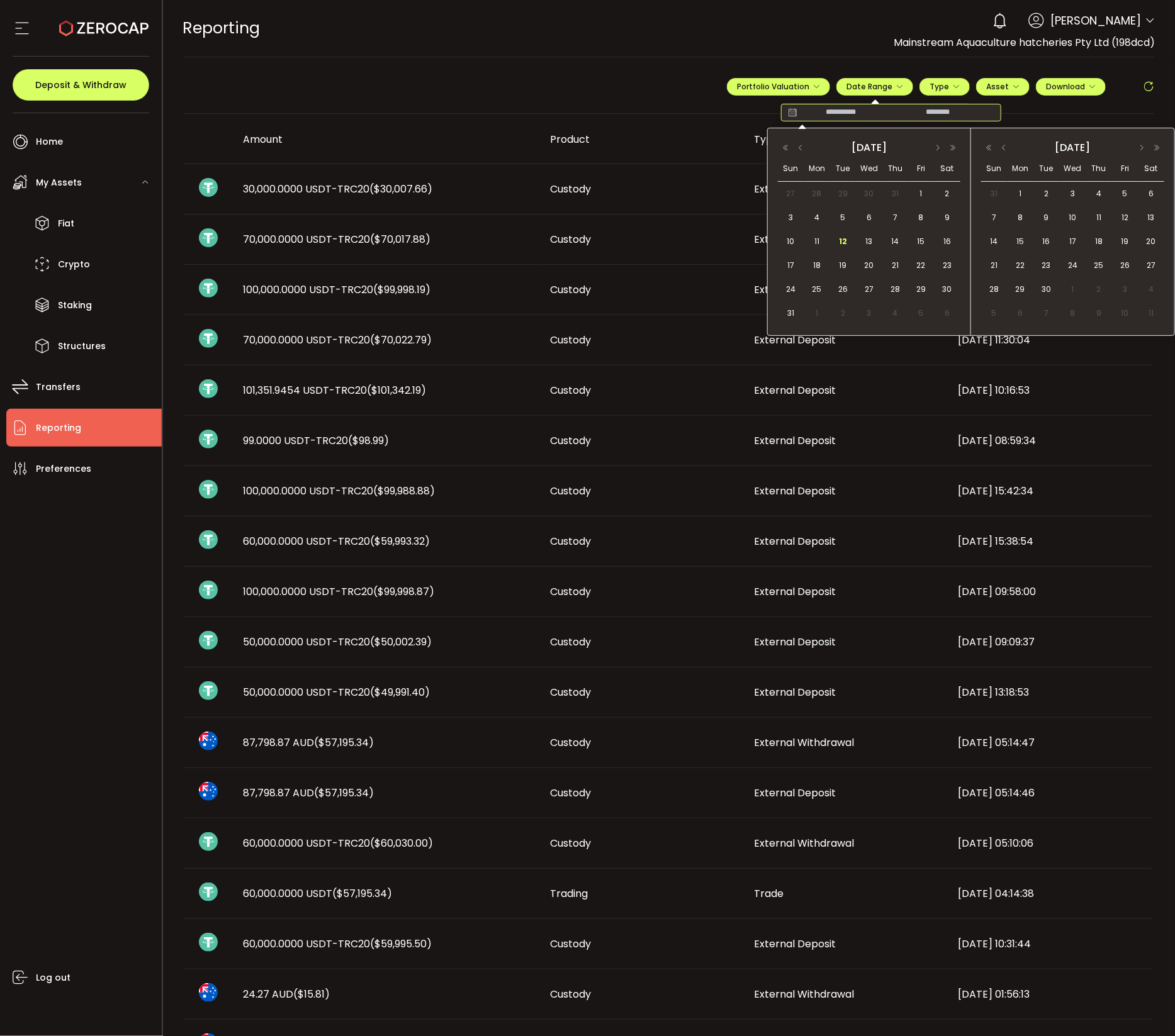
click at [925, 114] on input at bounding box center [937, 112] width 81 height 12
click at [800, 147] on button "button" at bounding box center [800, 147] width 15 height 9
click at [816, 312] on span "30" at bounding box center [817, 313] width 15 height 15
click at [590, 88] on div "**********" at bounding box center [669, 91] width 972 height 44
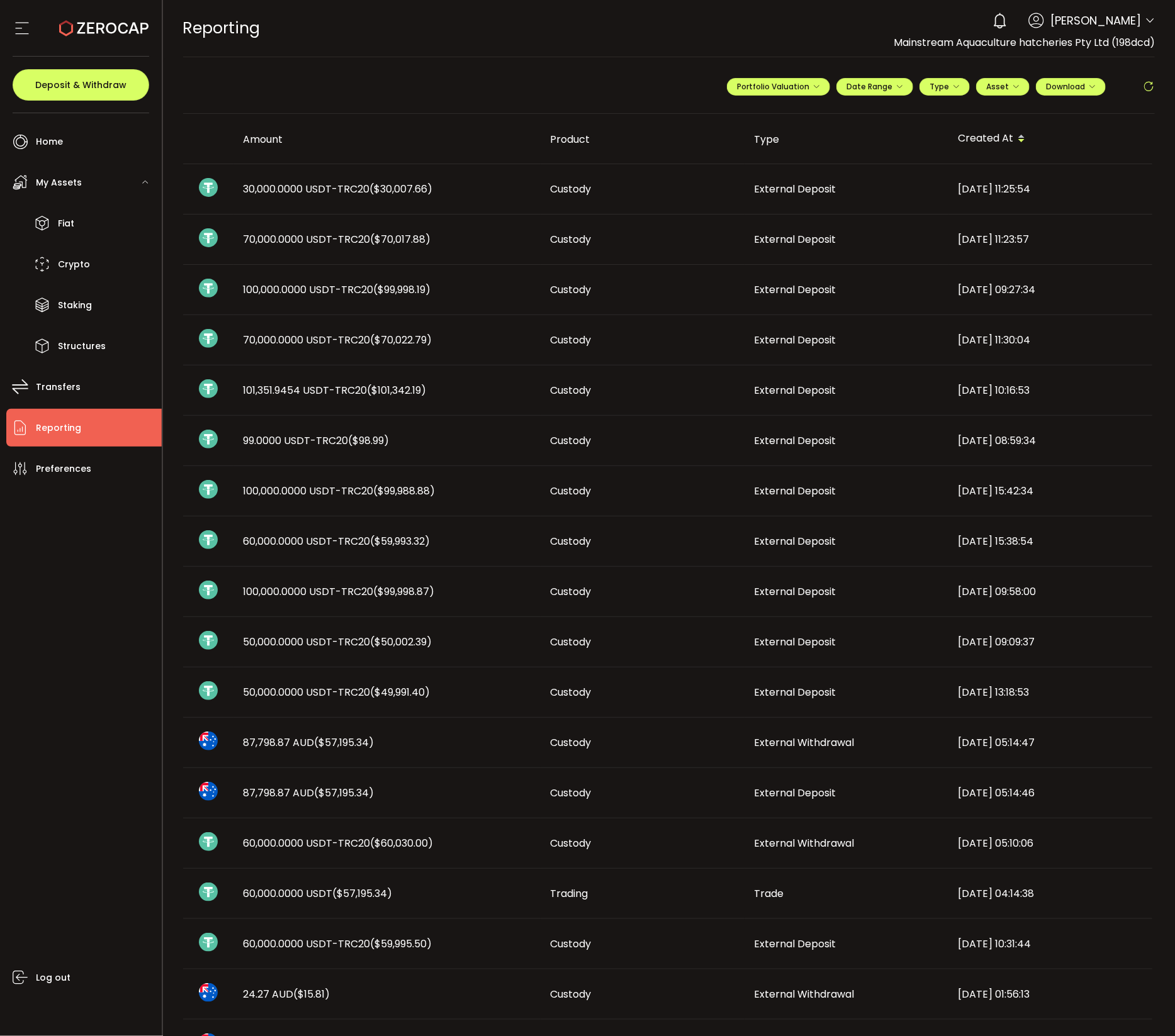
click at [1150, 91] on icon at bounding box center [1147, 87] width 12 height 12
click at [91, 262] on li "Crypto" at bounding box center [84, 264] width 155 height 38
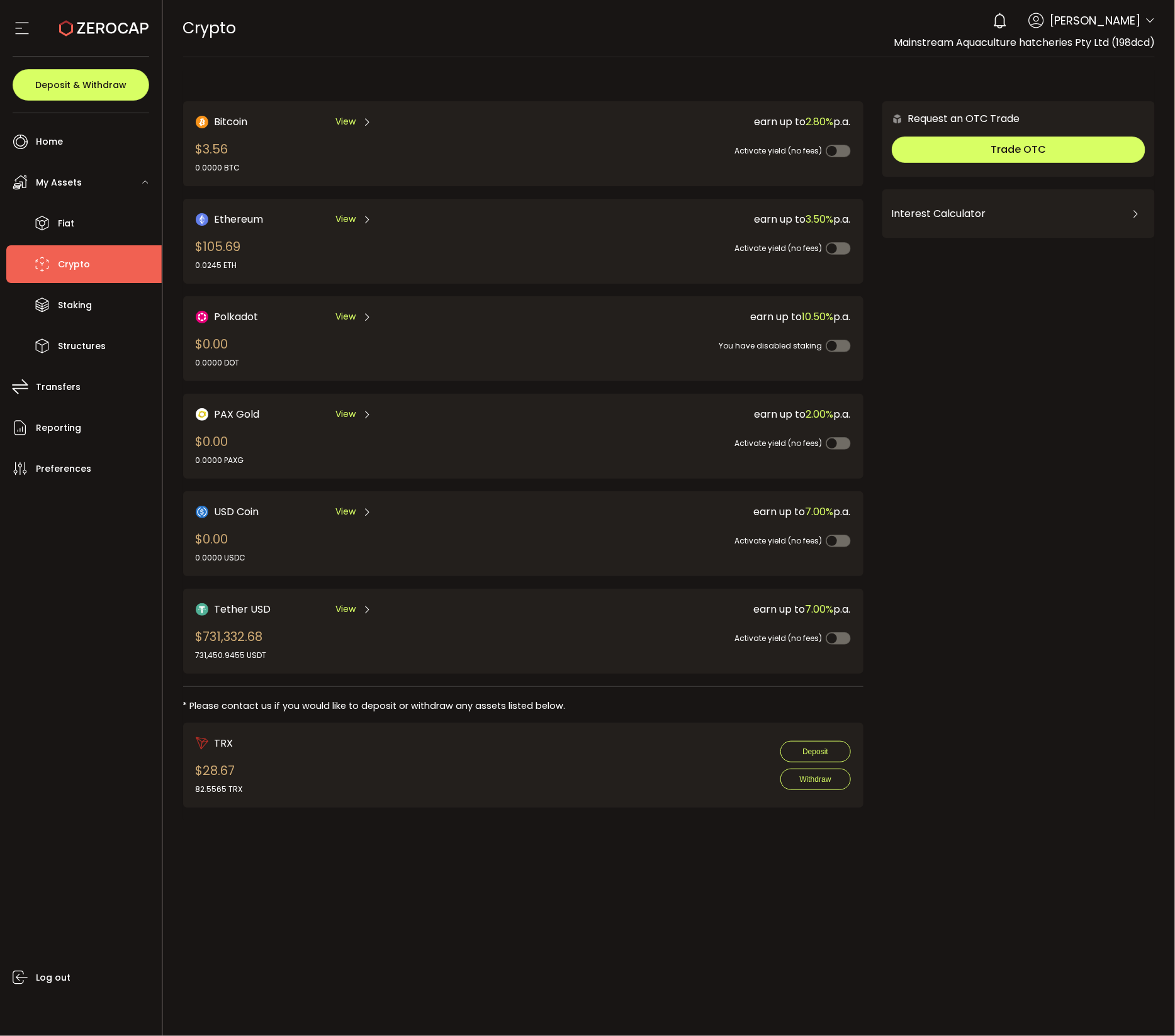
click at [247, 601] on span "Tether USD" at bounding box center [244, 609] width 57 height 16
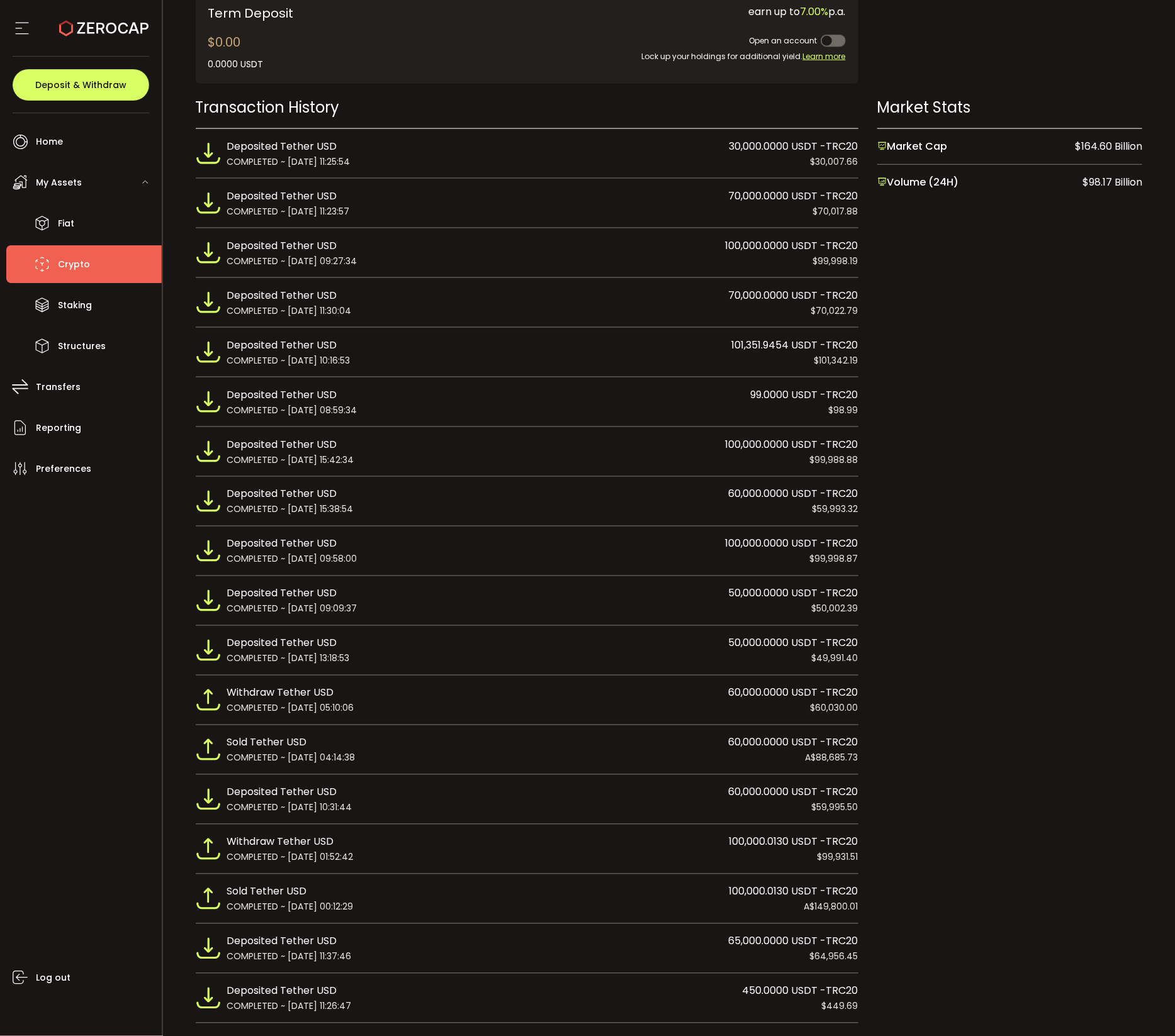
scroll to position [850, 0]
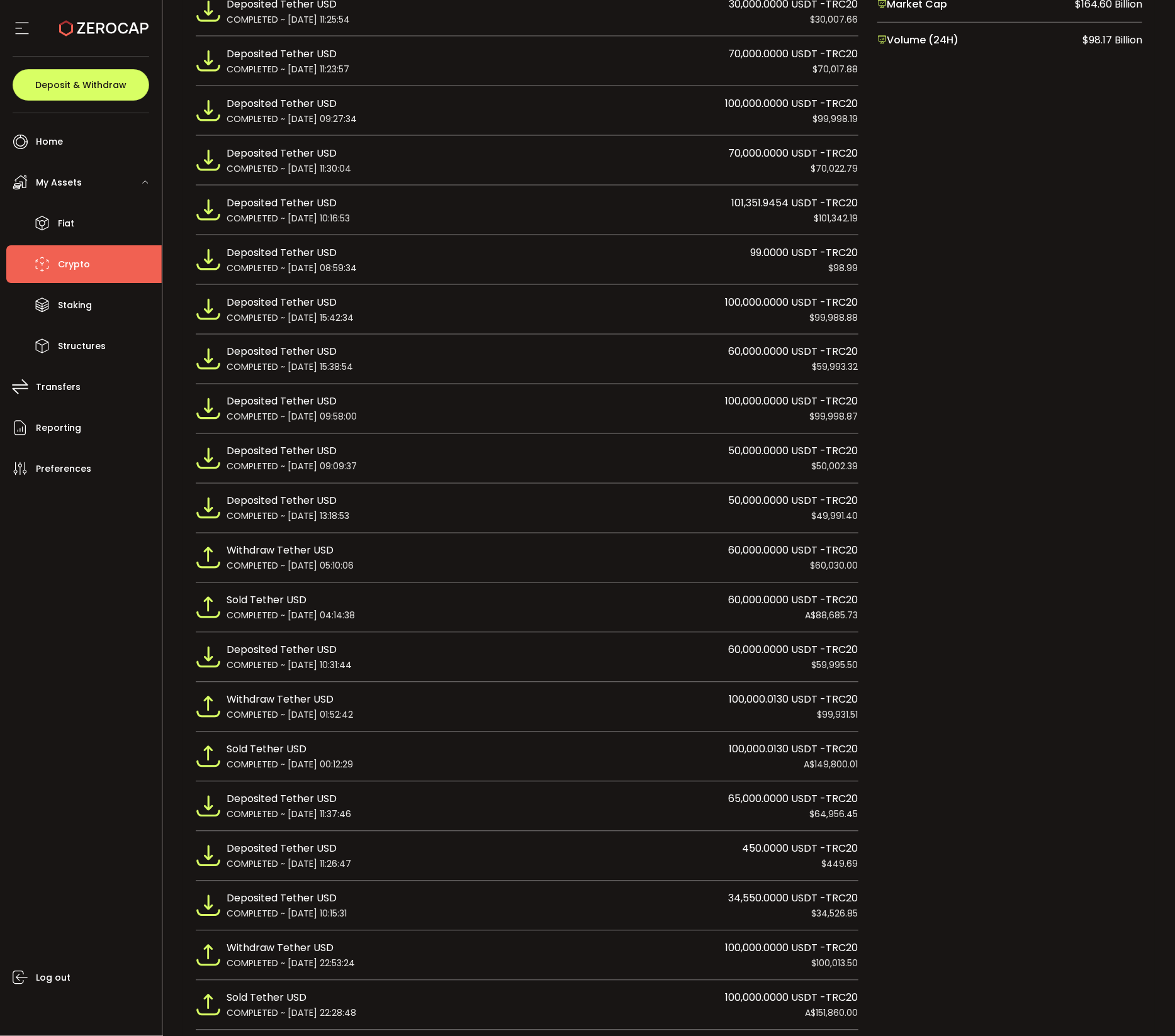
click at [215, 365] on img at bounding box center [208, 359] width 25 height 25
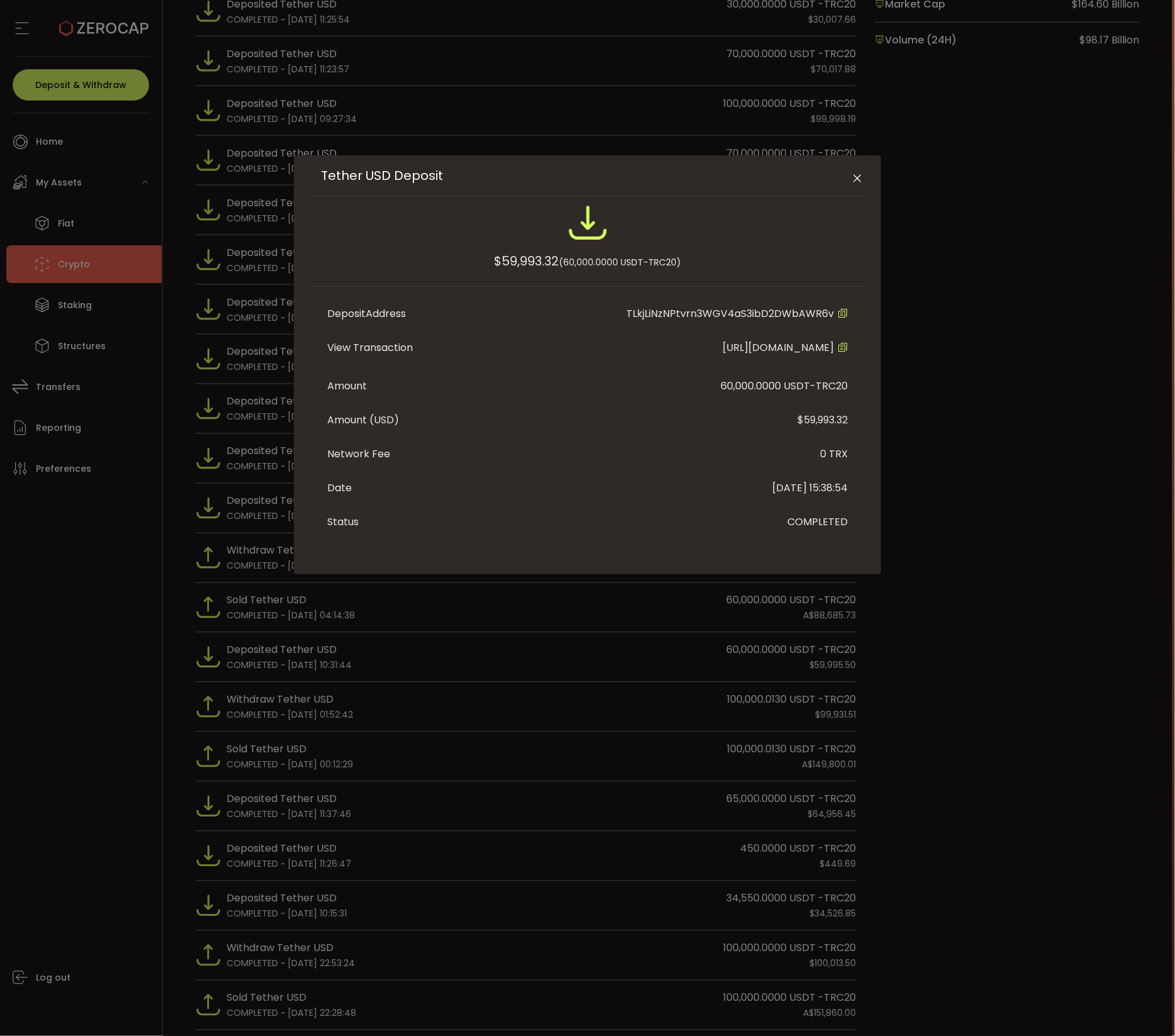
click at [853, 174] on icon "Close" at bounding box center [857, 178] width 12 height 12
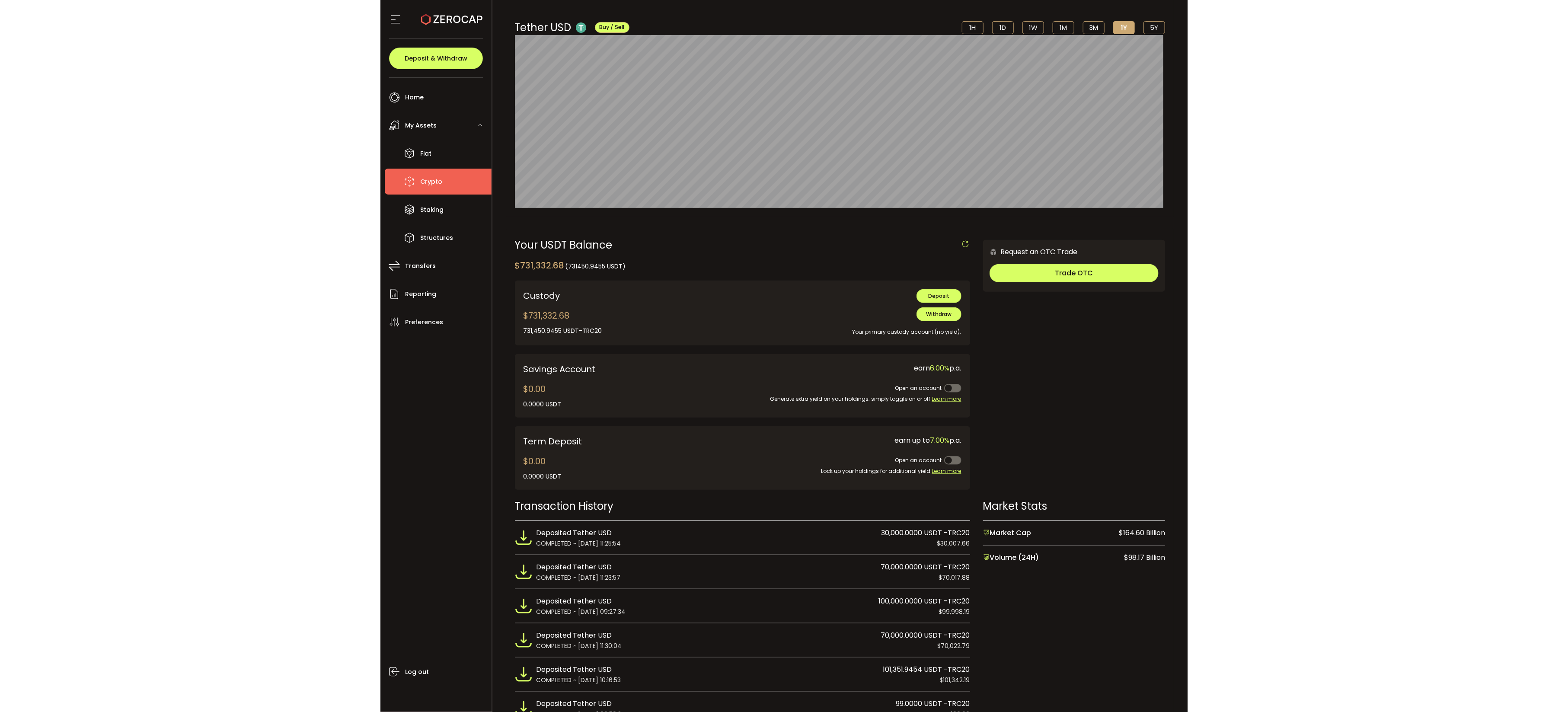
scroll to position [0, 0]
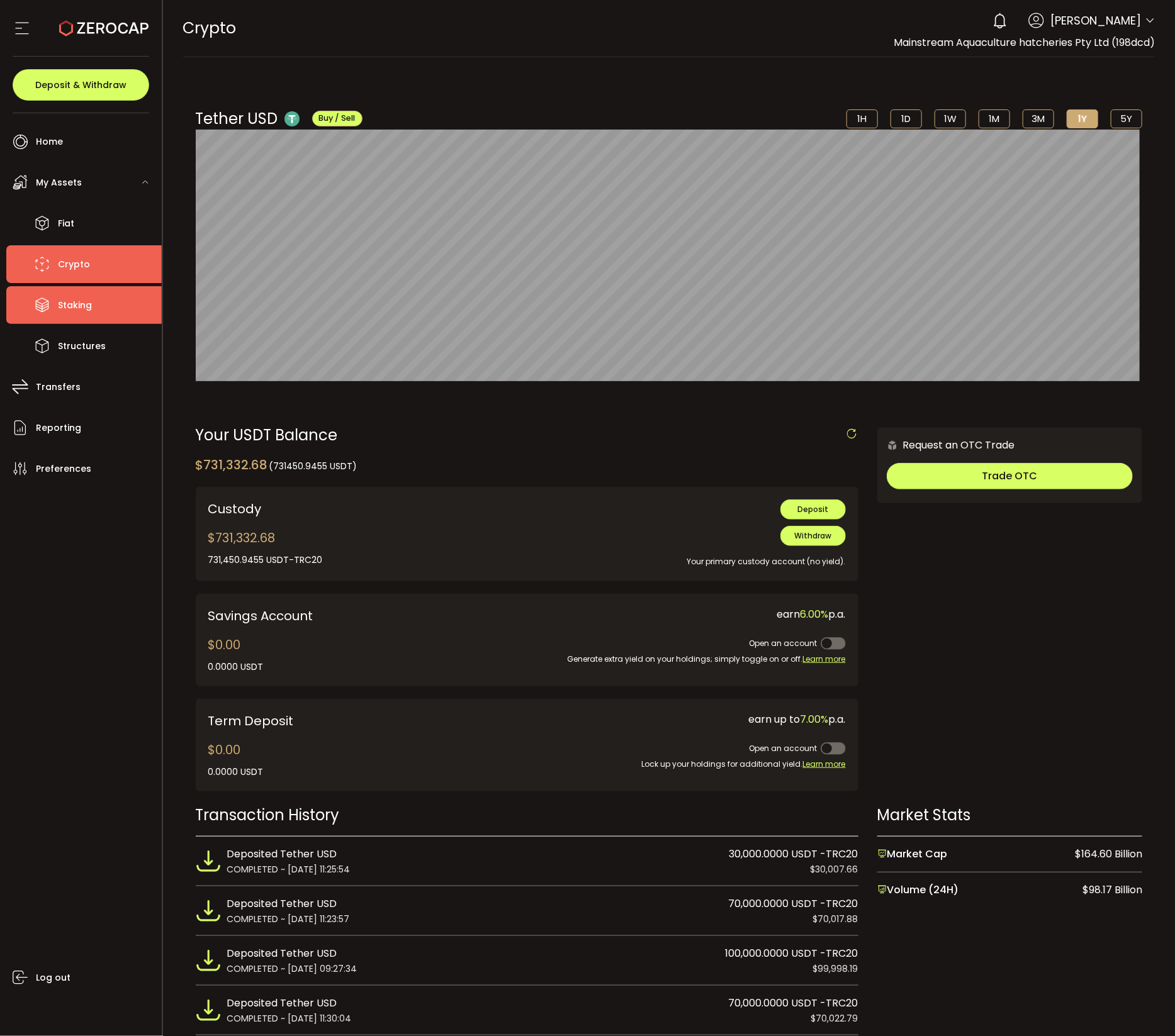
click at [58, 311] on span "Staking" at bounding box center [75, 305] width 34 height 18
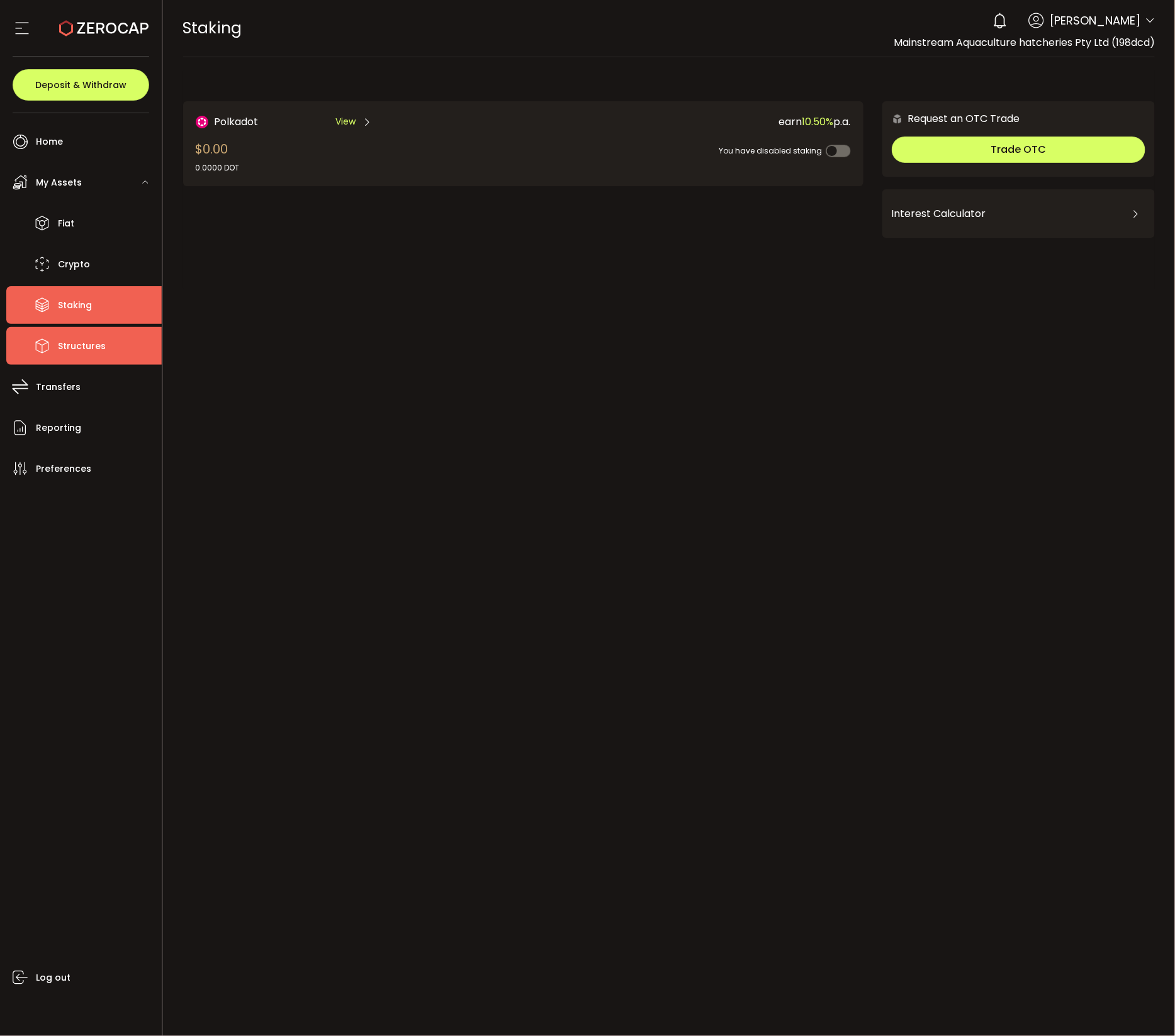
click at [69, 343] on span "Structures" at bounding box center [82, 346] width 48 height 18
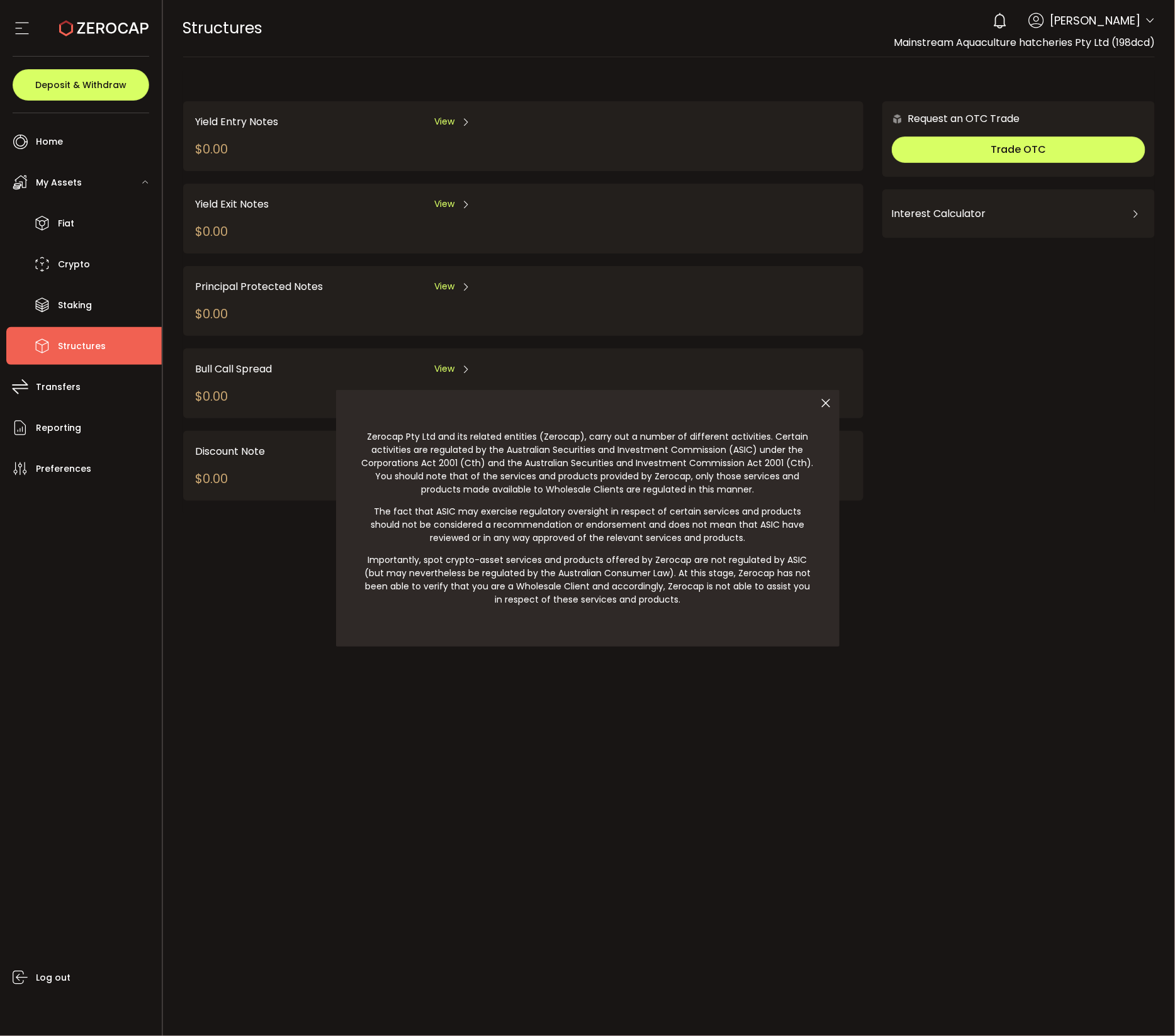
click at [76, 385] on div at bounding box center [587, 518] width 1175 height 1036
click at [51, 387] on div at bounding box center [587, 518] width 1175 height 1036
click at [10, 384] on div at bounding box center [587, 518] width 1175 height 1036
click at [48, 426] on div at bounding box center [587, 518] width 1175 height 1036
click at [821, 403] on icon at bounding box center [827, 403] width 27 height 27
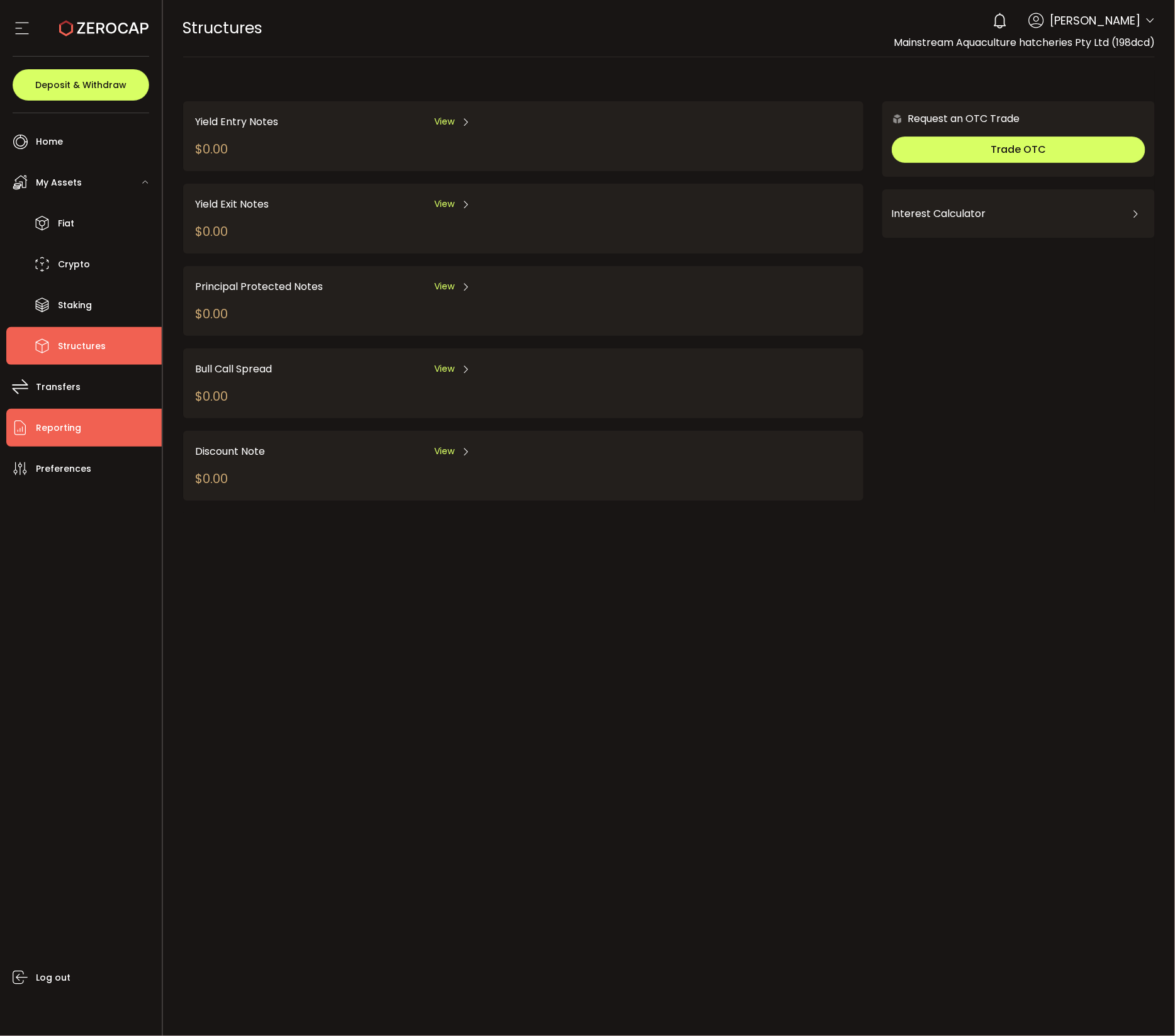
click at [86, 438] on li "Reporting" at bounding box center [84, 428] width 155 height 38
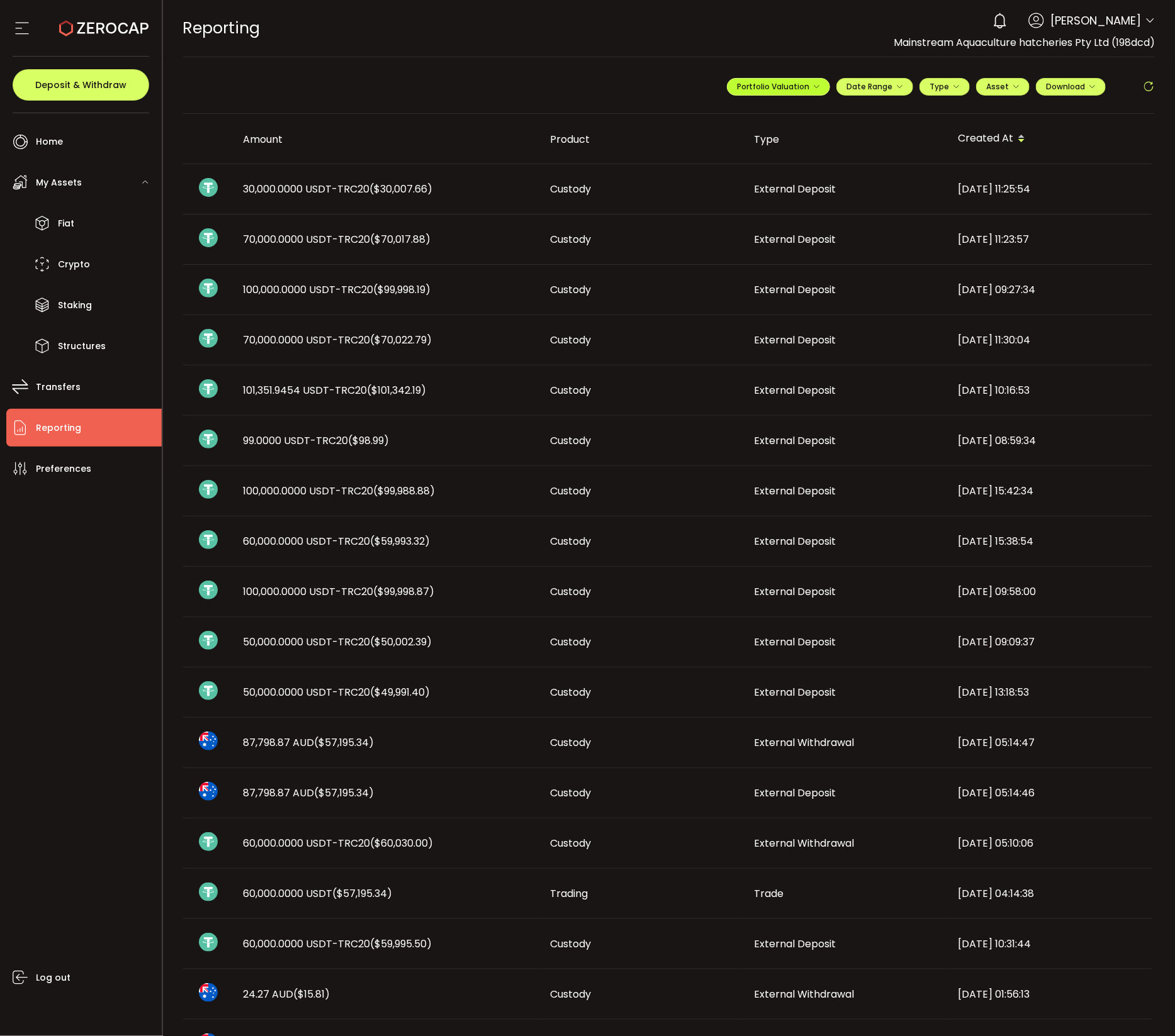
click at [813, 83] on icon "button" at bounding box center [816, 87] width 8 height 8
click at [718, 116] on input "**********" at bounding box center [728, 117] width 50 height 16
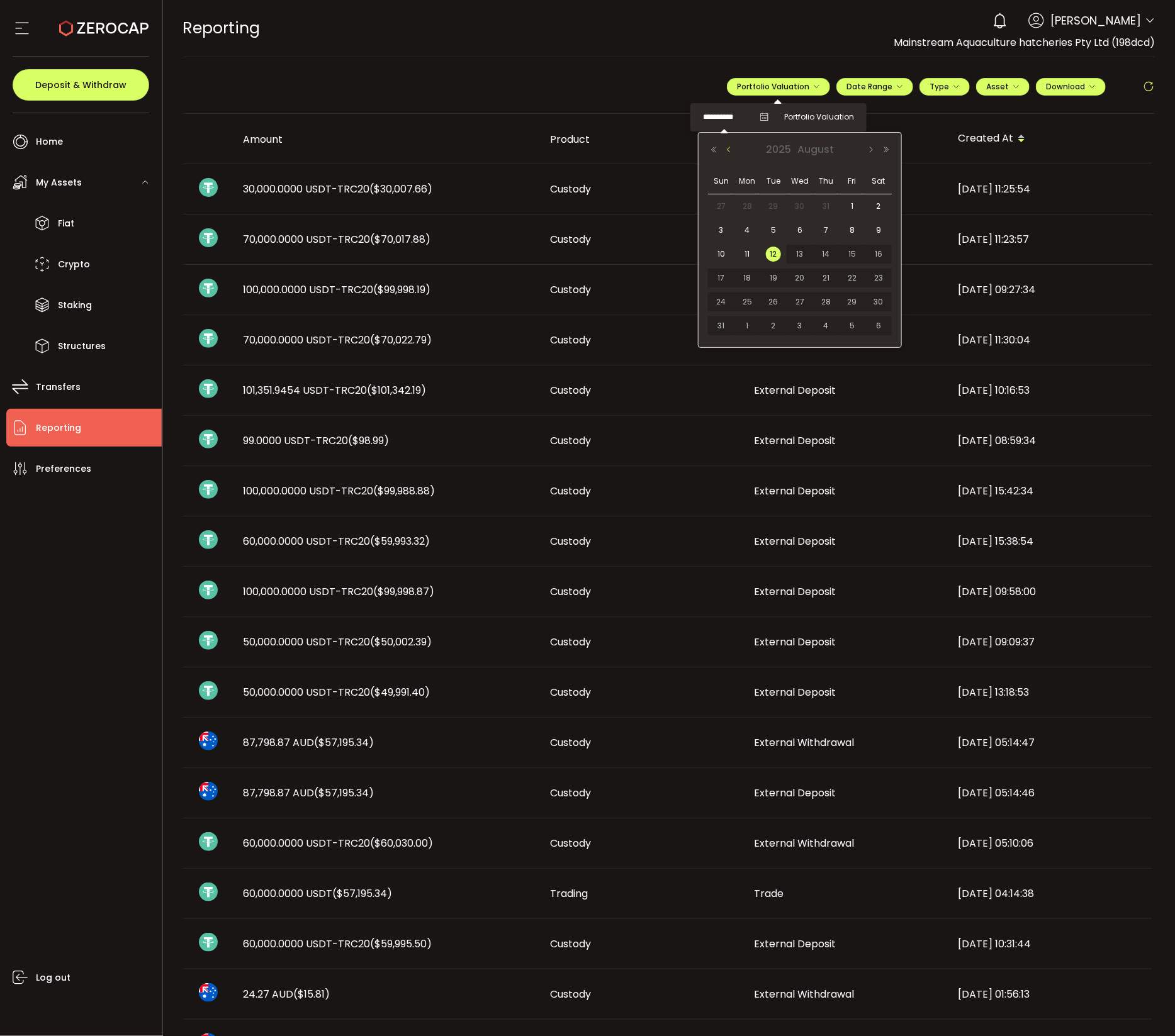
click at [725, 152] on button "Previous Month" at bounding box center [729, 149] width 15 height 9
click at [725, 149] on button "Previous Month" at bounding box center [729, 149] width 15 height 9
click at [741, 323] on span "30" at bounding box center [748, 326] width 15 height 15
